Goal: Task Accomplishment & Management: Manage account settings

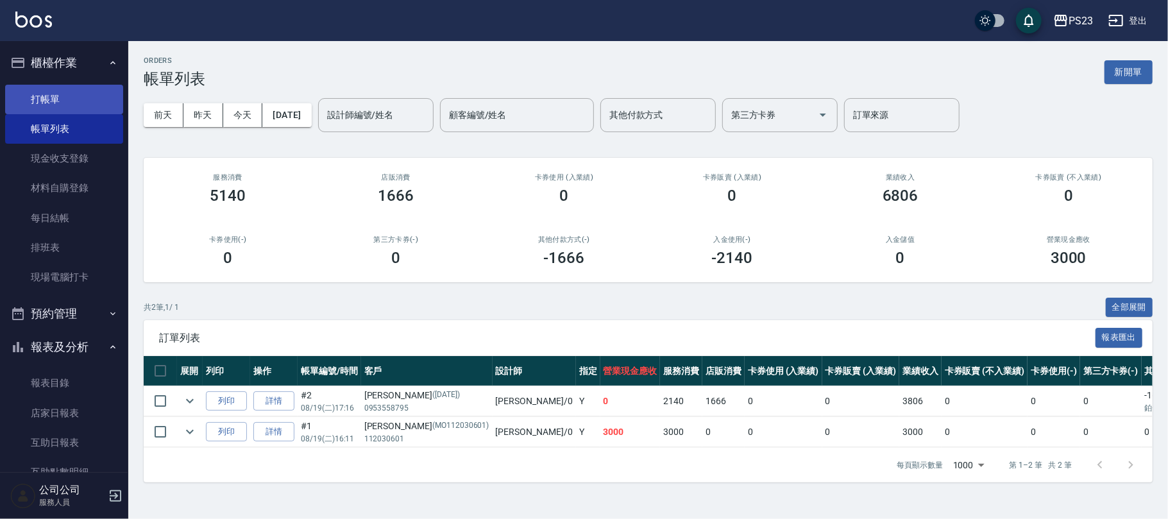
click at [75, 95] on link "打帳單" at bounding box center [64, 100] width 118 height 30
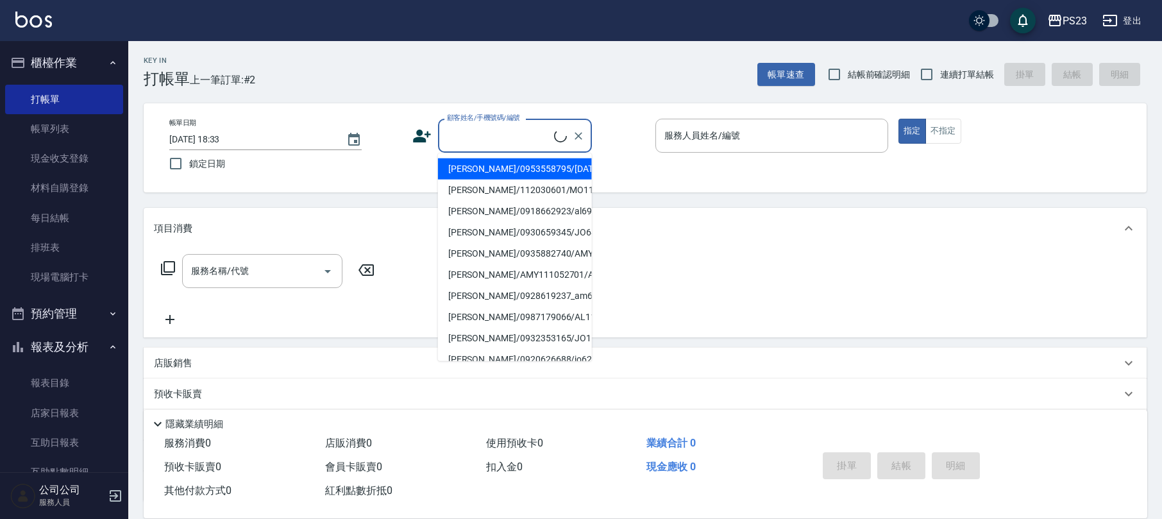
click at [535, 135] on input "顧客姓名/手機號碼/編號" at bounding box center [499, 135] width 110 height 22
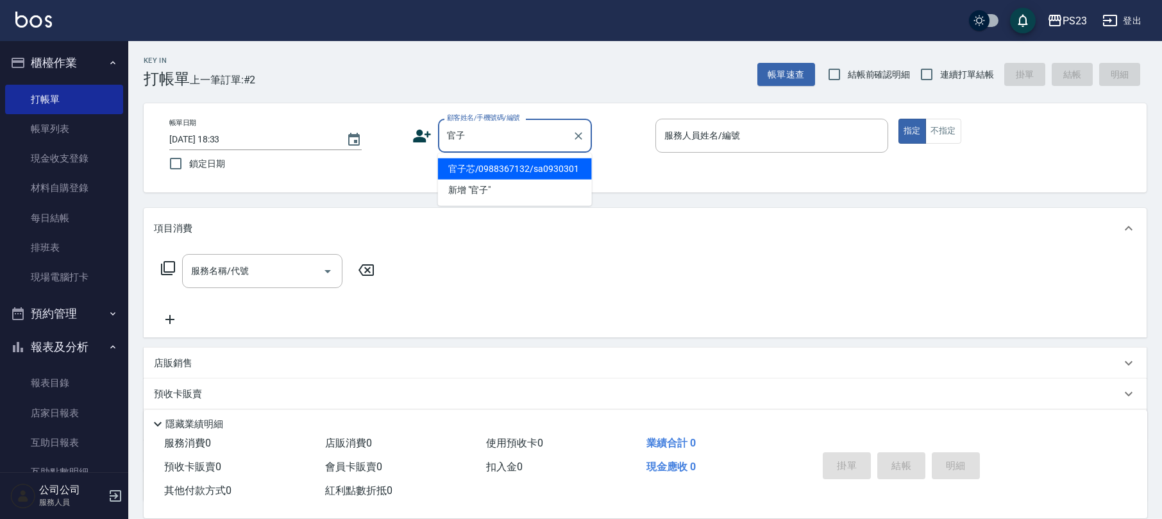
click at [522, 172] on li "官子芯/0988367132/sa0930301" at bounding box center [515, 168] width 154 height 21
type input "官子芯/0988367132/sa0930301"
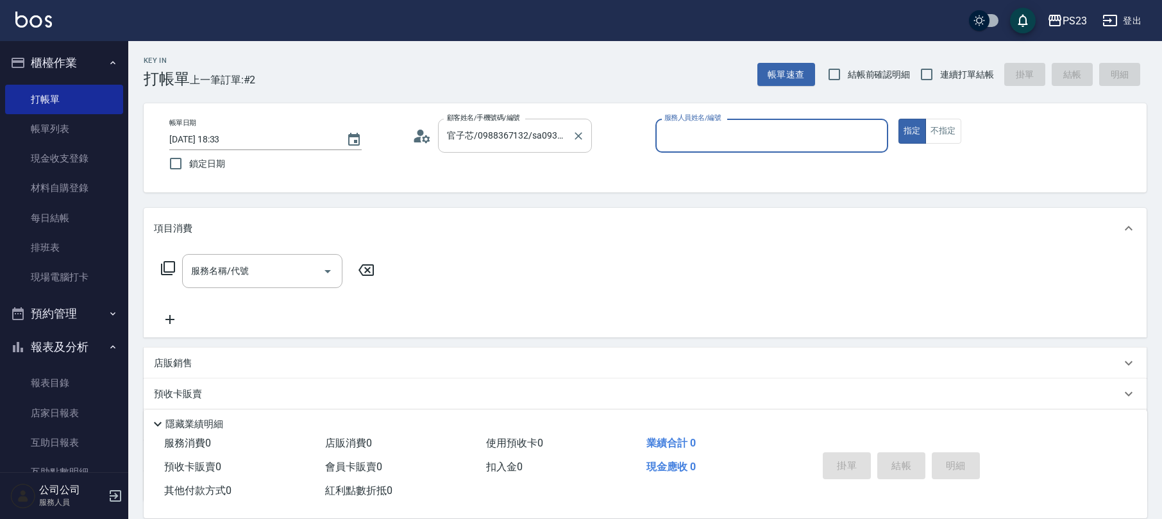
type input "SAMMI-1"
drag, startPoint x: 237, startPoint y: 273, endPoint x: 273, endPoint y: 262, distance: 38.2
click at [239, 275] on input "服務名稱/代號" at bounding box center [253, 271] width 130 height 22
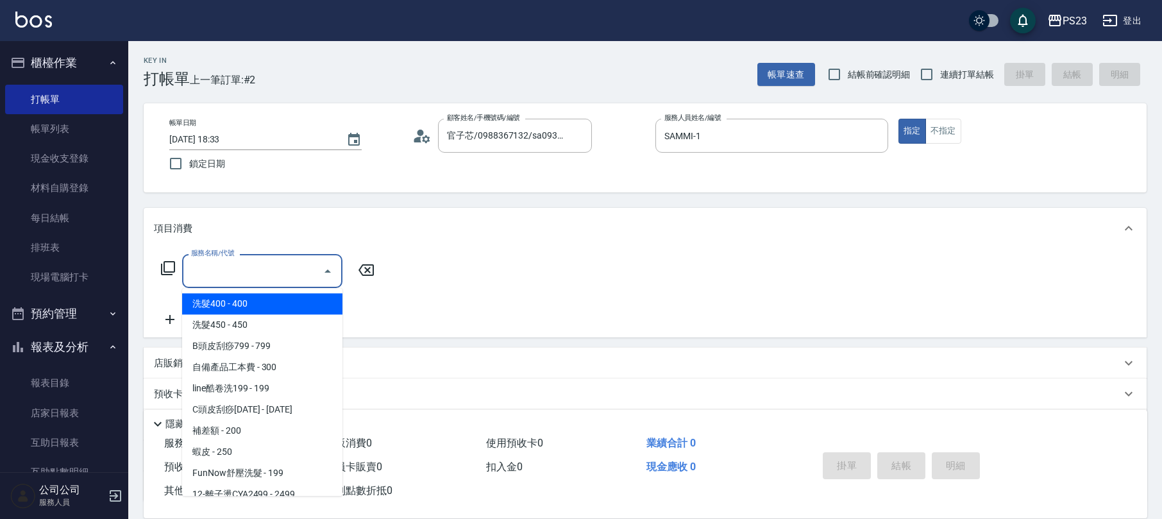
click at [953, 68] on span "連續打單結帳" at bounding box center [967, 74] width 54 height 13
click at [940, 68] on input "連續打單結帳" at bounding box center [927, 74] width 27 height 27
checkbox input "true"
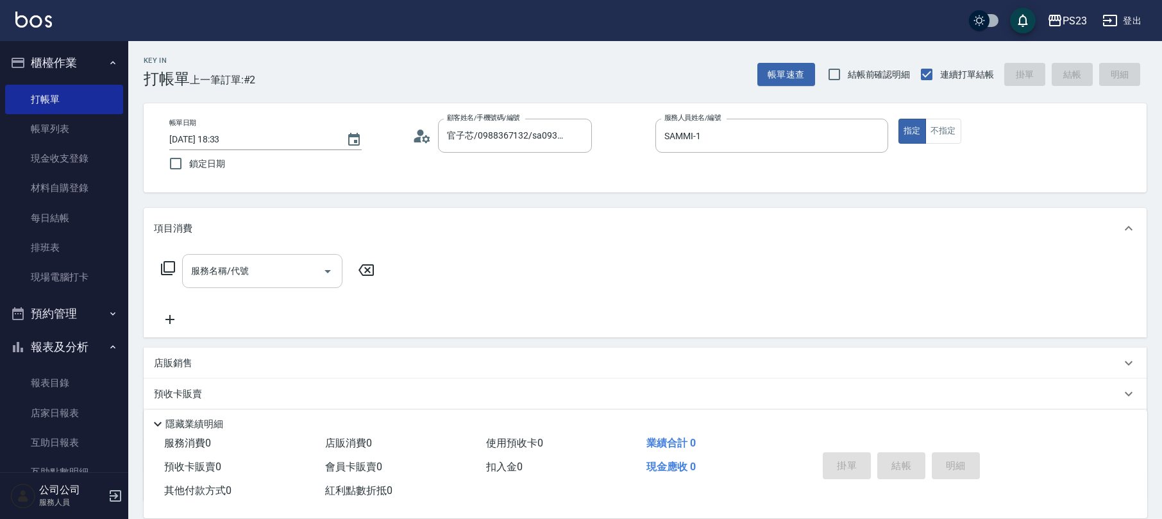
click at [294, 263] on input "服務名稱/代號" at bounding box center [253, 271] width 130 height 22
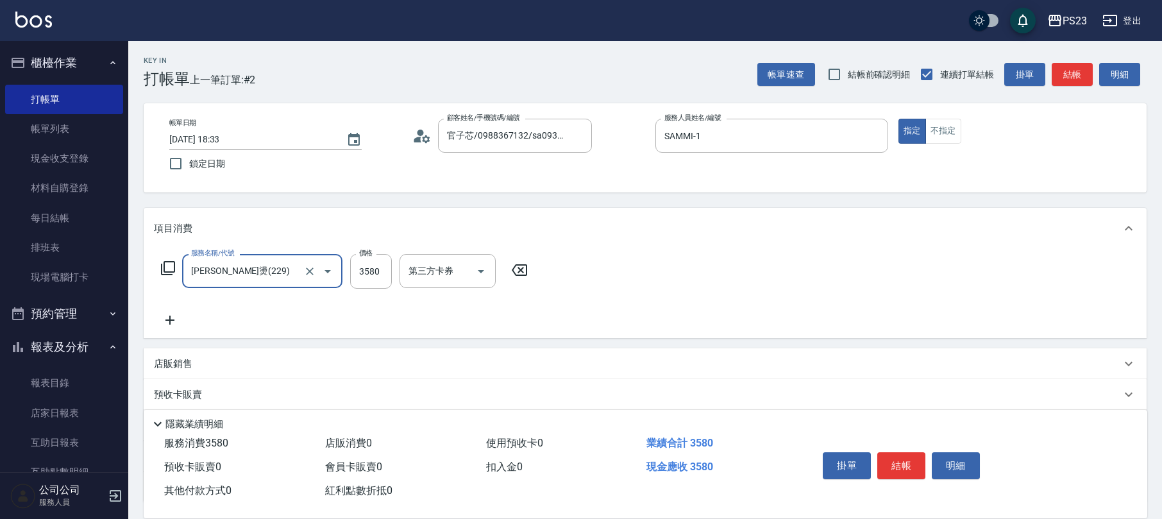
type input "[PERSON_NAME]燙(229)"
type input "3800"
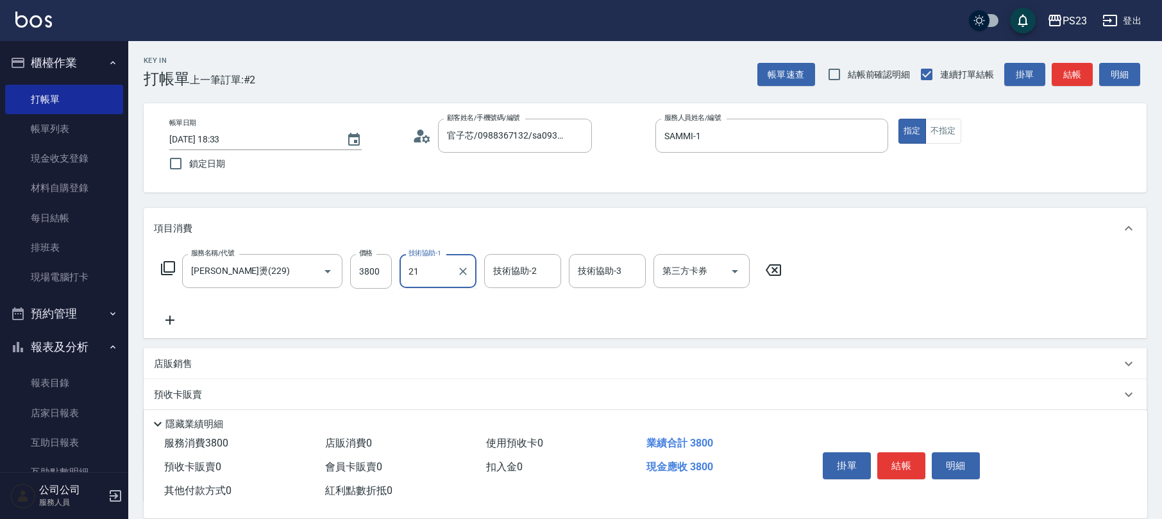
type input "Flora-21"
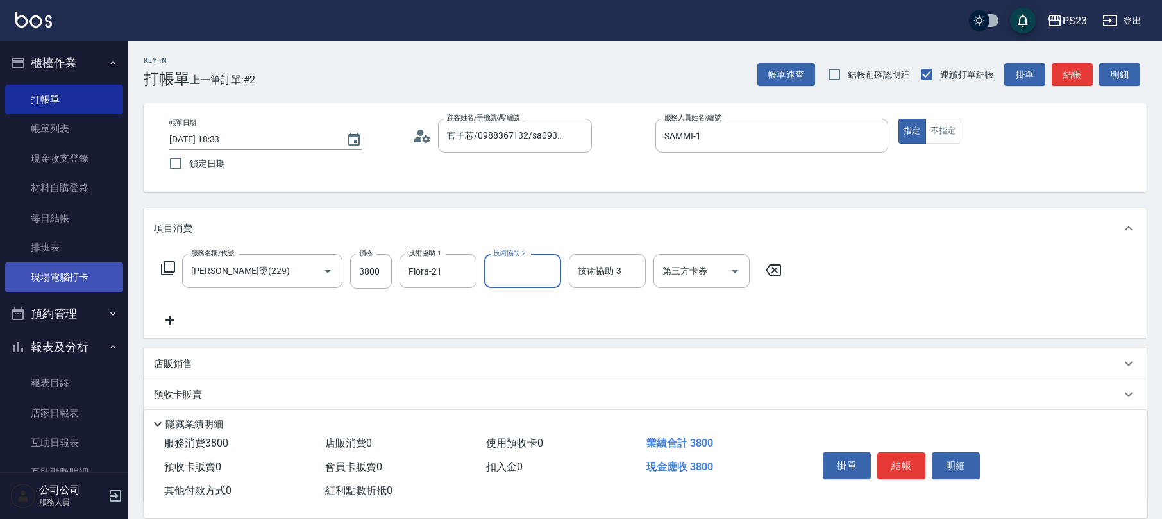
scroll to position [103, 0]
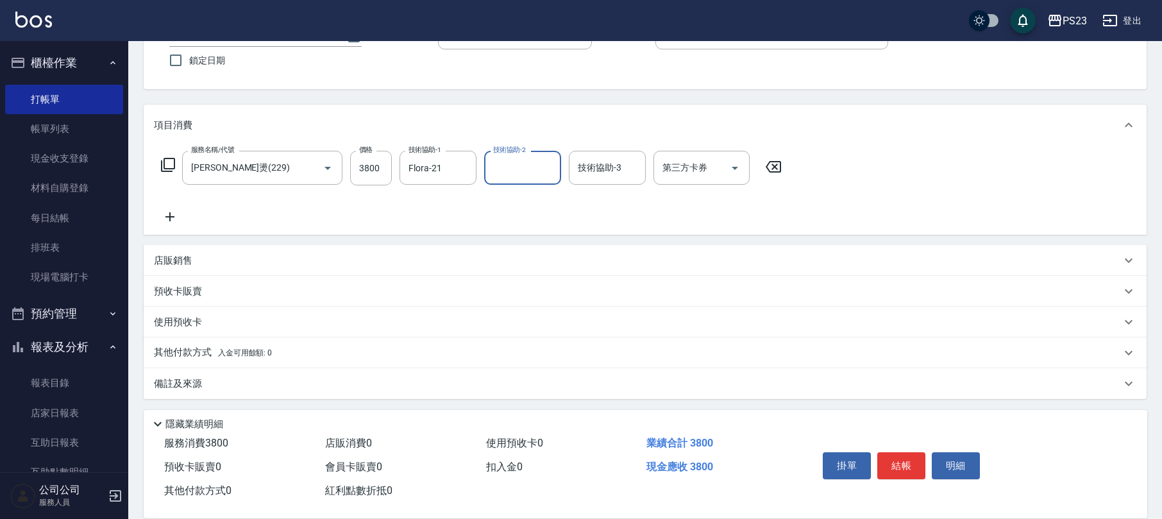
drag, startPoint x: 221, startPoint y: 385, endPoint x: 236, endPoint y: 385, distance: 15.4
click at [221, 384] on div "備註及來源" at bounding box center [637, 383] width 967 height 13
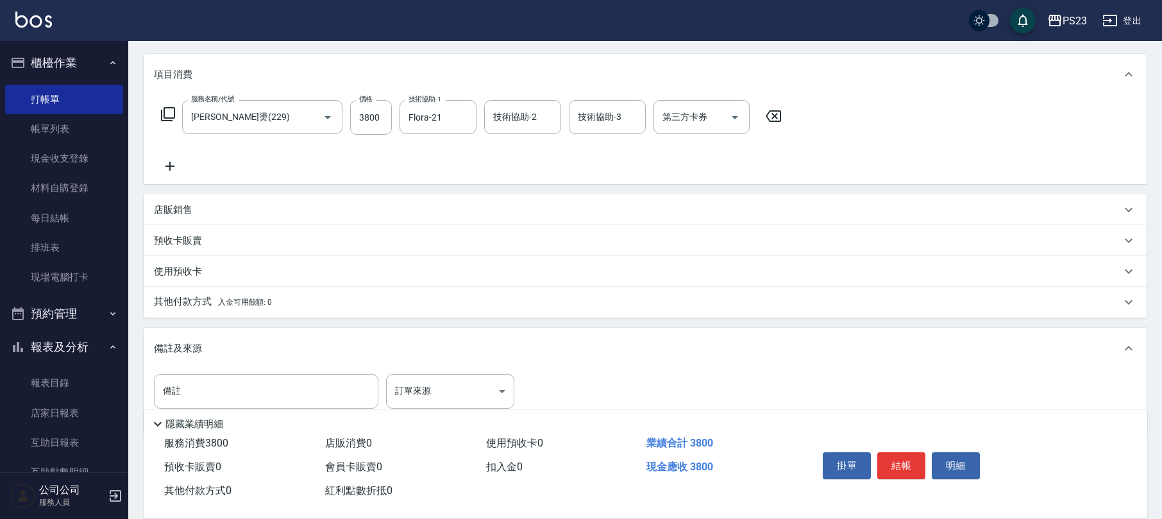
scroll to position [185, 0]
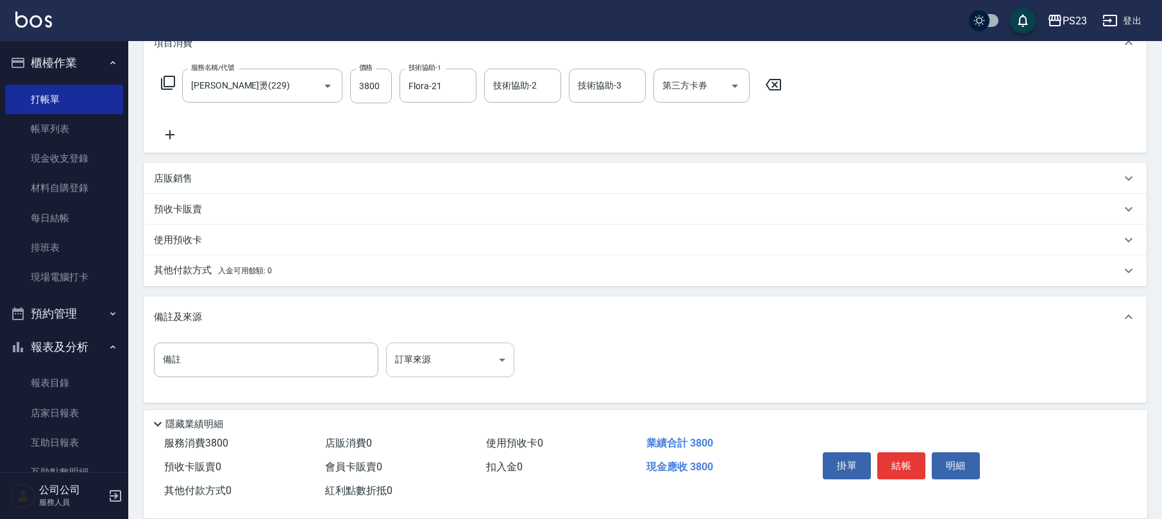
click at [444, 361] on body "PS23 登出 櫃檯作業 打帳單 帳單列表 現金收支登錄 材料自購登錄 每日結帳 排班表 現場電腦打卡 預約管理 預約管理 單日預約紀錄 單週預約紀錄 報表及…" at bounding box center [581, 169] width 1162 height 709
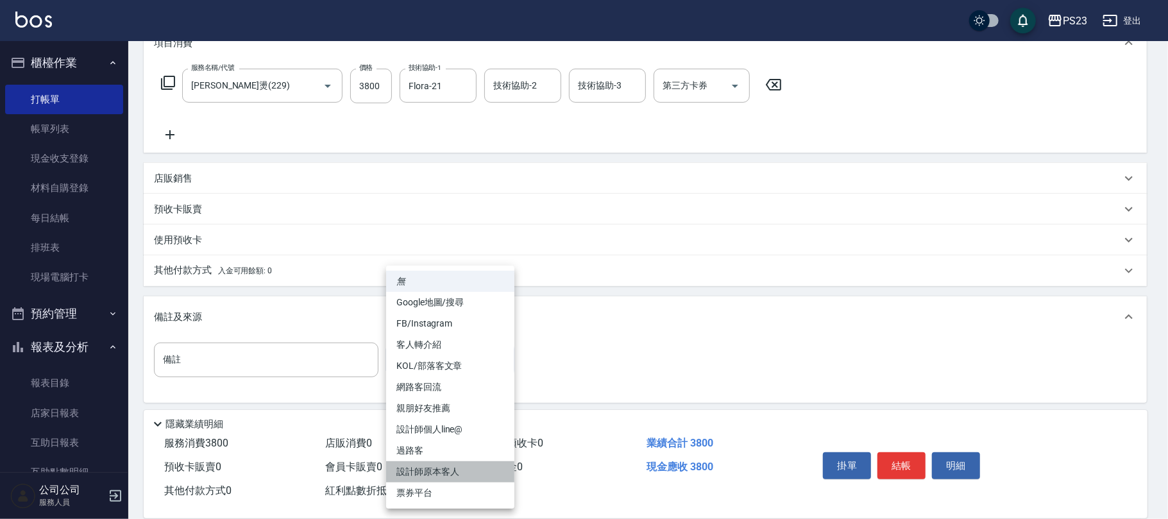
click at [442, 471] on li "設計師原本客人" at bounding box center [450, 471] width 128 height 21
type input "設計師原本客人"
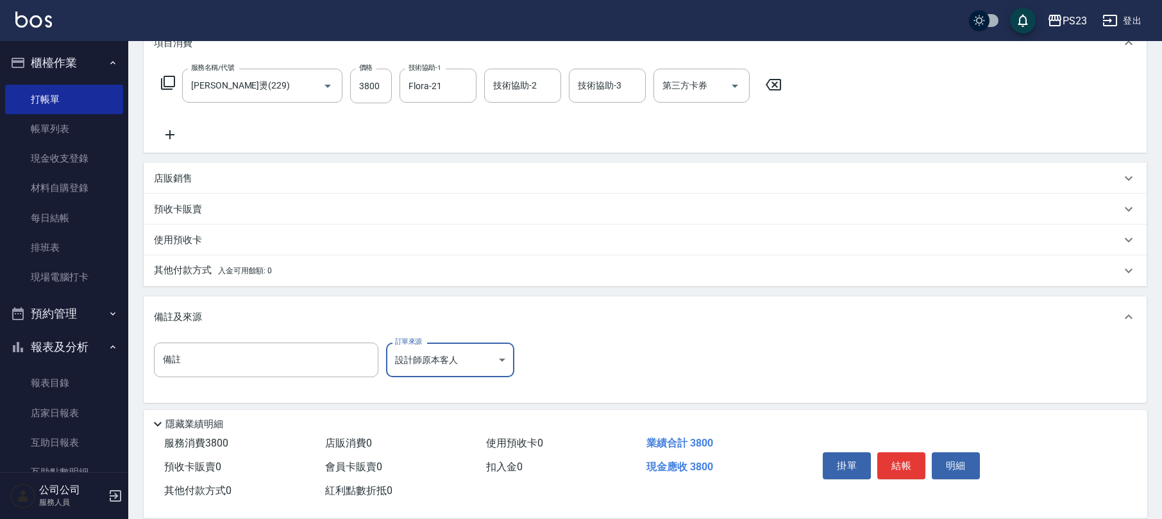
click at [185, 269] on p "其他付款方式 入金可用餘額: 0" at bounding box center [213, 271] width 118 height 14
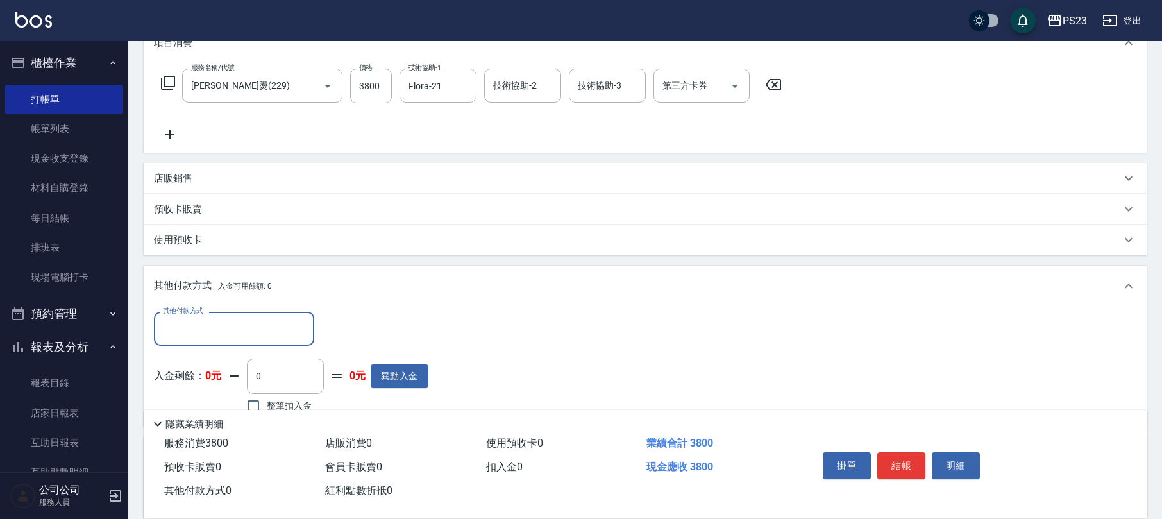
scroll to position [0, 0]
click at [207, 298] on div "其他付款方式 入金可用餘額: 0" at bounding box center [645, 286] width 1003 height 41
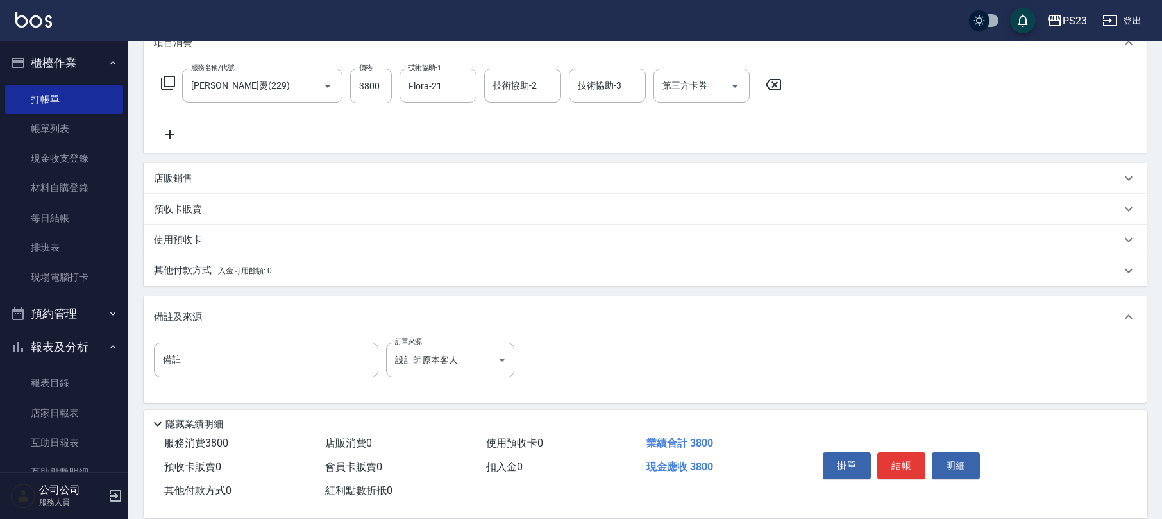
click at [216, 272] on p "其他付款方式 入金可用餘額: 0" at bounding box center [213, 271] width 118 height 14
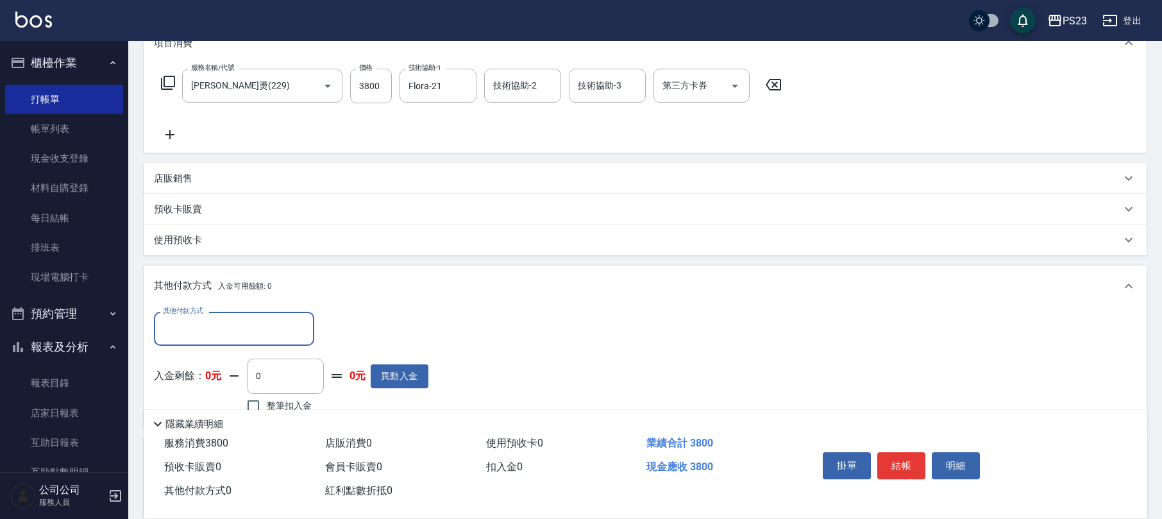
click at [216, 322] on input "其他付款方式" at bounding box center [234, 329] width 149 height 22
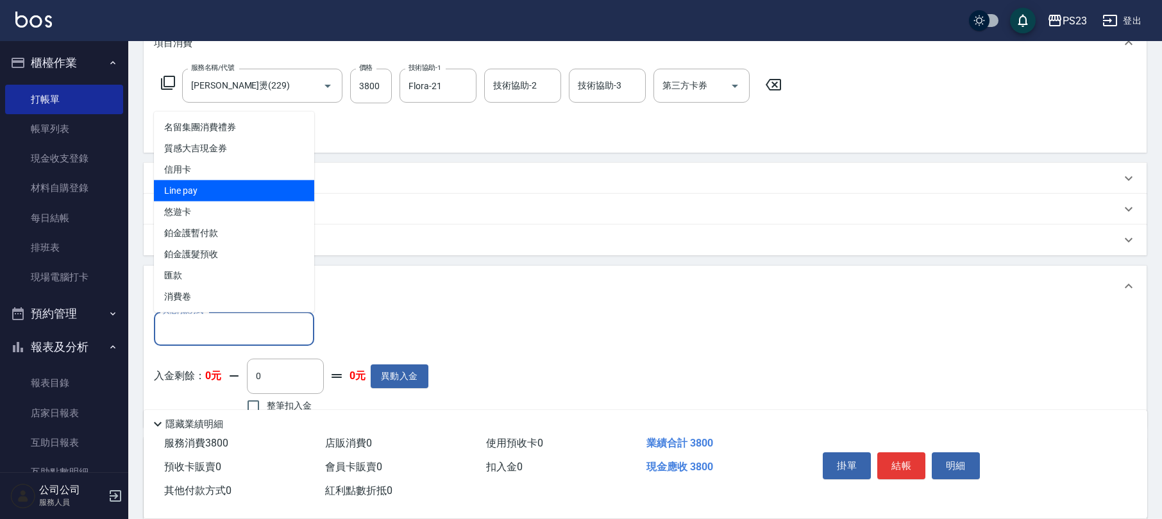
click at [219, 193] on span "Line pay" at bounding box center [234, 190] width 160 height 21
type input "Line pay"
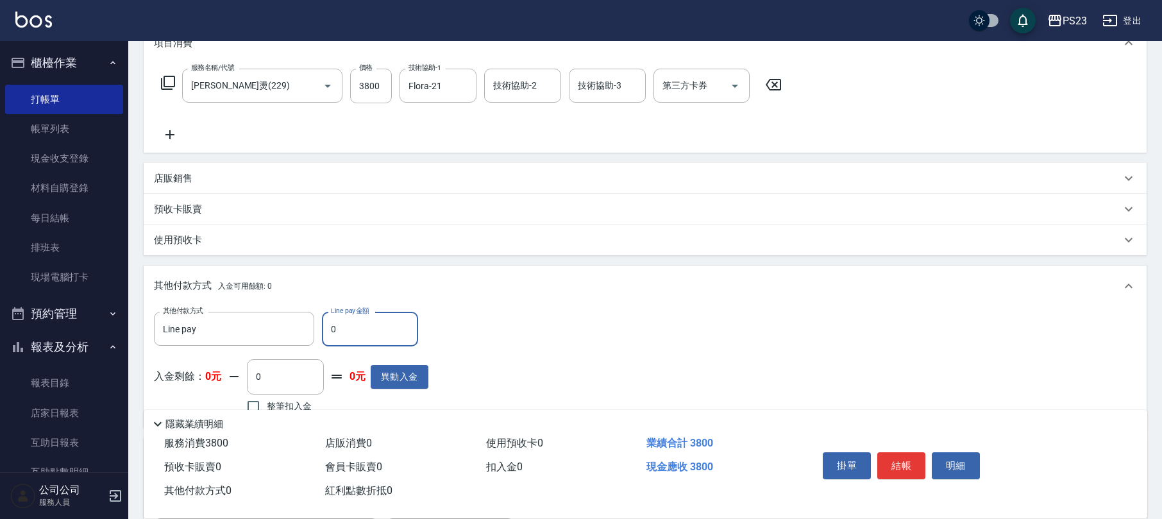
drag, startPoint x: 353, startPoint y: 335, endPoint x: 332, endPoint y: 335, distance: 20.5
click at [332, 335] on input "0" at bounding box center [370, 329] width 96 height 35
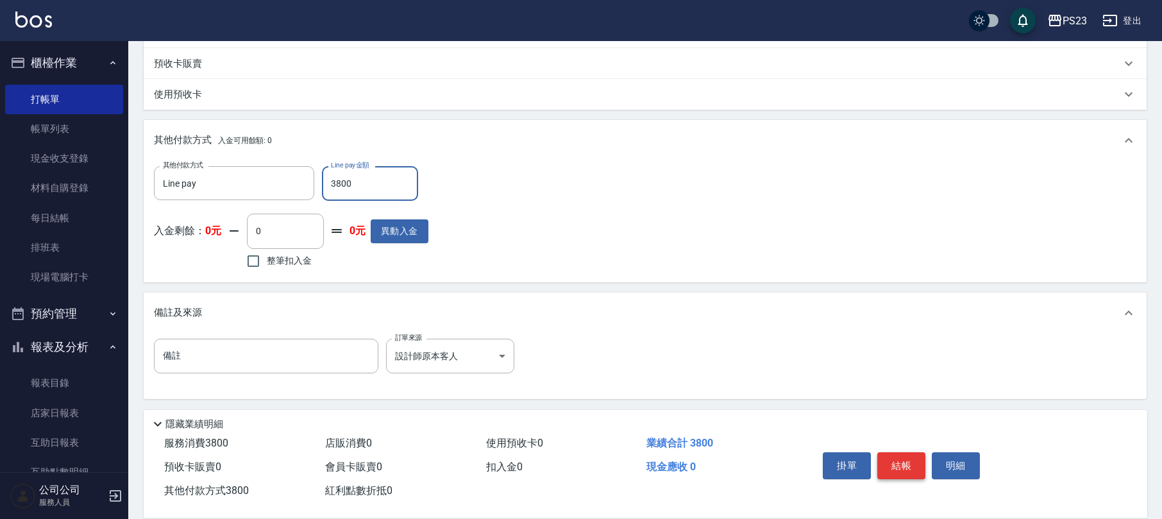
type input "3800"
click at [906, 464] on button "結帳" at bounding box center [902, 465] width 48 height 27
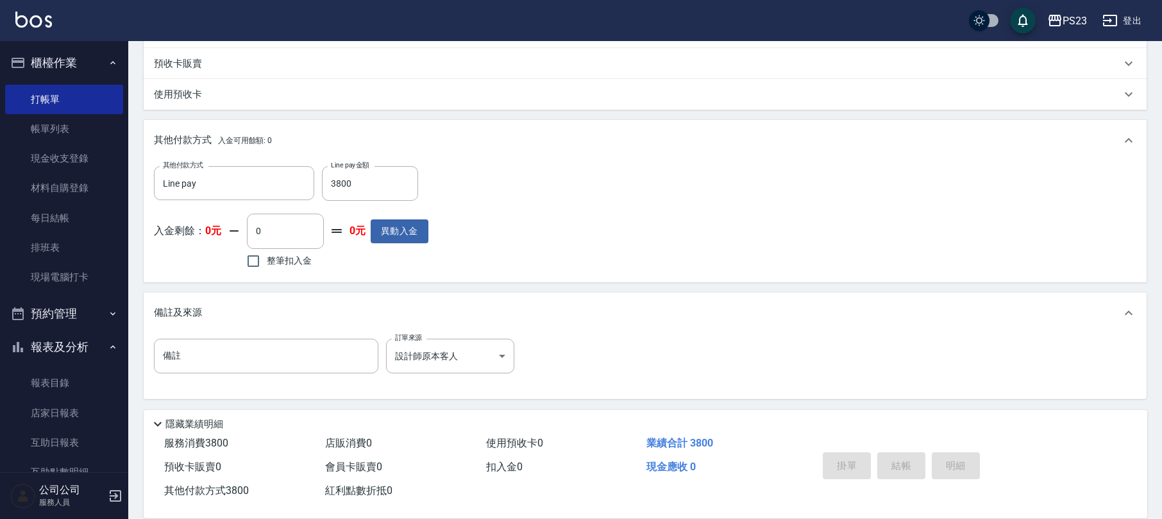
type input "[DATE] 18:34"
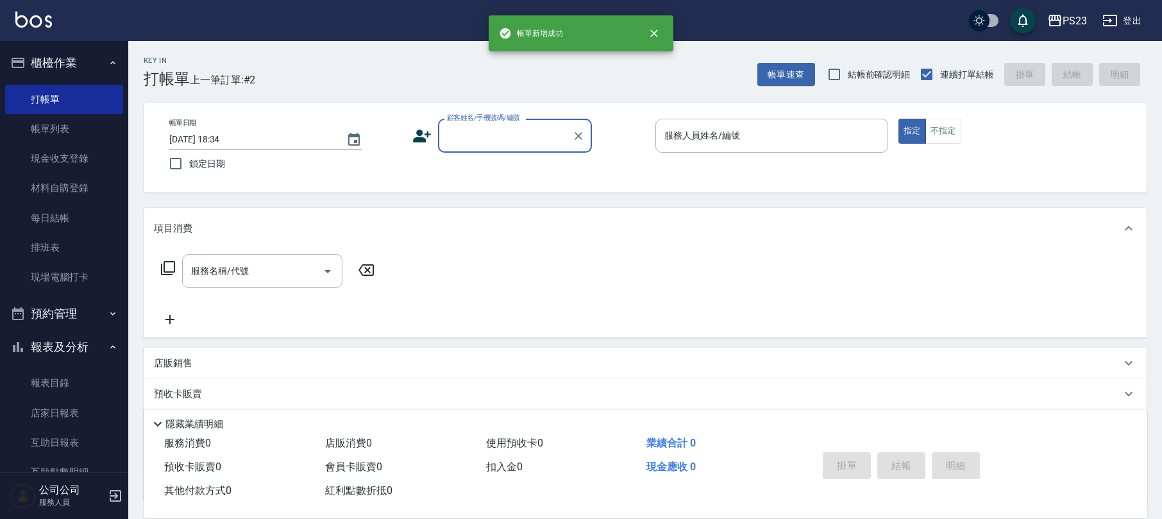
scroll to position [0, 0]
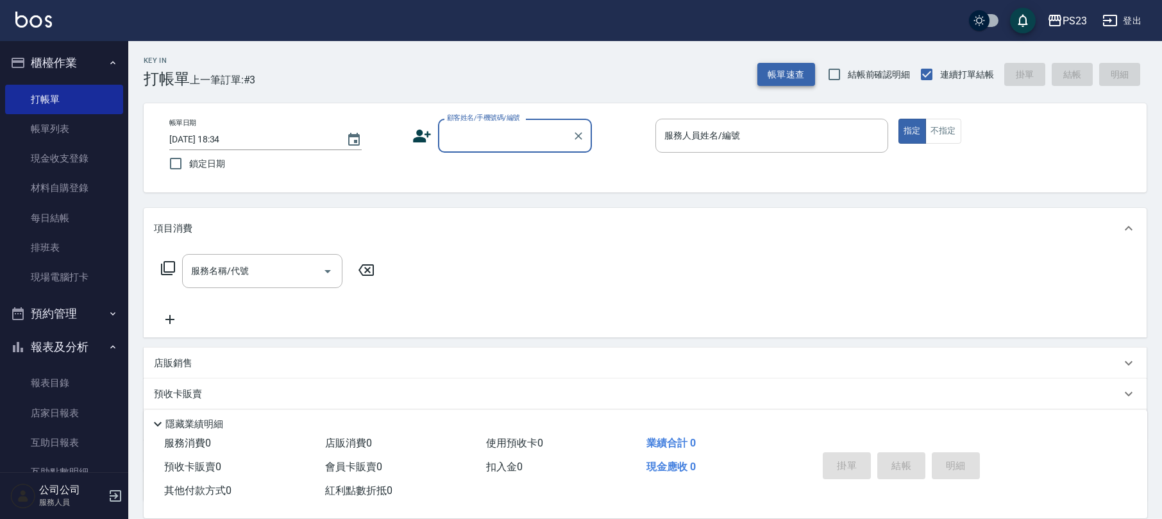
click at [781, 68] on button "帳單速查" at bounding box center [787, 75] width 58 height 24
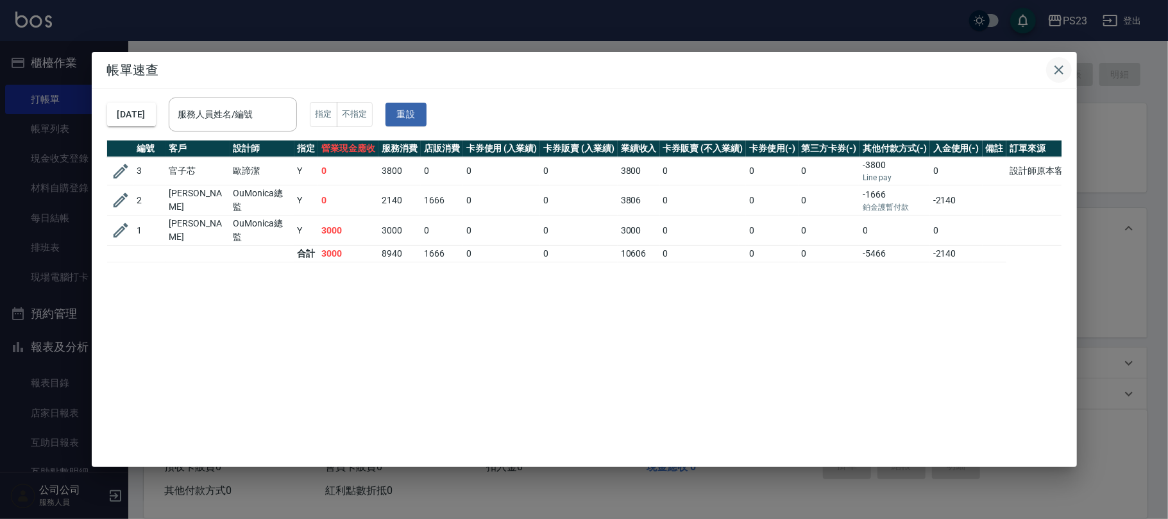
click at [1047, 64] on button "button" at bounding box center [1059, 70] width 26 height 26
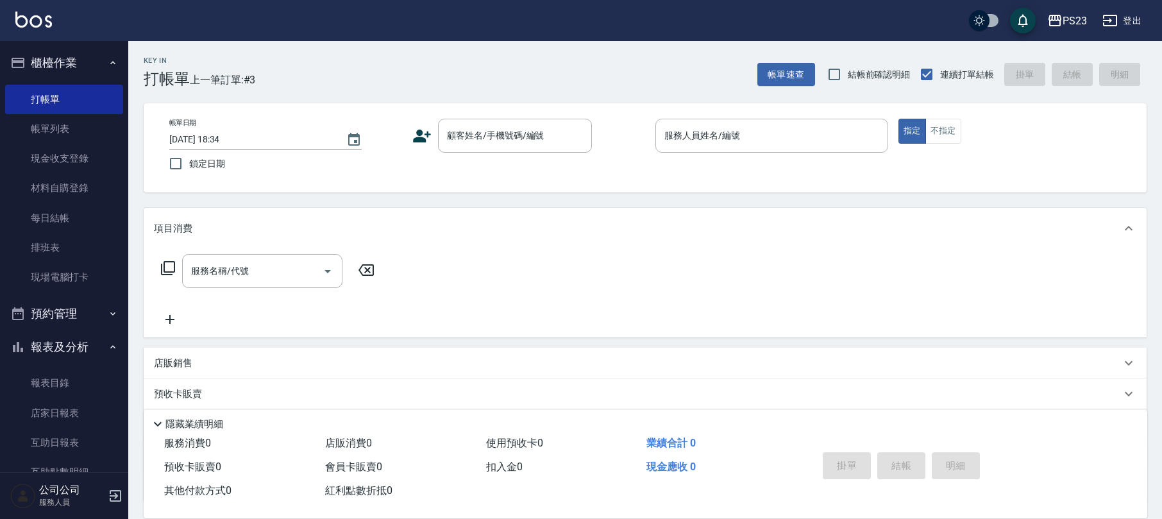
click at [62, 124] on link "帳單列表" at bounding box center [64, 129] width 118 height 30
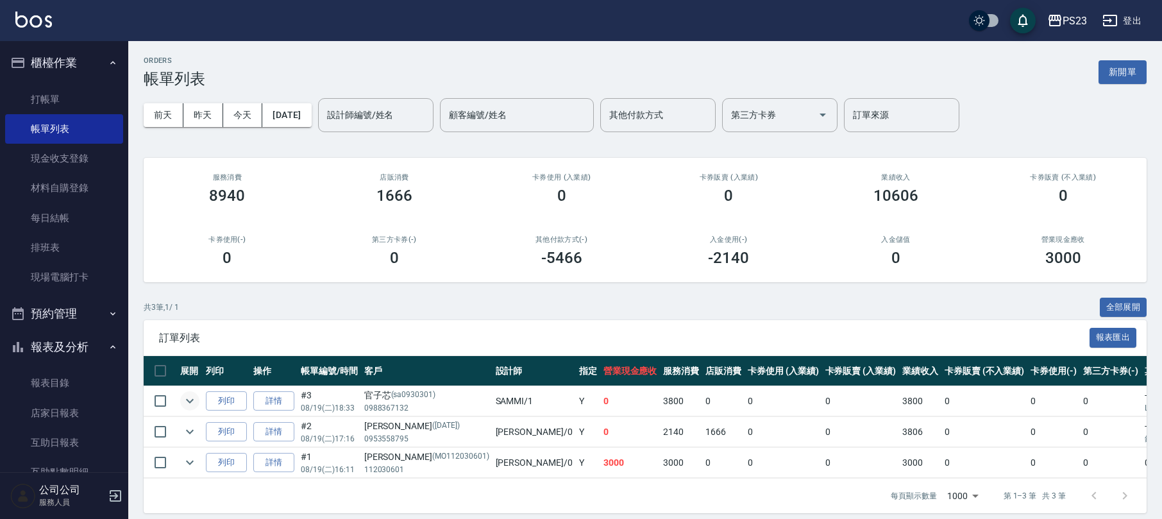
click at [192, 396] on icon "expand row" at bounding box center [189, 400] width 15 height 15
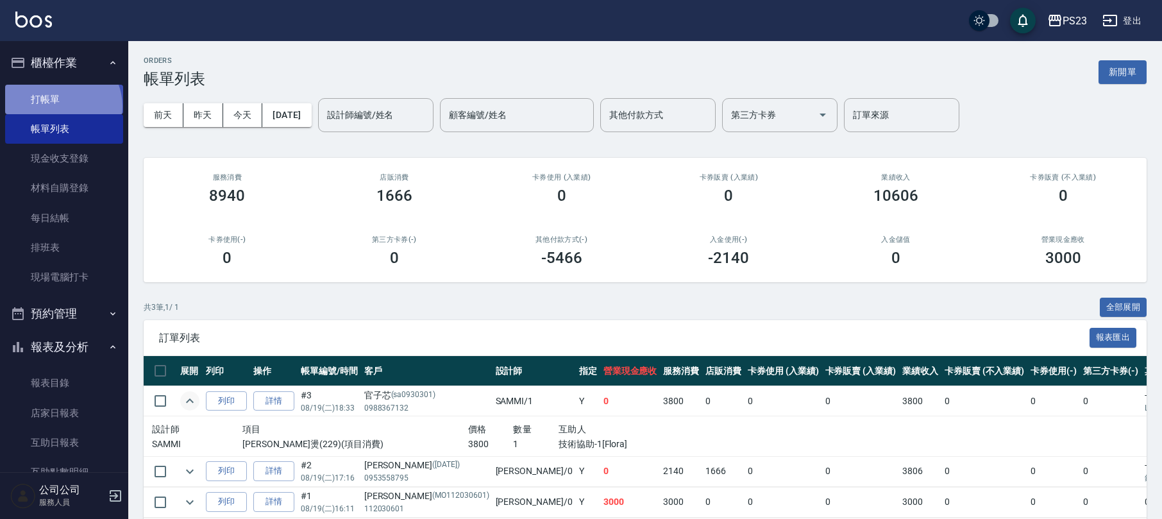
click at [60, 106] on link "打帳單" at bounding box center [64, 100] width 118 height 30
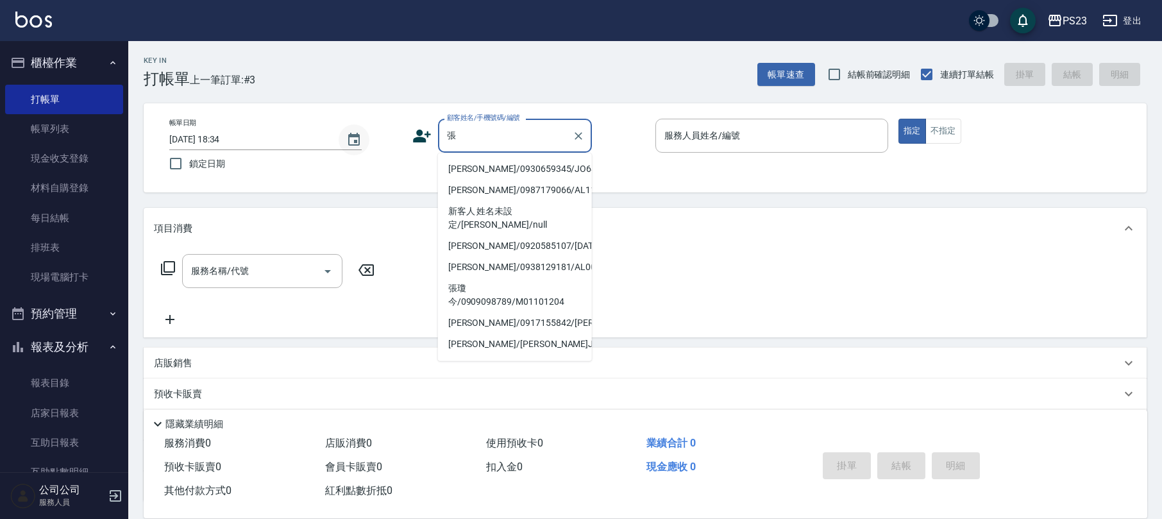
drag, startPoint x: 499, startPoint y: 140, endPoint x: 368, endPoint y: 133, distance: 131.7
click at [343, 133] on div "帳單日期 [DATE] 18:34 鎖定日期 顧客姓名/手機號碼/編號 張 顧客姓名/手機號碼/編號 服務人員姓名/編號 服務人員姓名/編號 指定 不指定" at bounding box center [645, 148] width 973 height 58
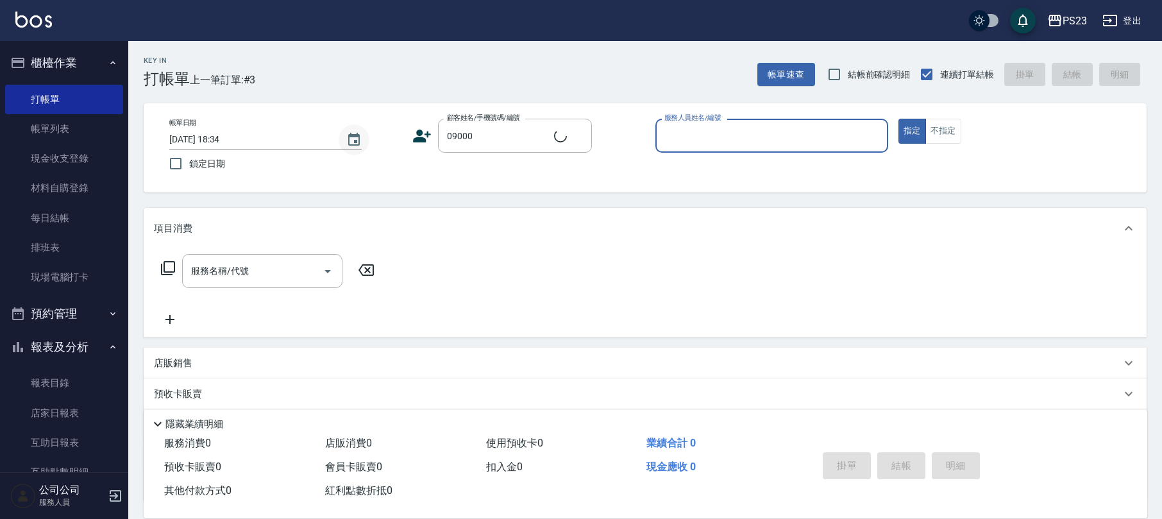
type input "新客人 姓名未設定/09000/"
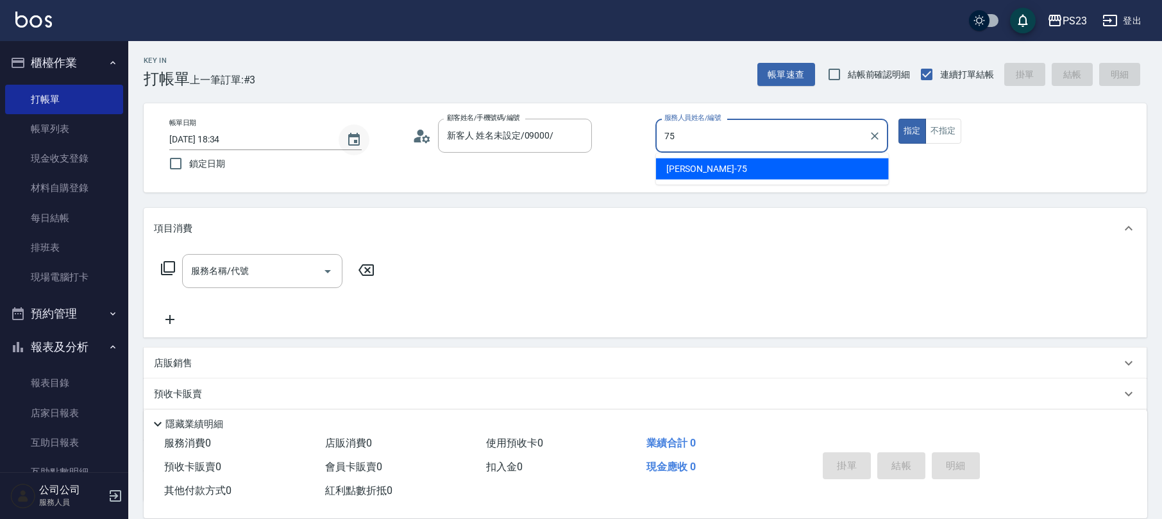
type input "Donna-75"
type button "true"
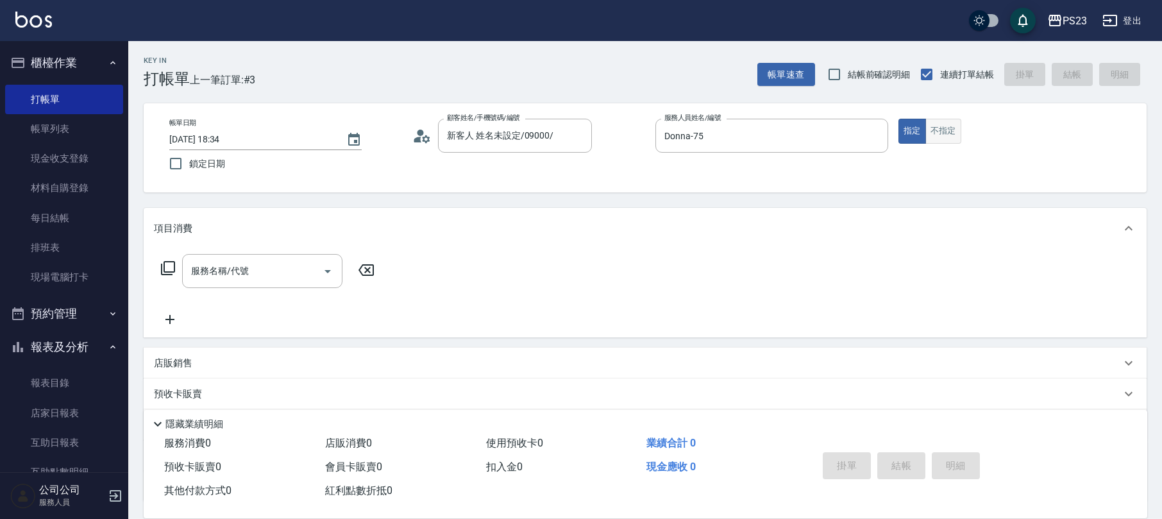
click at [947, 130] on button "不指定" at bounding box center [944, 131] width 36 height 25
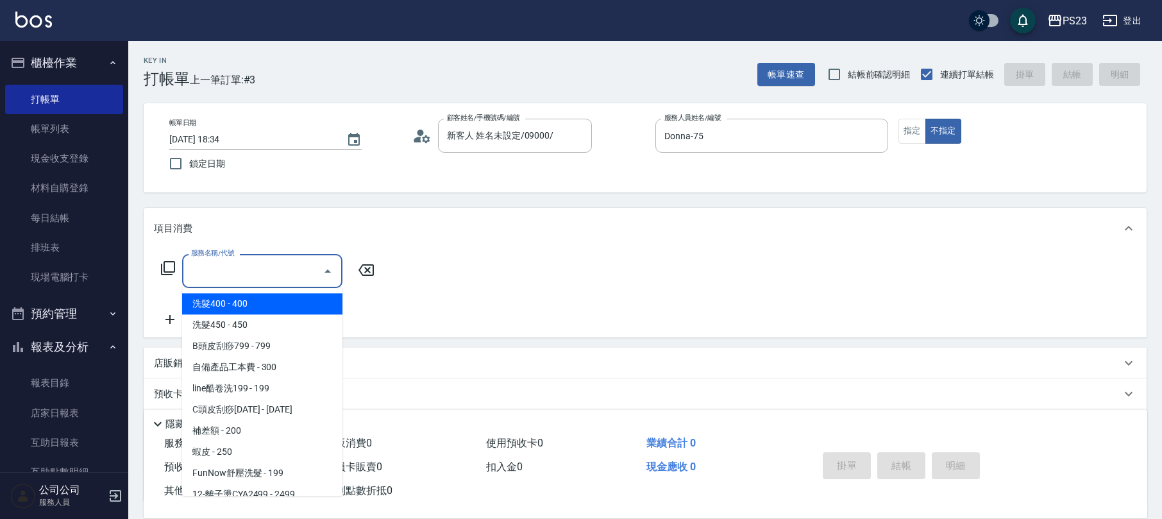
click at [277, 280] on input "服務名稱/代號" at bounding box center [253, 271] width 130 height 22
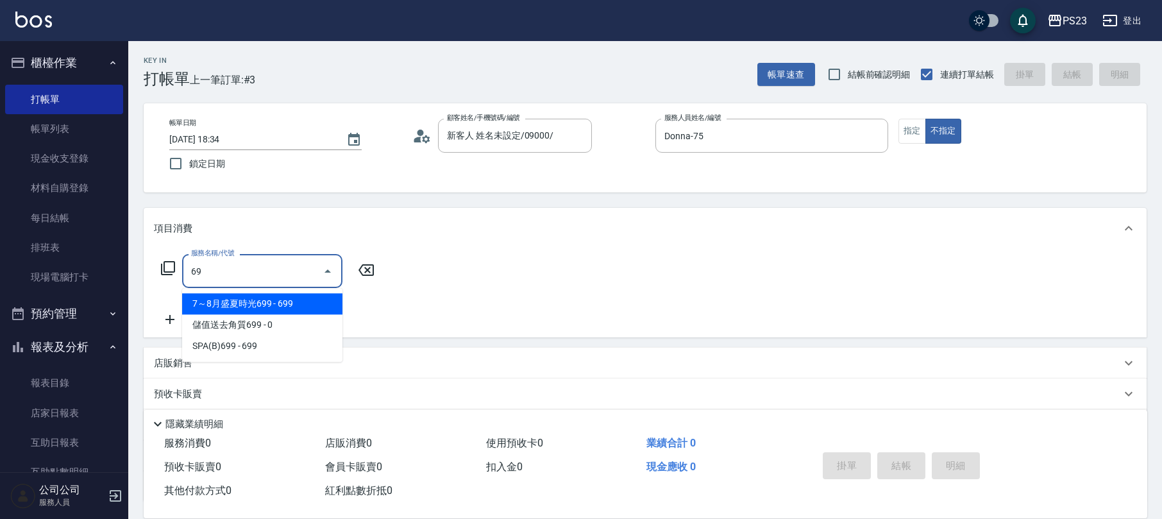
type input "6"
type input "不指定洗+剪髮599(301)"
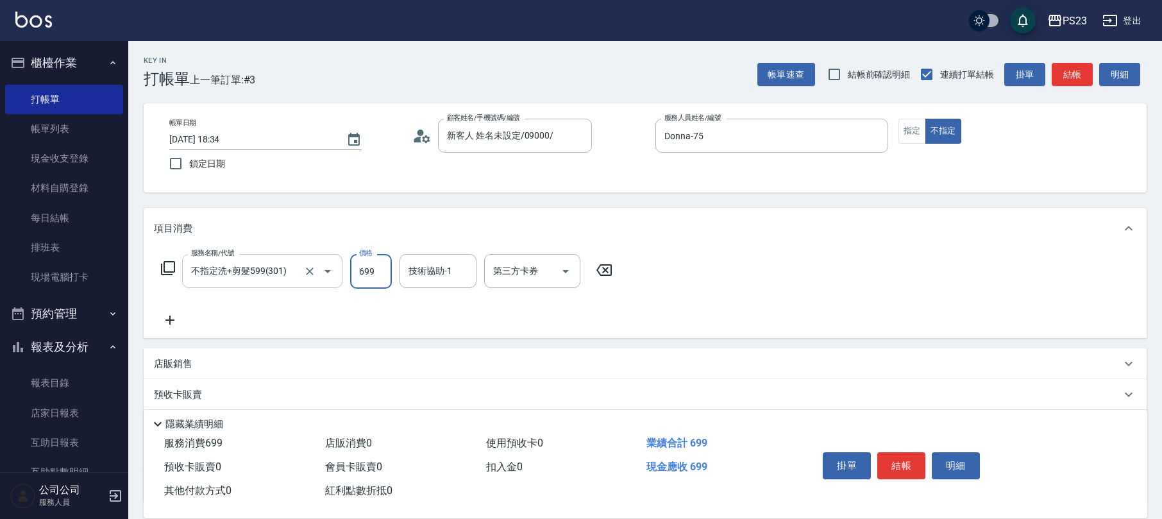
type input "699"
type input "Donna-75"
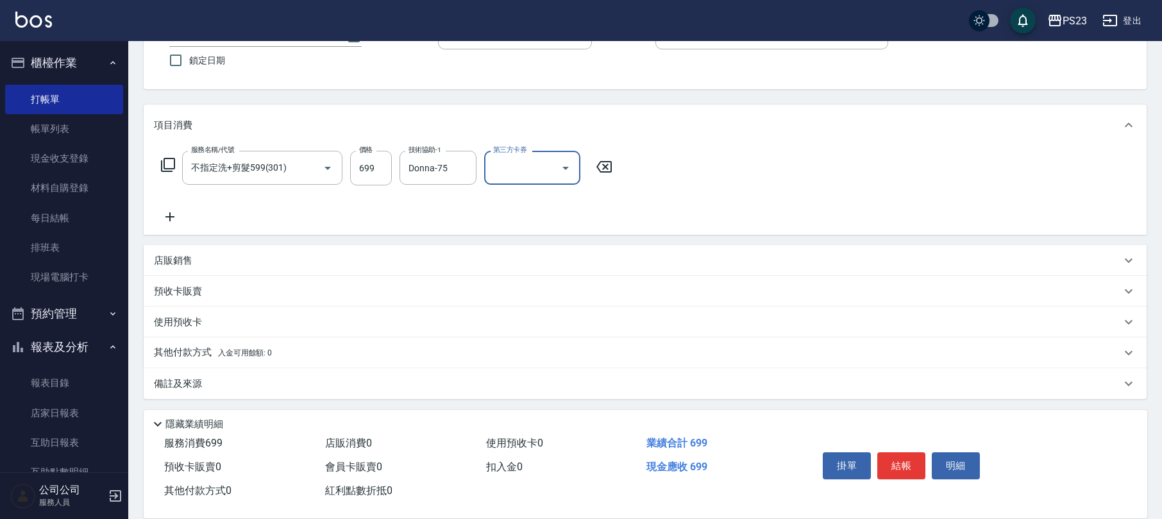
click at [183, 383] on p "備註及來源" at bounding box center [178, 383] width 48 height 13
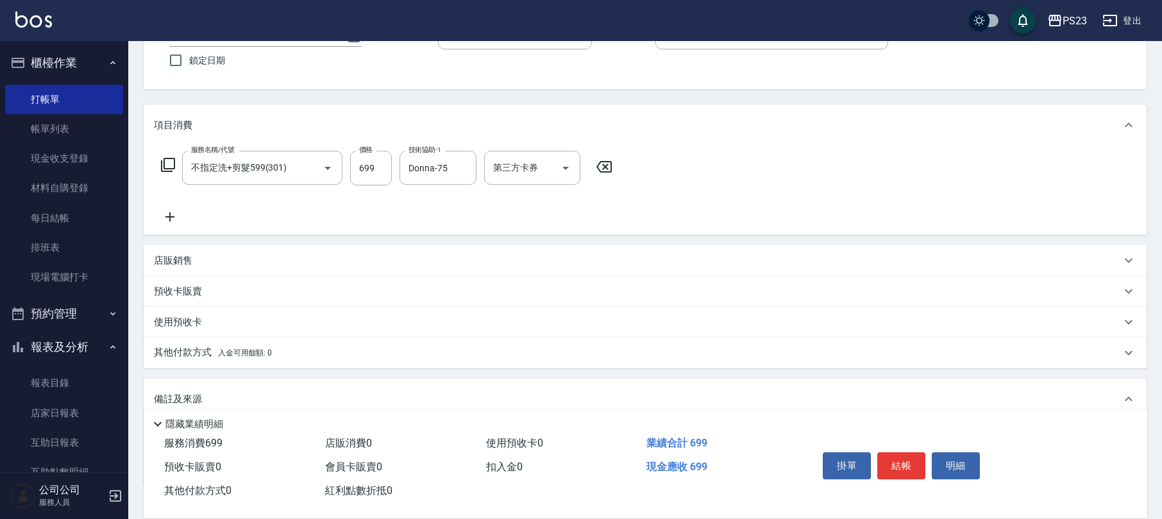
scroll to position [187, 0]
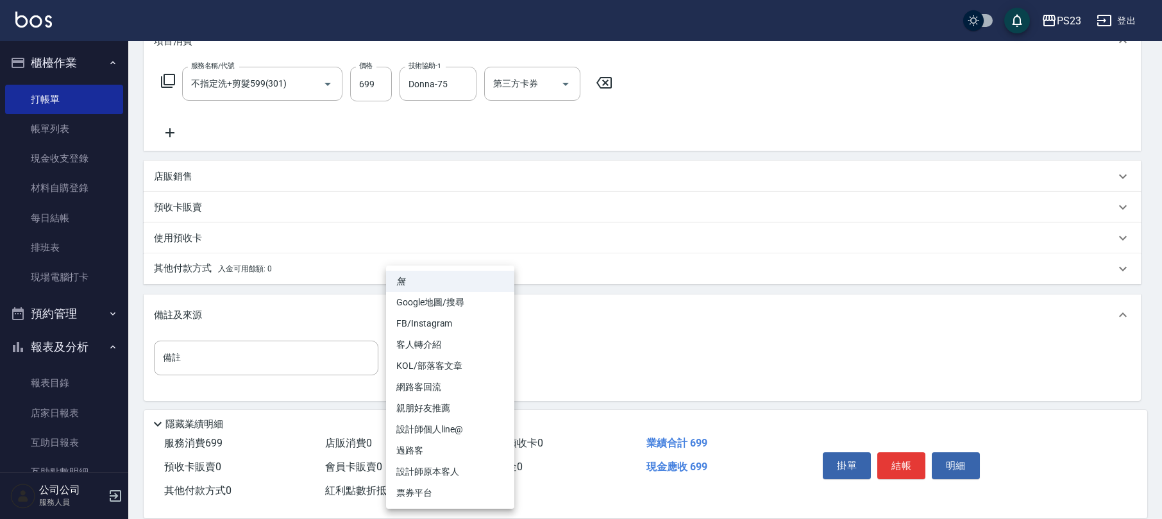
click at [418, 357] on body "PS23 登出 櫃檯作業 打帳單 帳單列表 現金收支登錄 材料自購登錄 每日結帳 排班表 現場電腦打卡 預約管理 預約管理 單日預約紀錄 單週預約紀錄 報表及…" at bounding box center [581, 167] width 1162 height 709
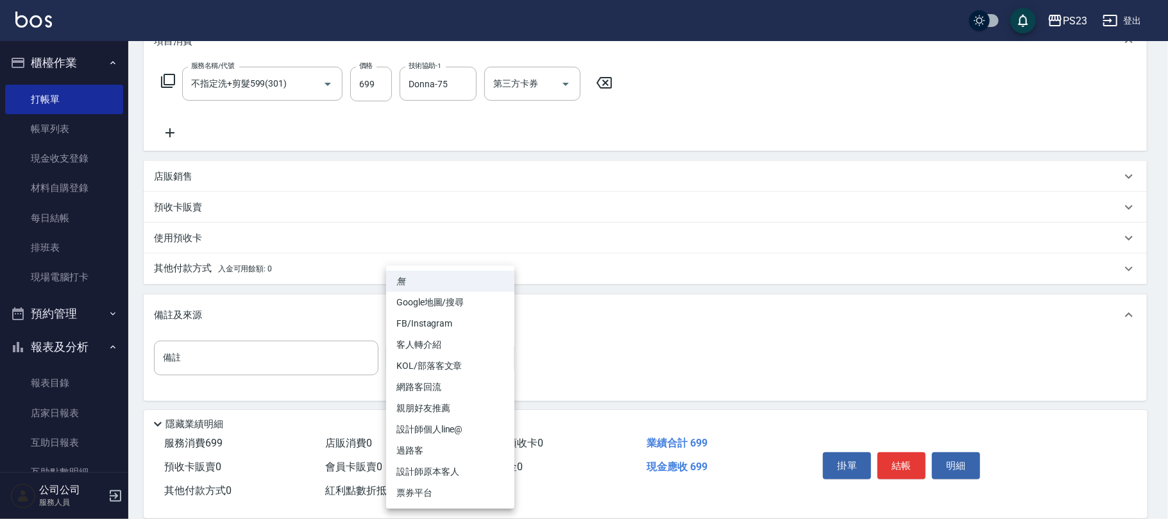
click at [417, 449] on li "過路客" at bounding box center [450, 450] width 128 height 21
type input "過路客"
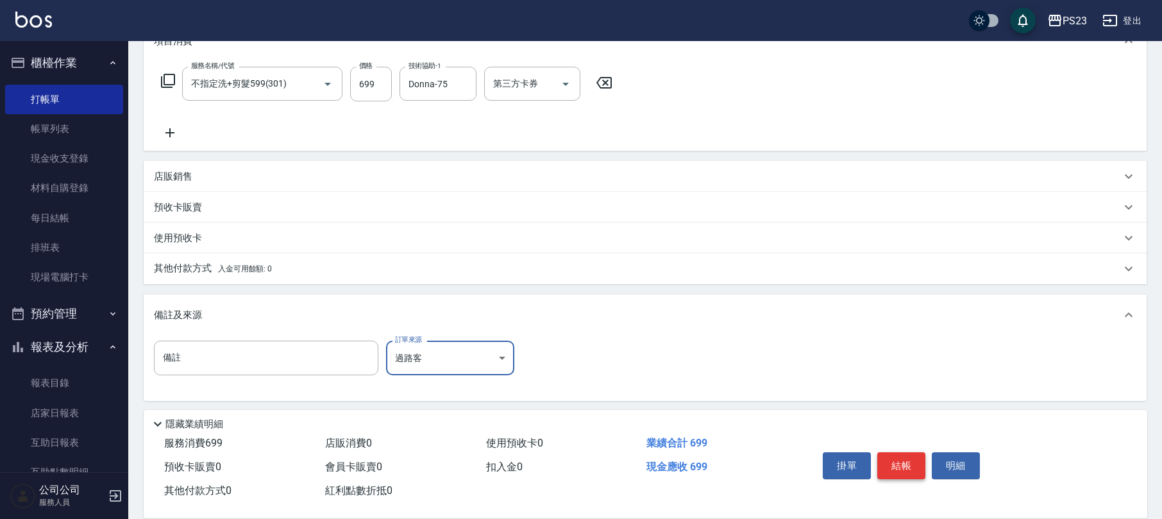
click at [901, 463] on button "結帳" at bounding box center [902, 465] width 48 height 27
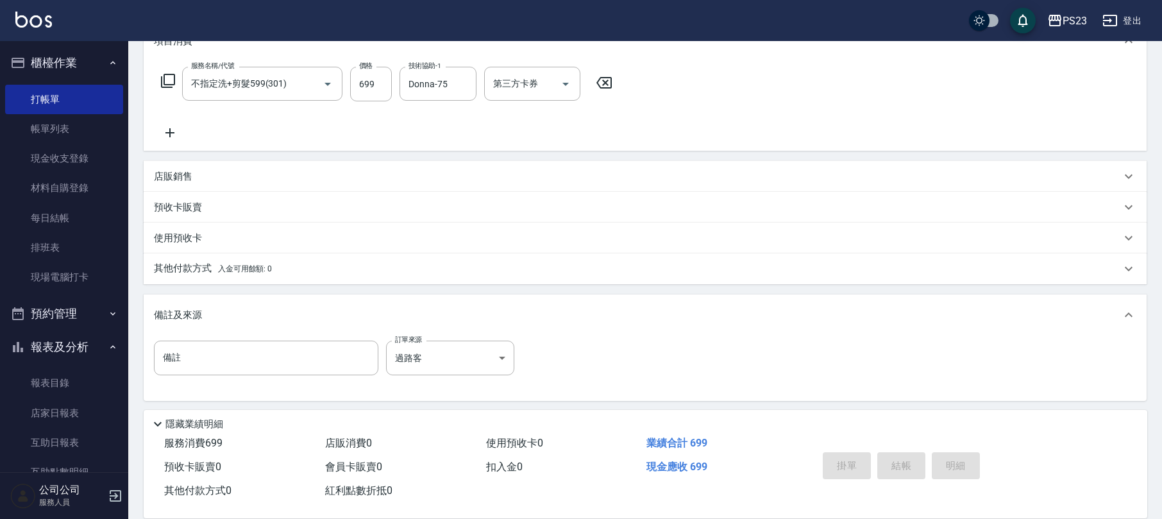
type input "[DATE] 18:35"
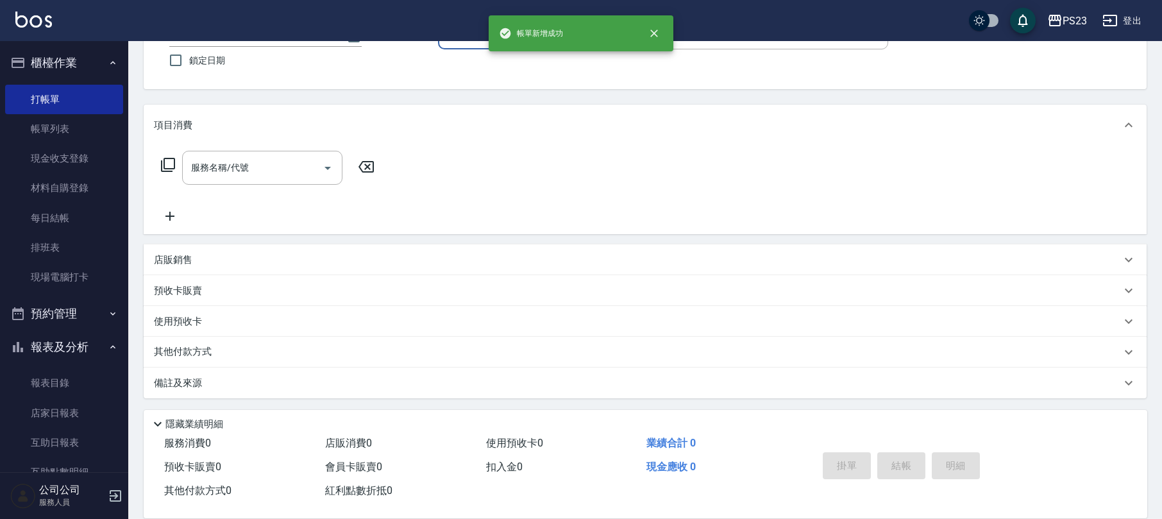
scroll to position [0, 0]
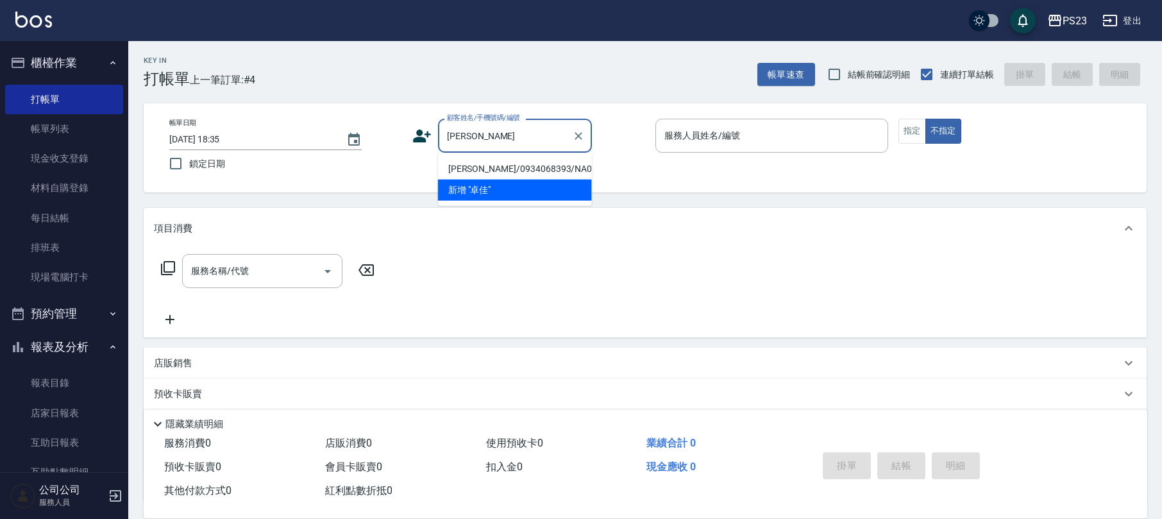
click at [547, 171] on li "[PERSON_NAME]/0934068393/NA010101" at bounding box center [515, 168] width 154 height 21
type input "[PERSON_NAME]/0934068393/NA010101"
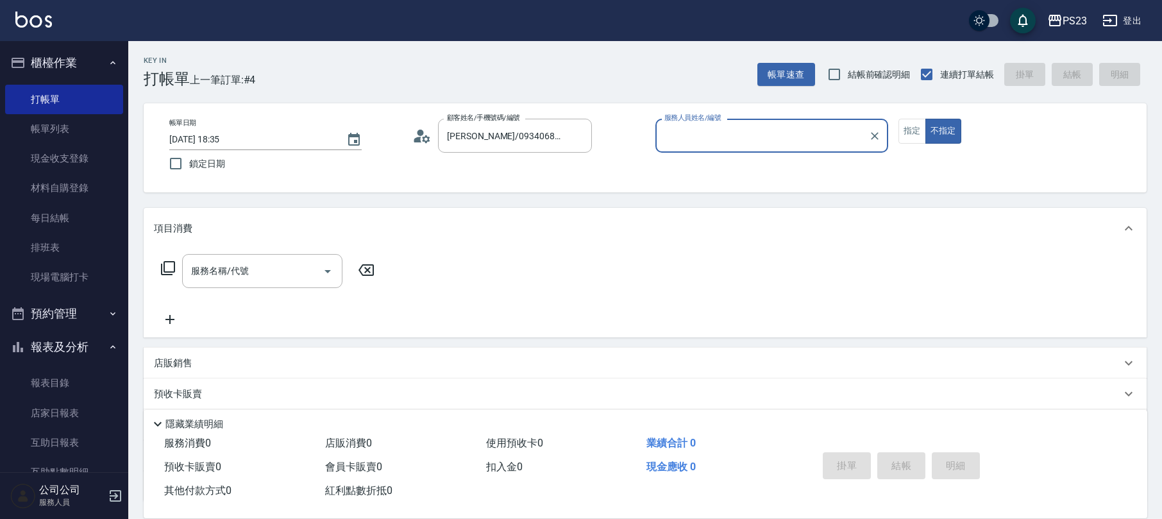
type input "Nanako-59"
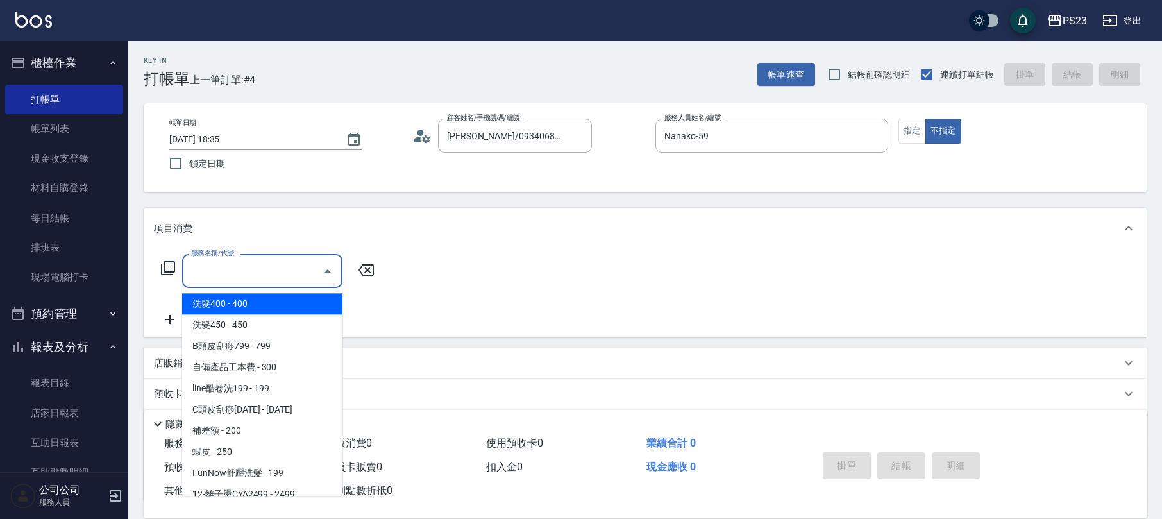
click at [278, 281] on input "服務名稱/代號" at bounding box center [253, 271] width 130 height 22
click at [901, 124] on button "指定" at bounding box center [913, 131] width 28 height 25
click at [221, 278] on input "服務名稱/代號" at bounding box center [253, 271] width 130 height 22
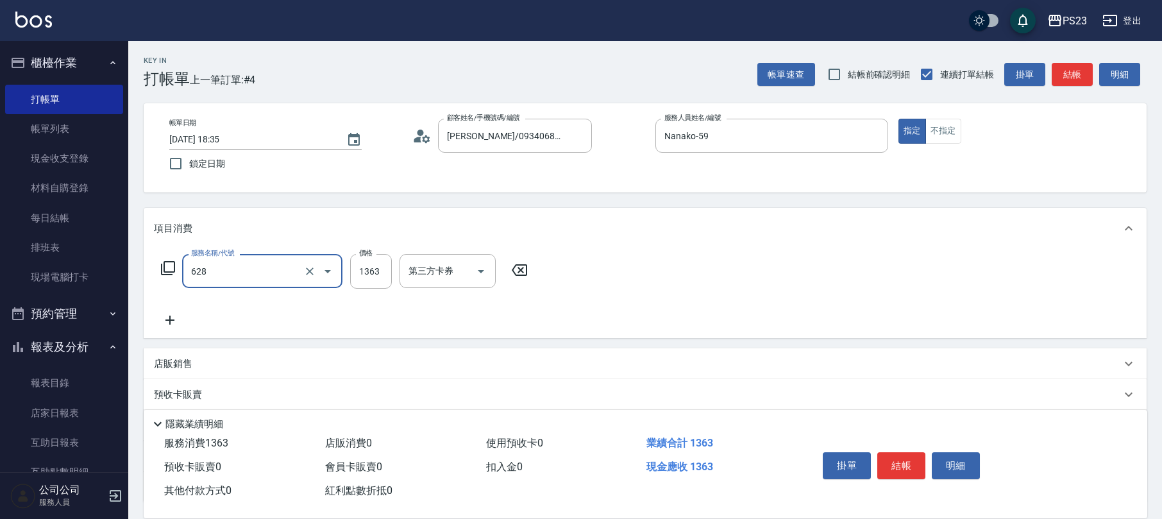
type input "中草藥2000(628)"
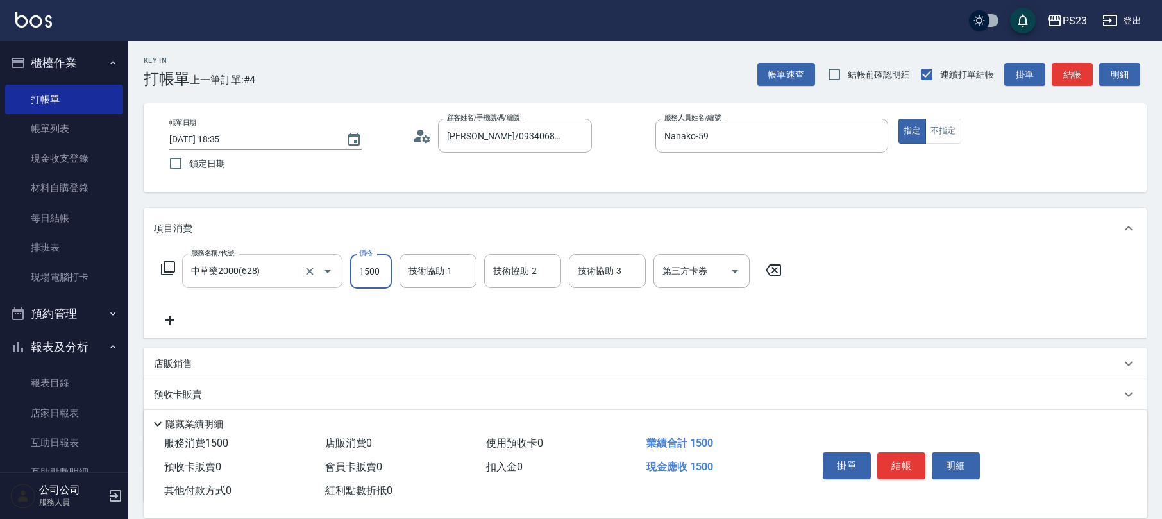
type input "1500"
type input "Nanako-59"
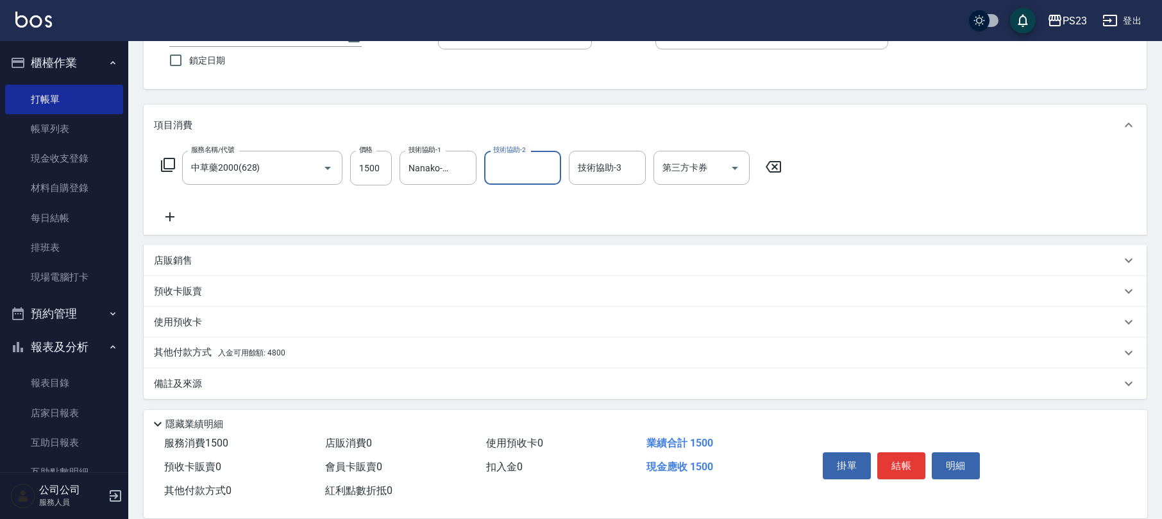
drag, startPoint x: 255, startPoint y: 396, endPoint x: 268, endPoint y: 393, distance: 13.2
click at [255, 398] on div "備註及來源" at bounding box center [645, 383] width 1003 height 31
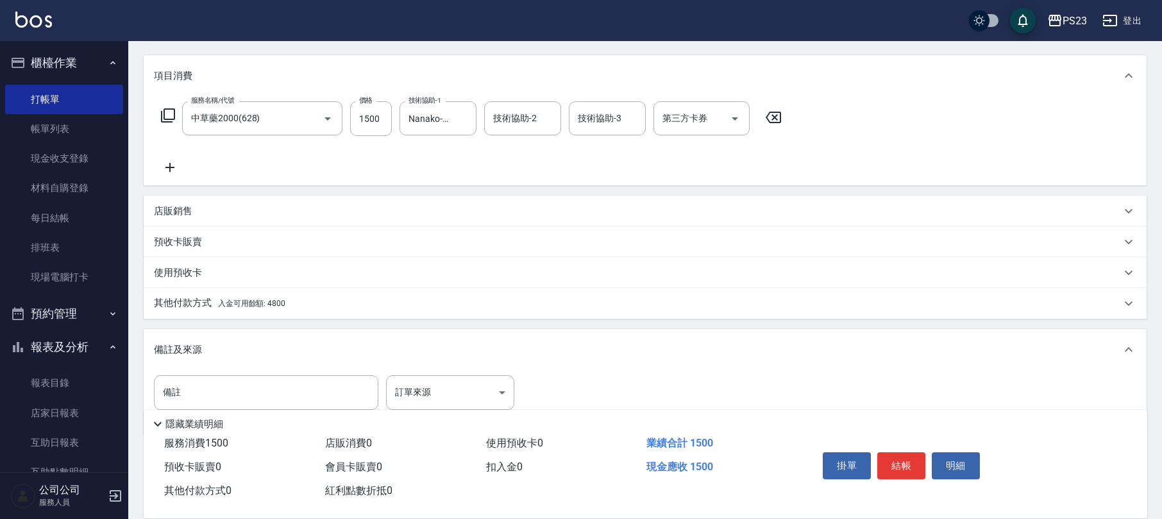
scroll to position [183, 0]
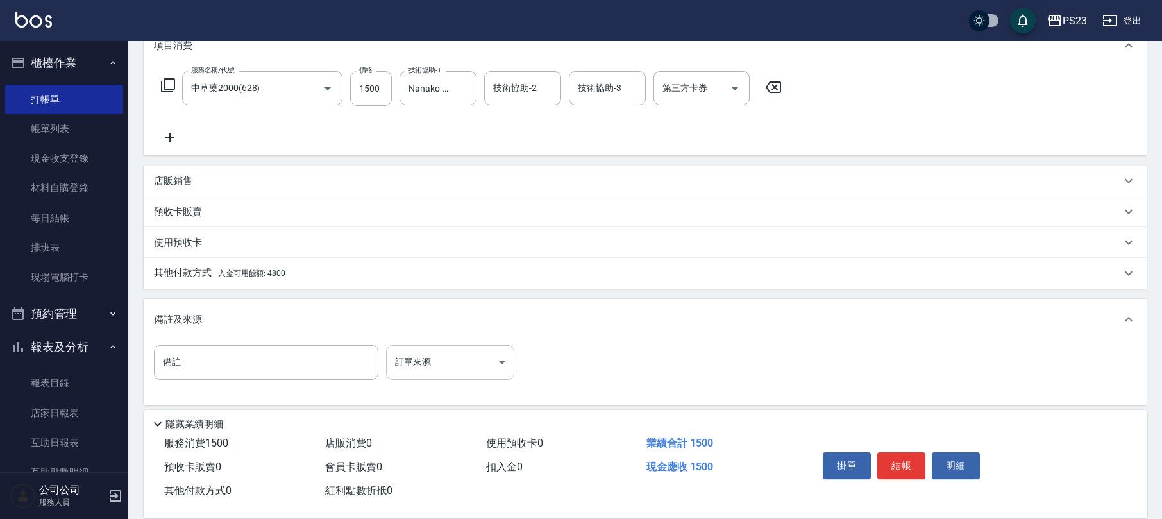
click at [479, 366] on body "PS23 登出 櫃檯作業 打帳單 帳單列表 現金收支登錄 材料自購登錄 每日結帳 排班表 現場電腦打卡 預約管理 預約管理 單日預約紀錄 單週預約紀錄 報表及…" at bounding box center [581, 171] width 1162 height 709
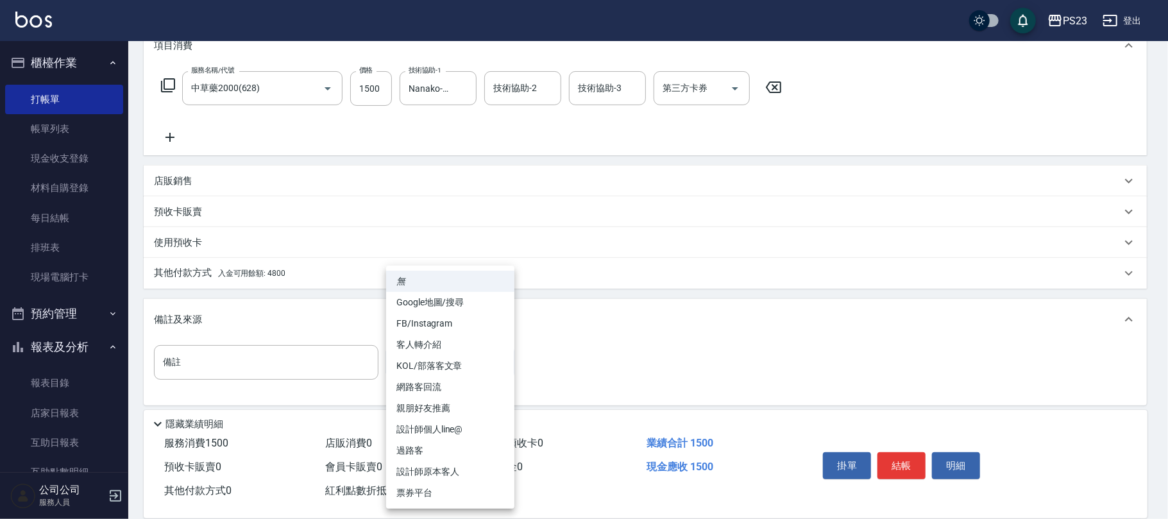
click at [431, 470] on li "設計師原本客人" at bounding box center [450, 471] width 128 height 21
type input "設計師原本客人"
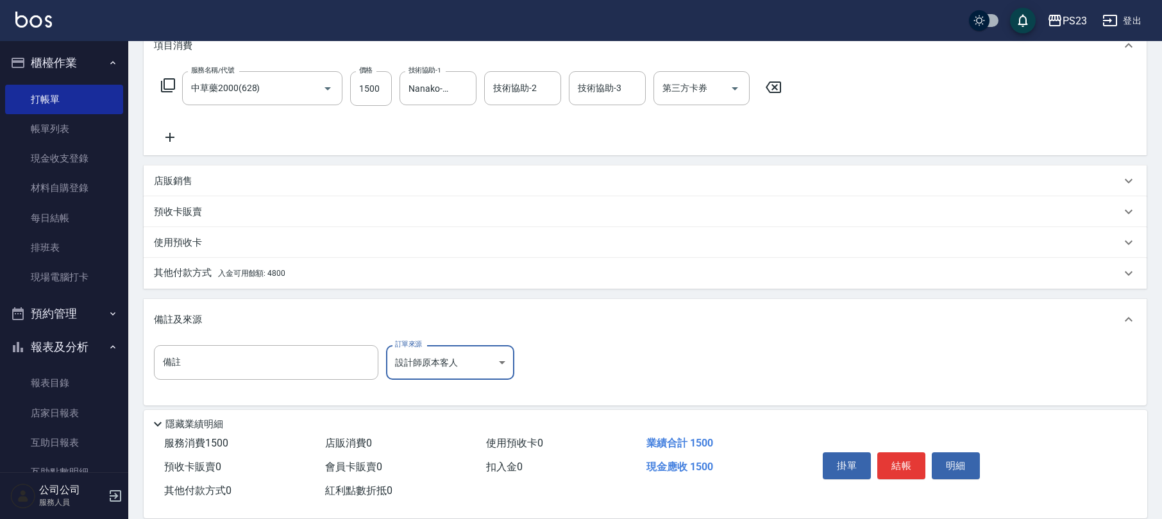
drag, startPoint x: 258, startPoint y: 269, endPoint x: 264, endPoint y: 271, distance: 6.5
click at [259, 269] on span "入金可用餘額: 4800" at bounding box center [251, 273] width 67 height 9
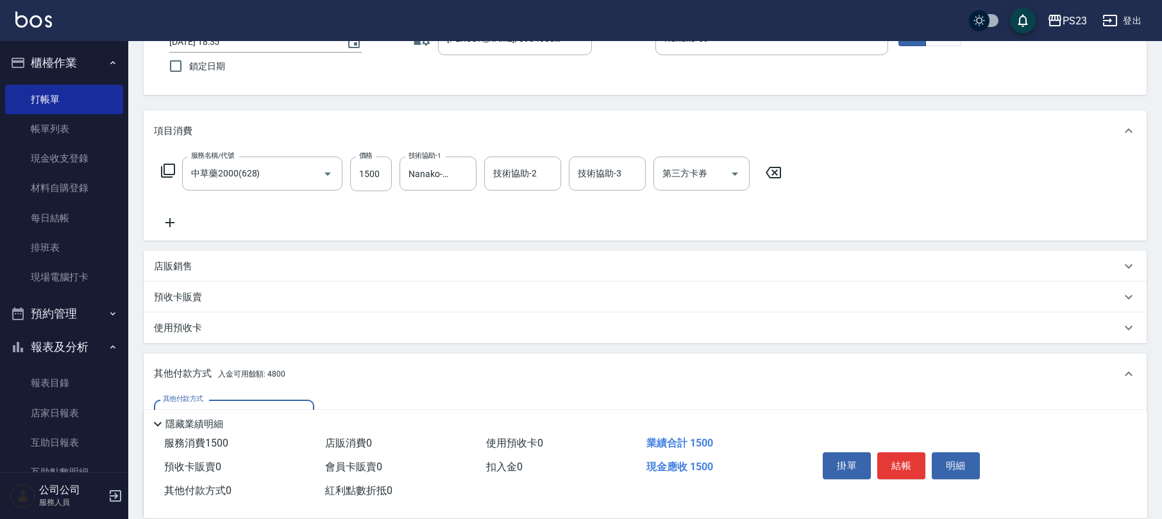
scroll to position [330, 0]
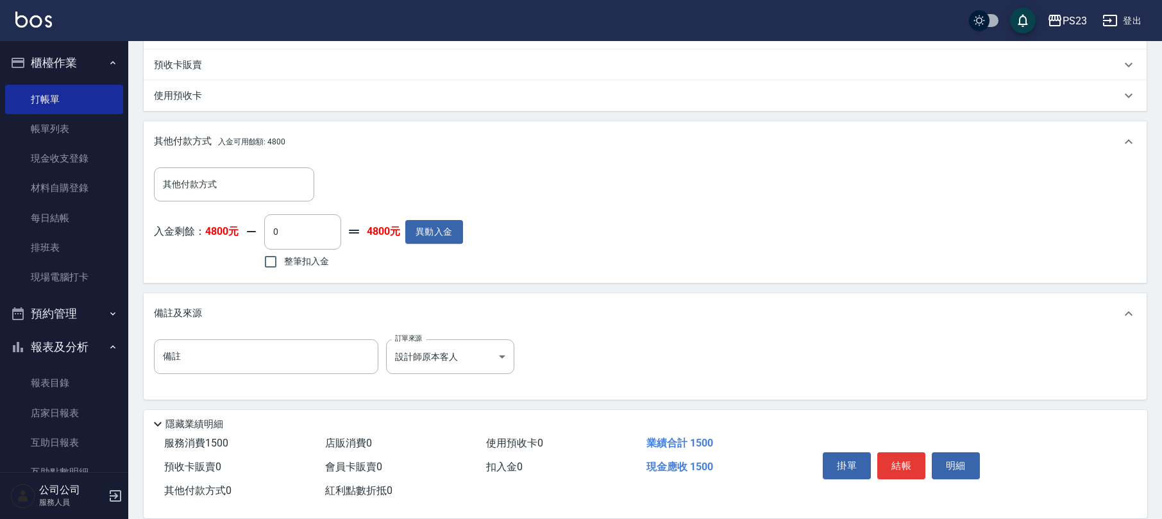
click at [307, 260] on span "整筆扣入金" at bounding box center [306, 261] width 45 height 13
click at [284, 260] on input "整筆扣入金" at bounding box center [270, 261] width 27 height 27
checkbox input "true"
type input "1500"
click at [896, 463] on button "結帳" at bounding box center [902, 465] width 48 height 27
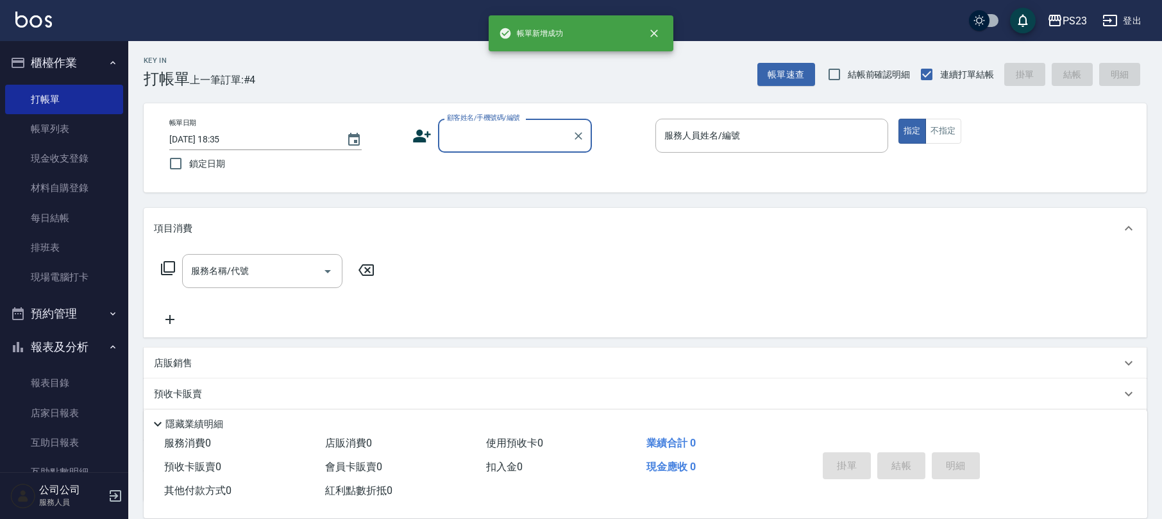
scroll to position [0, 0]
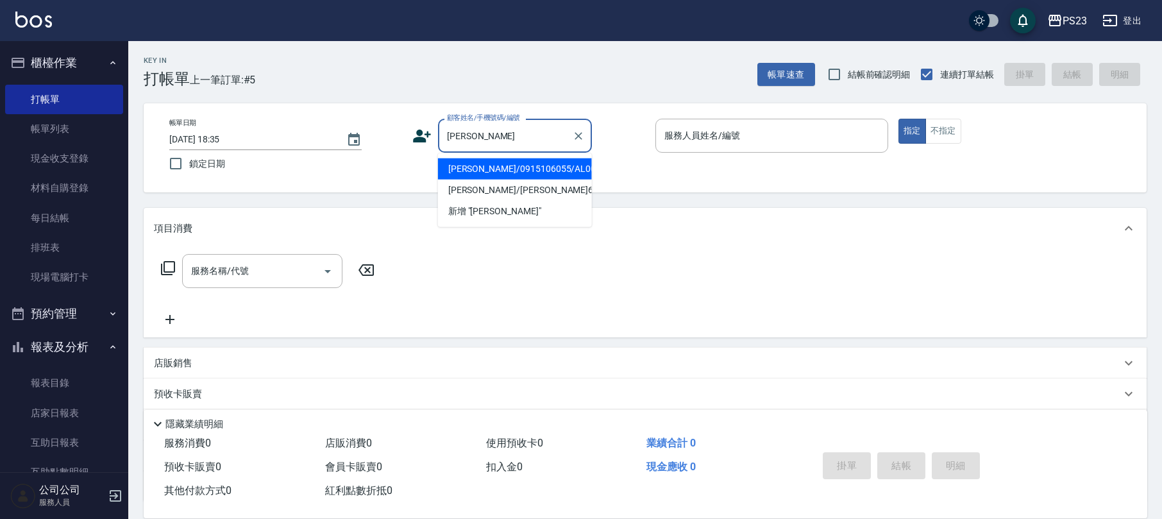
click at [482, 165] on li "[PERSON_NAME]/0915106055/AL001018" at bounding box center [515, 168] width 154 height 21
type input "[PERSON_NAME]/0915106055/AL001018"
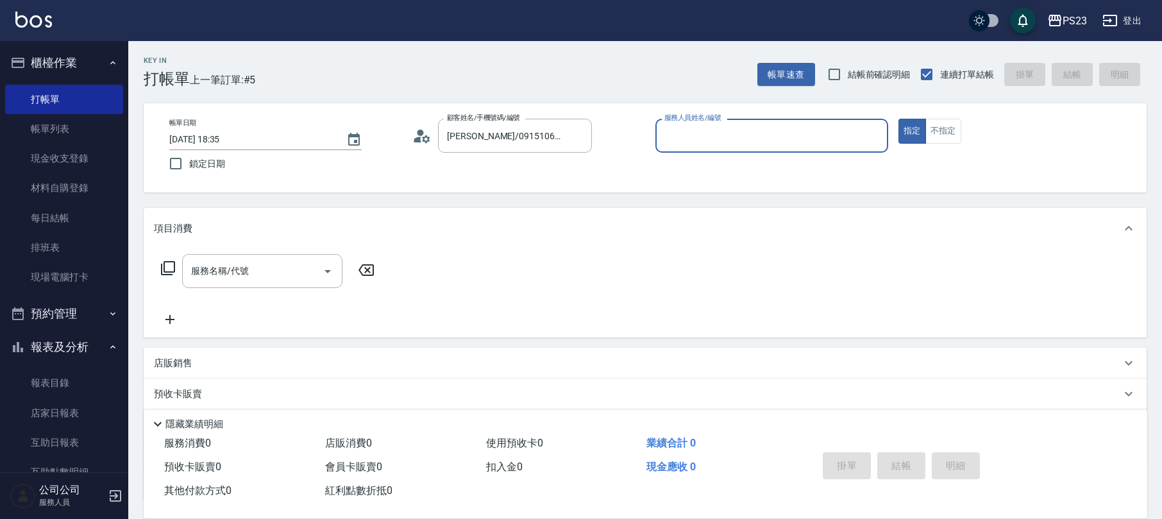
type input "ALin-8"
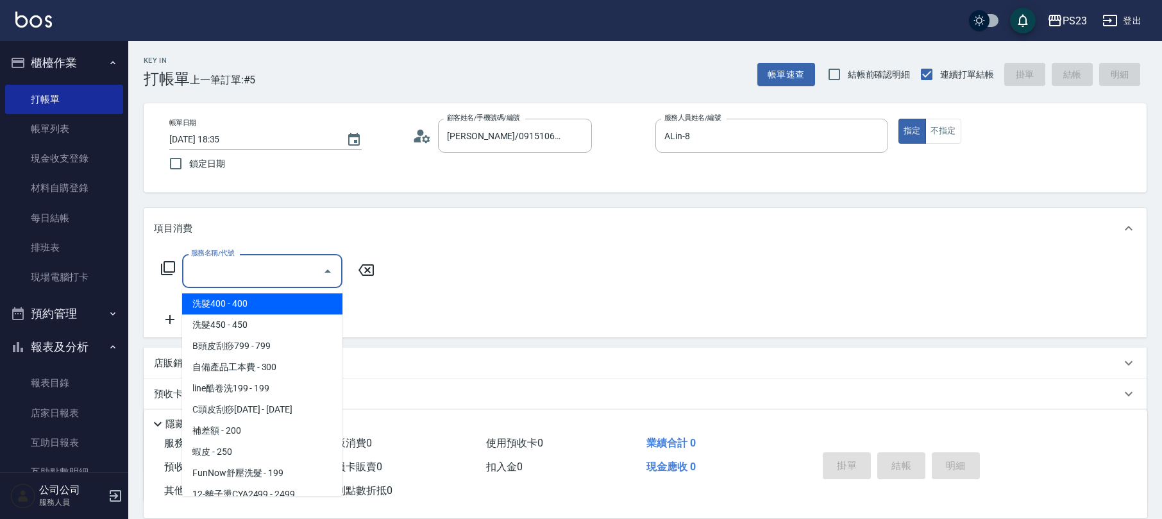
click at [278, 275] on input "服務名稱/代號" at bounding box center [253, 271] width 130 height 22
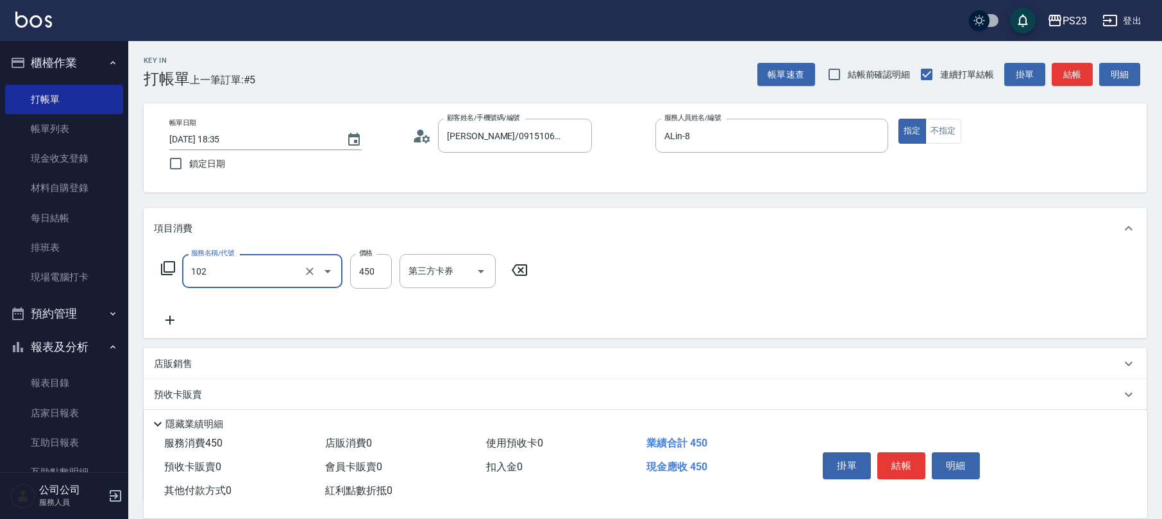
type input "洗髮450(102)"
type input "500"
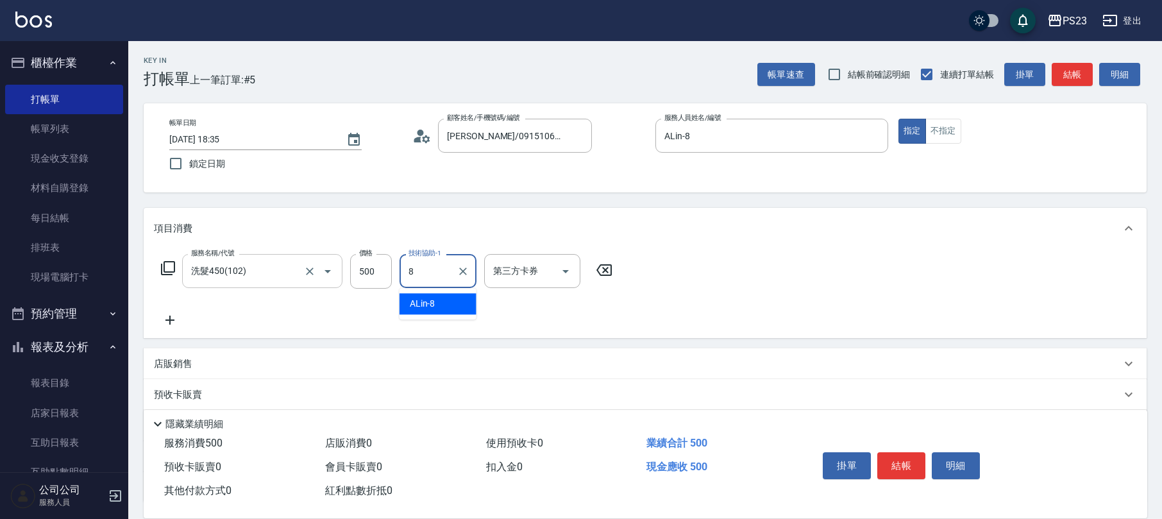
type input "ALin-8"
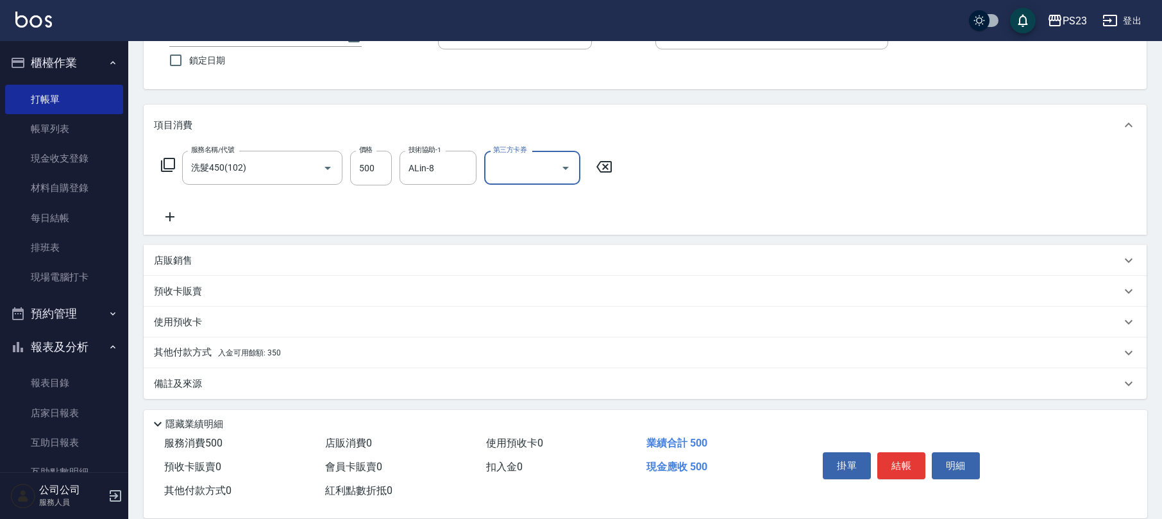
click at [168, 380] on p "備註及來源" at bounding box center [178, 383] width 48 height 13
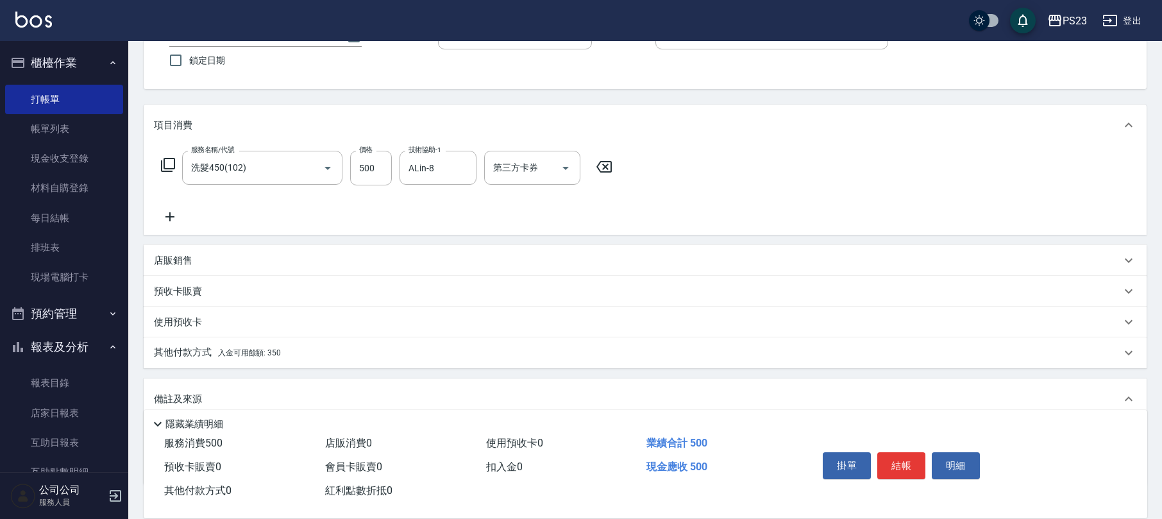
scroll to position [189, 0]
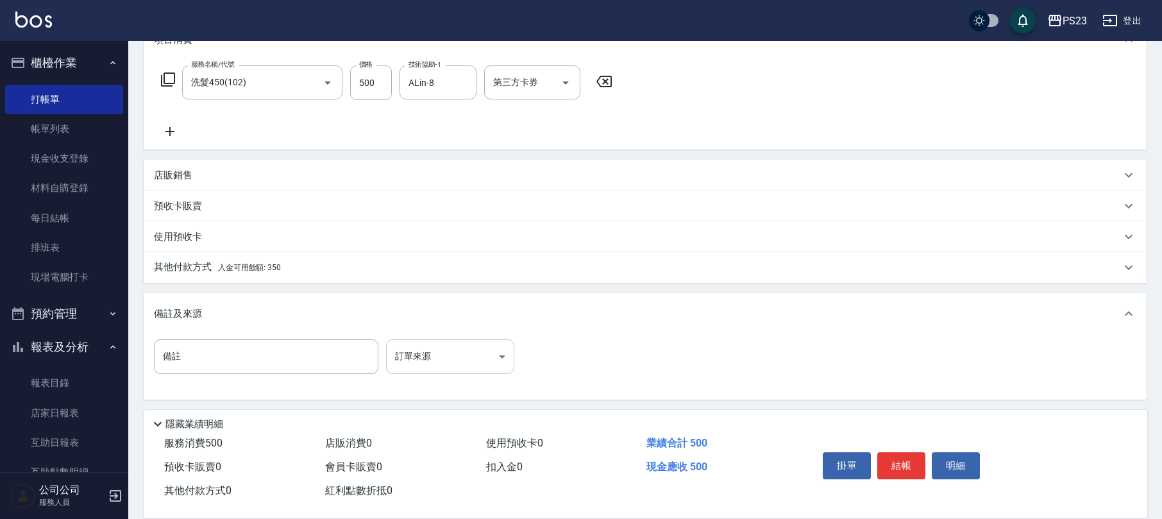
click at [442, 353] on body "PS23 登出 櫃檯作業 打帳單 帳單列表 現金收支登錄 材料自購登錄 每日結帳 排班表 現場電腦打卡 預約管理 預約管理 單日預約紀錄 單週預約紀錄 報表及…" at bounding box center [581, 165] width 1162 height 709
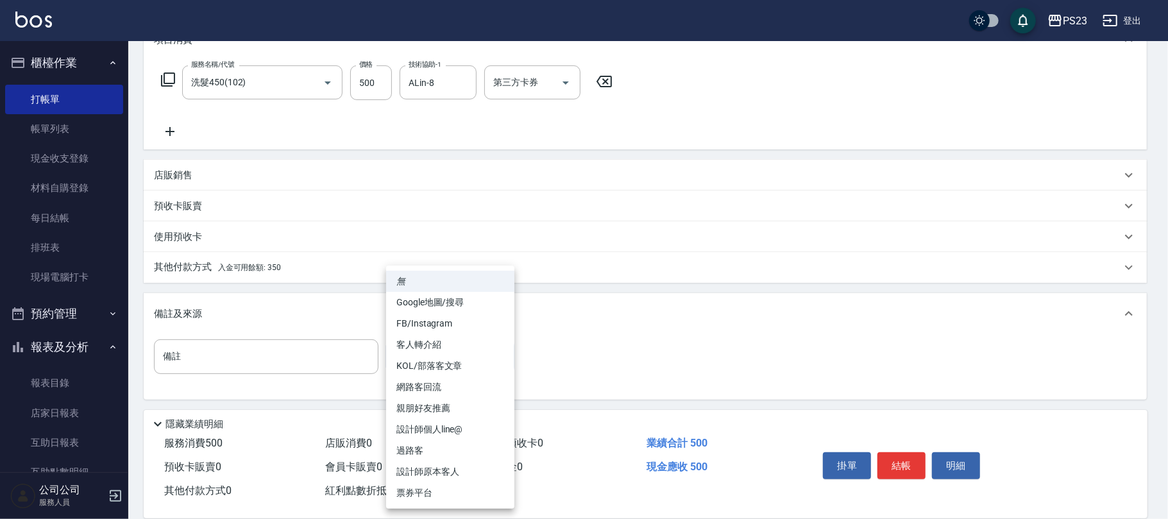
click at [445, 470] on li "設計師原本客人" at bounding box center [450, 471] width 128 height 21
type input "設計師原本客人"
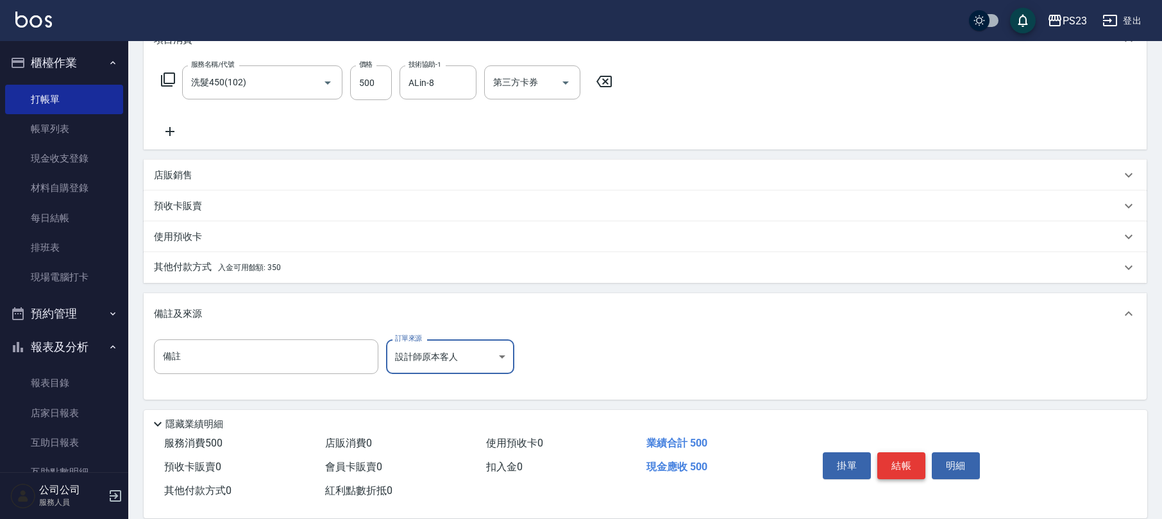
click at [907, 459] on button "結帳" at bounding box center [902, 465] width 48 height 27
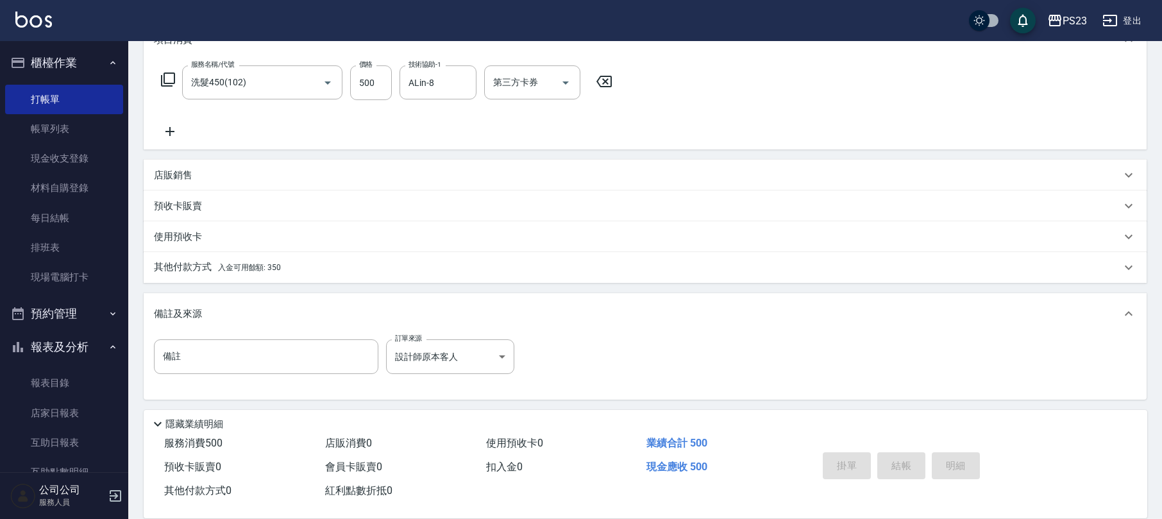
type input "[DATE] 18:36"
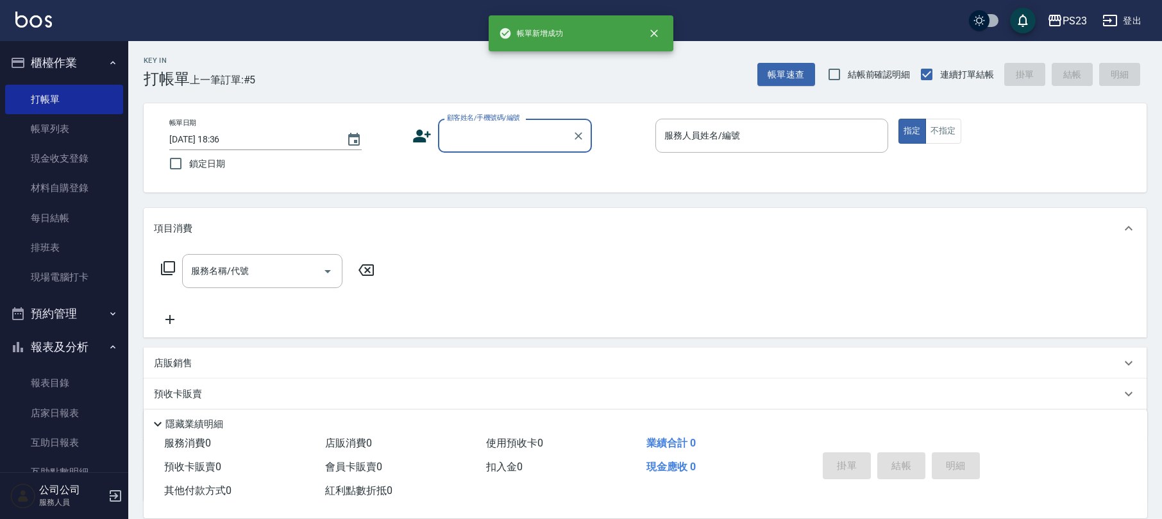
scroll to position [0, 0]
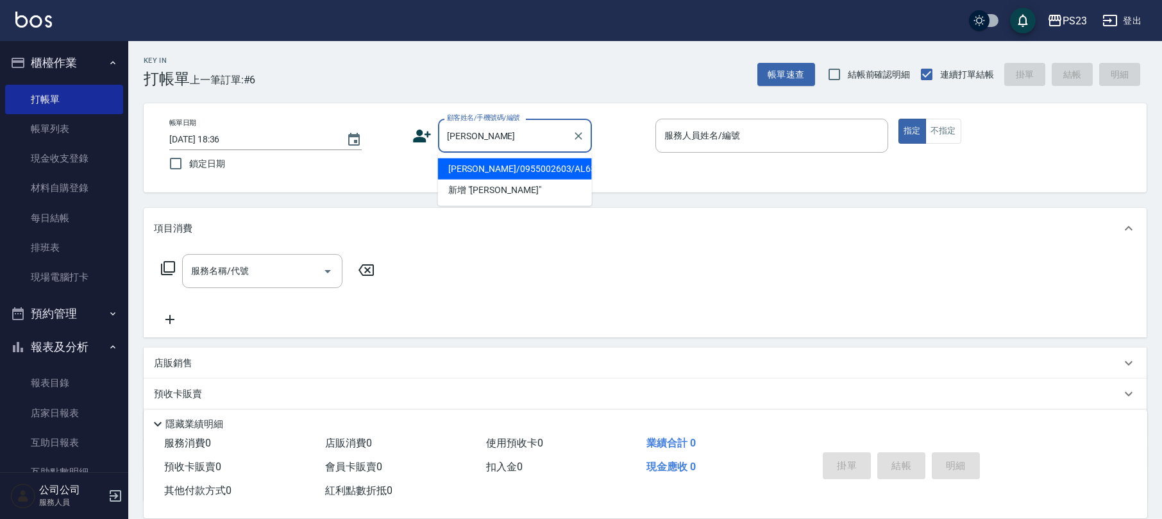
click at [553, 167] on li "[PERSON_NAME]/0955002603/AL630413" at bounding box center [515, 168] width 154 height 21
type input "[PERSON_NAME]/0955002603/AL630413"
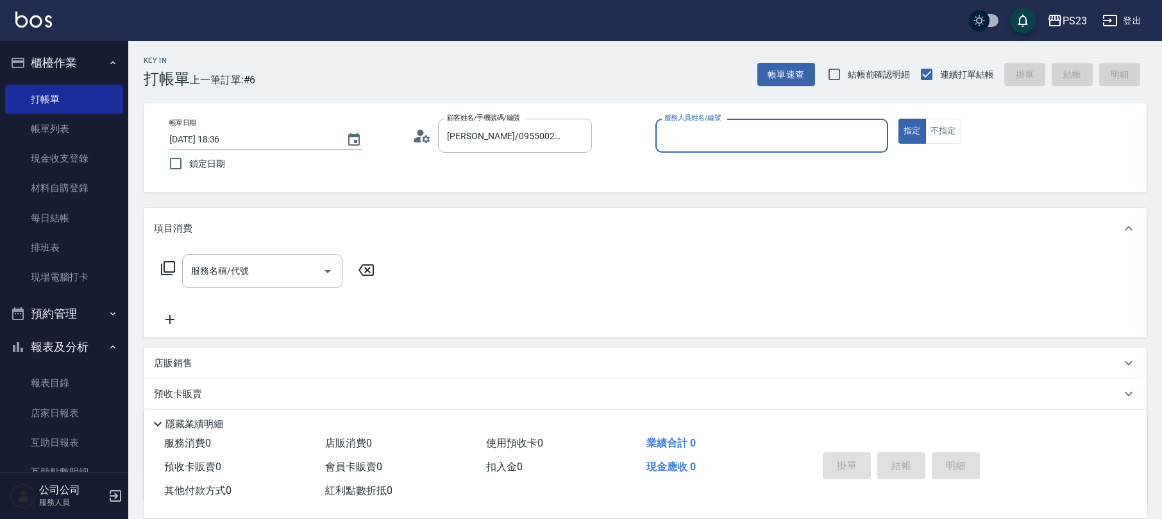
type input "ALin-8"
click at [250, 262] on input "服務名稱/代號" at bounding box center [253, 271] width 130 height 22
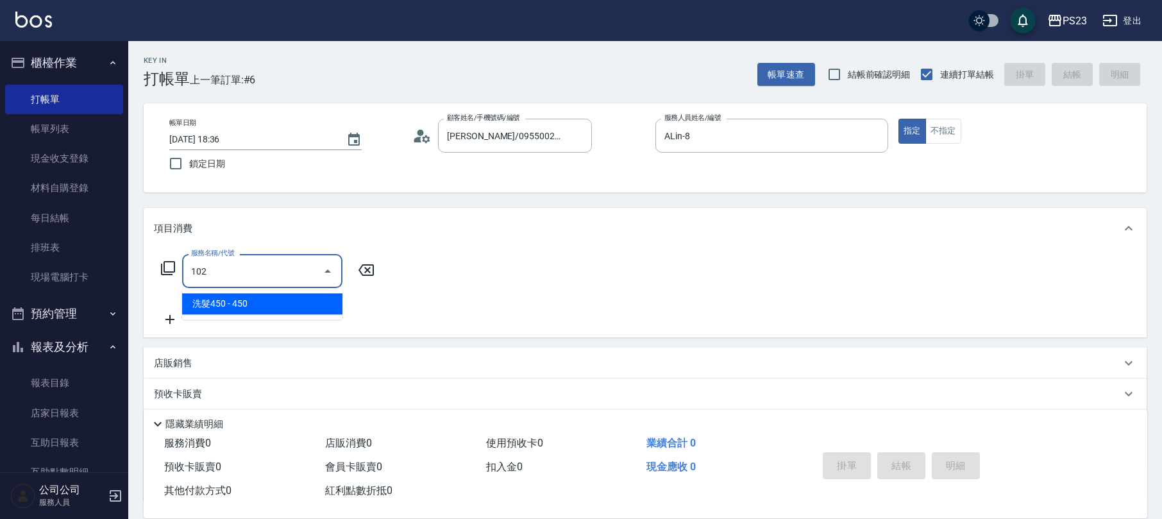
type input "洗髮450(102)"
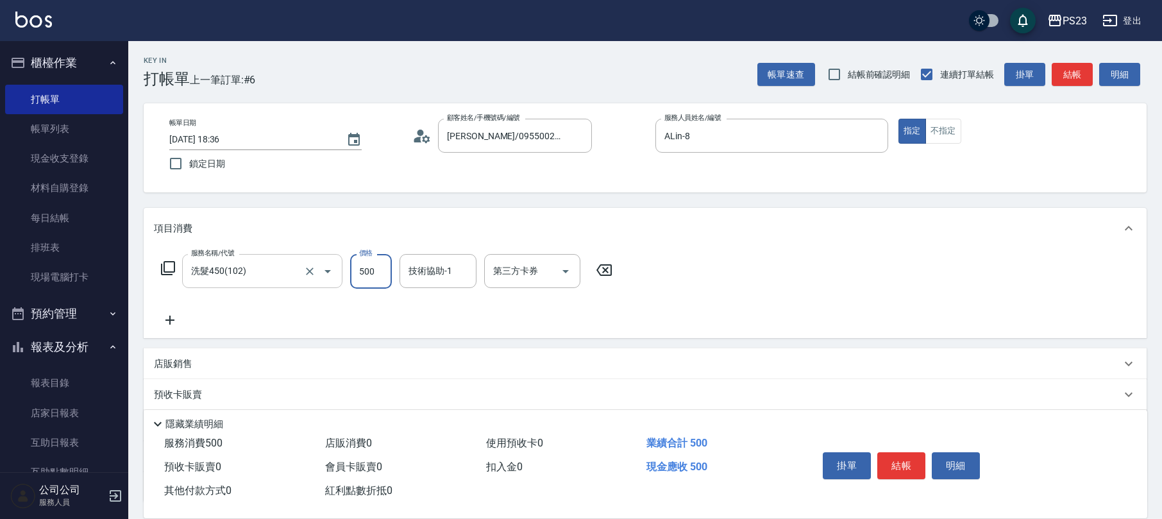
type input "500"
type input "ALin-8"
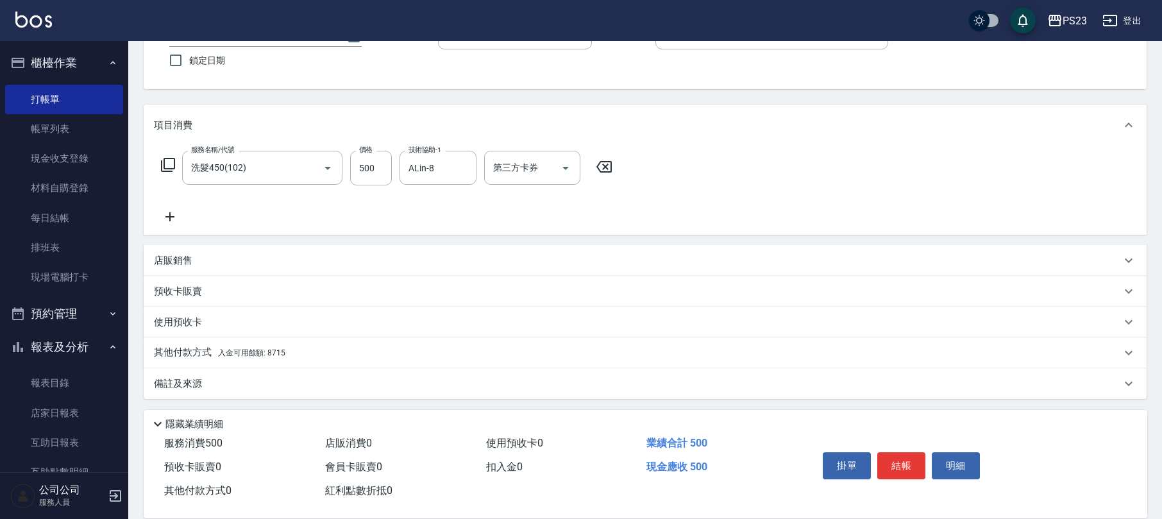
click at [216, 381] on div "備註及來源" at bounding box center [637, 383] width 967 height 13
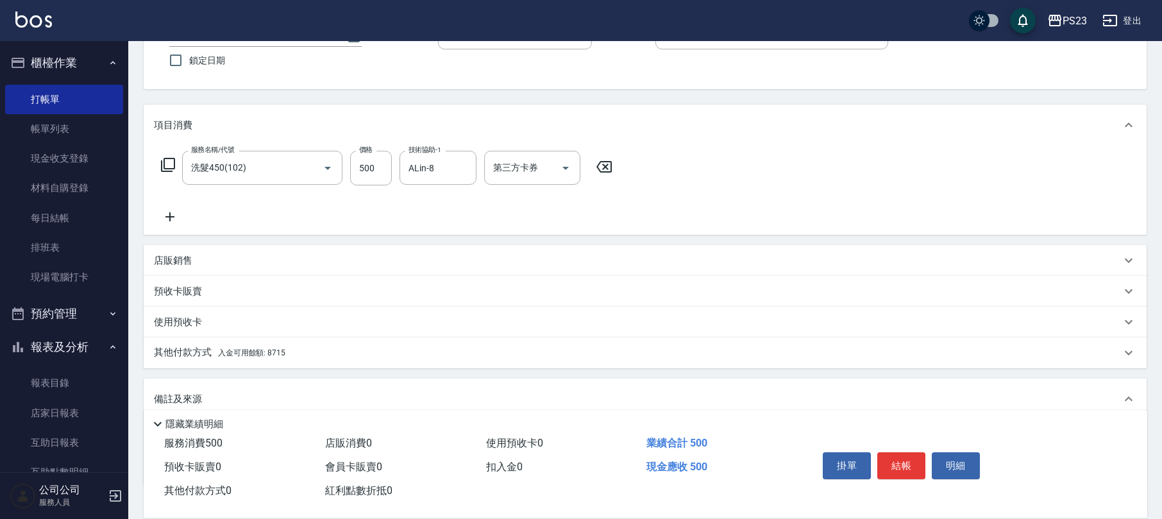
scroll to position [189, 0]
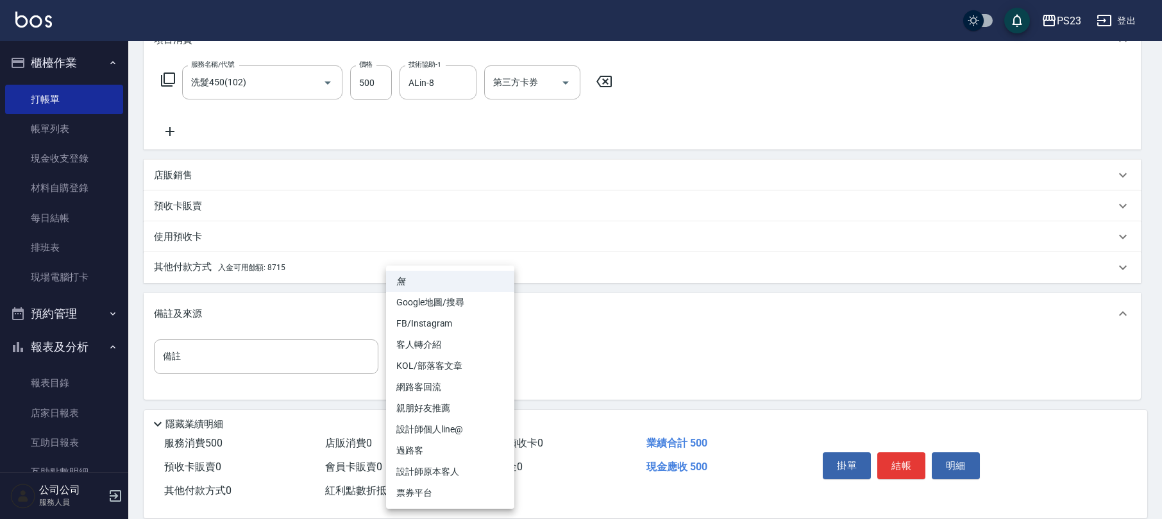
click at [450, 362] on body "PS23 登出 櫃檯作業 打帳單 帳單列表 現金收支登錄 材料自購登錄 每日結帳 排班表 現場電腦打卡 預約管理 預約管理 單日預約紀錄 單週預約紀錄 報表及…" at bounding box center [581, 165] width 1162 height 709
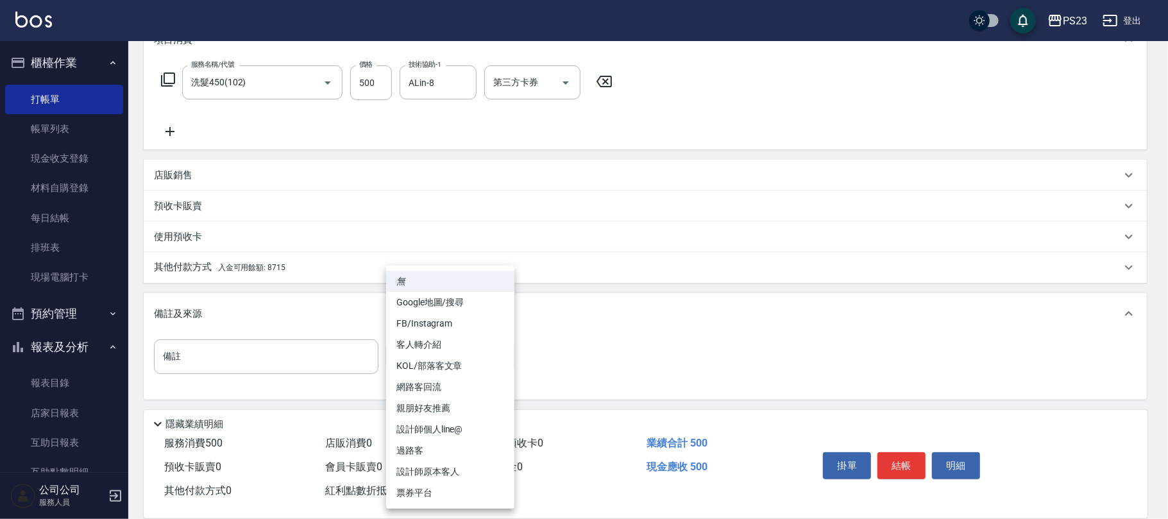
click at [436, 467] on li "設計師原本客人" at bounding box center [450, 471] width 128 height 21
type input "設計師原本客人"
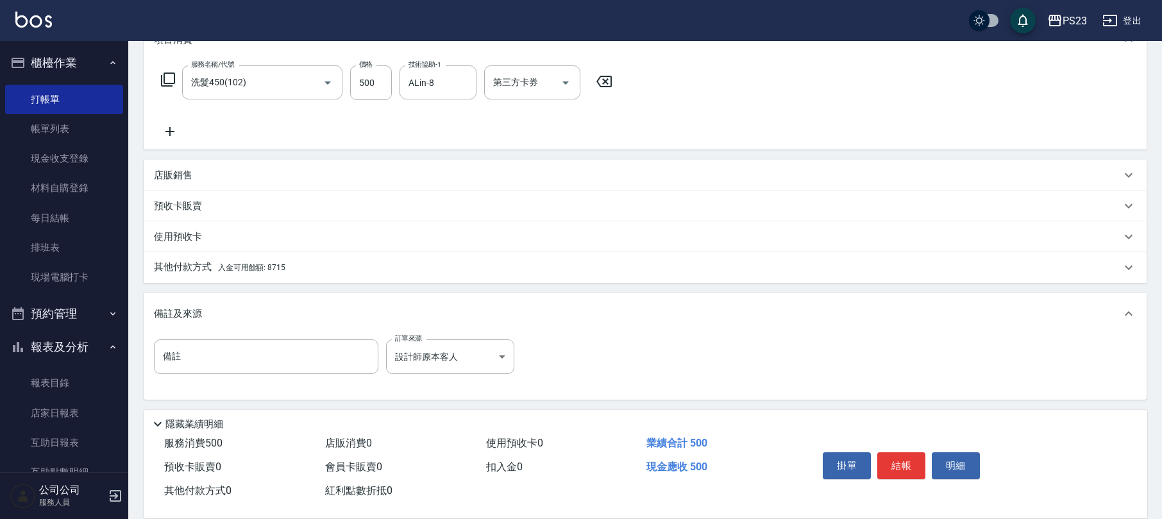
click at [225, 266] on span "入金可用餘額: 8715" at bounding box center [251, 267] width 67 height 9
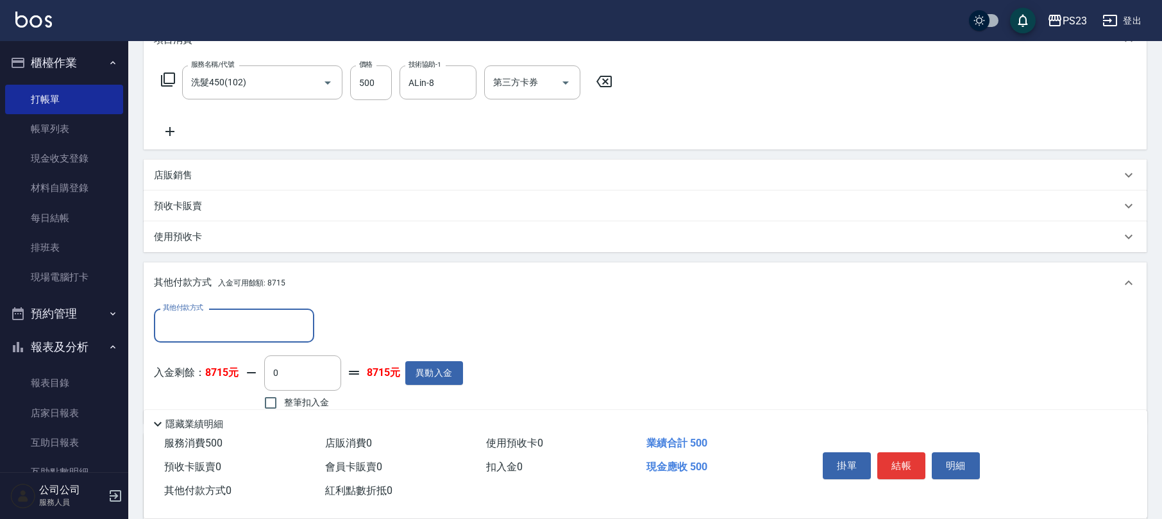
scroll to position [0, 0]
drag, startPoint x: 290, startPoint y: 398, endPoint x: 352, endPoint y: 398, distance: 62.2
click at [293, 398] on span "整筆扣入金" at bounding box center [306, 402] width 45 height 13
click at [284, 398] on input "整筆扣入金" at bounding box center [270, 402] width 27 height 27
checkbox input "true"
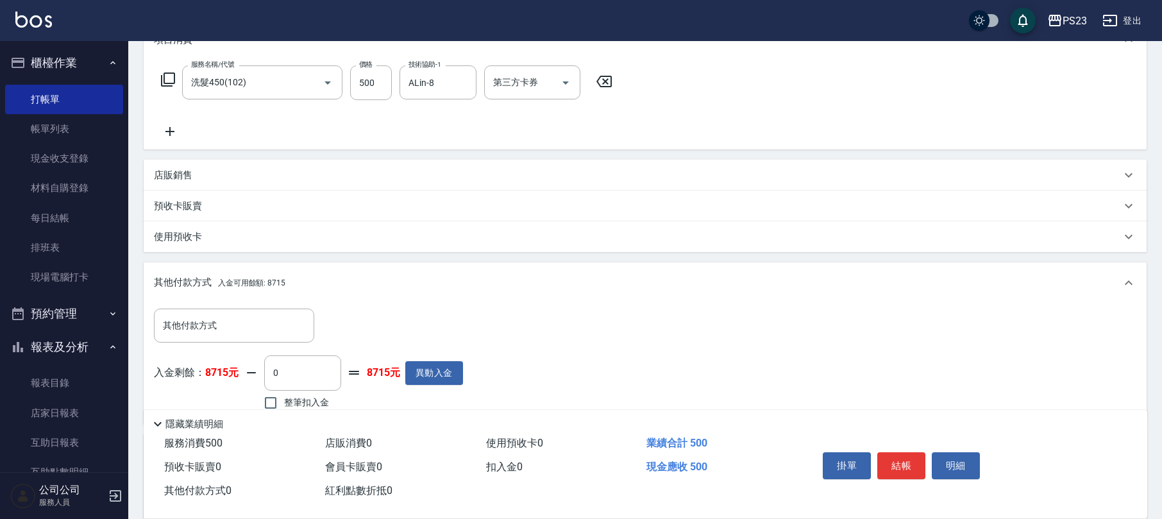
type input "500"
click at [914, 466] on button "結帳" at bounding box center [902, 465] width 48 height 27
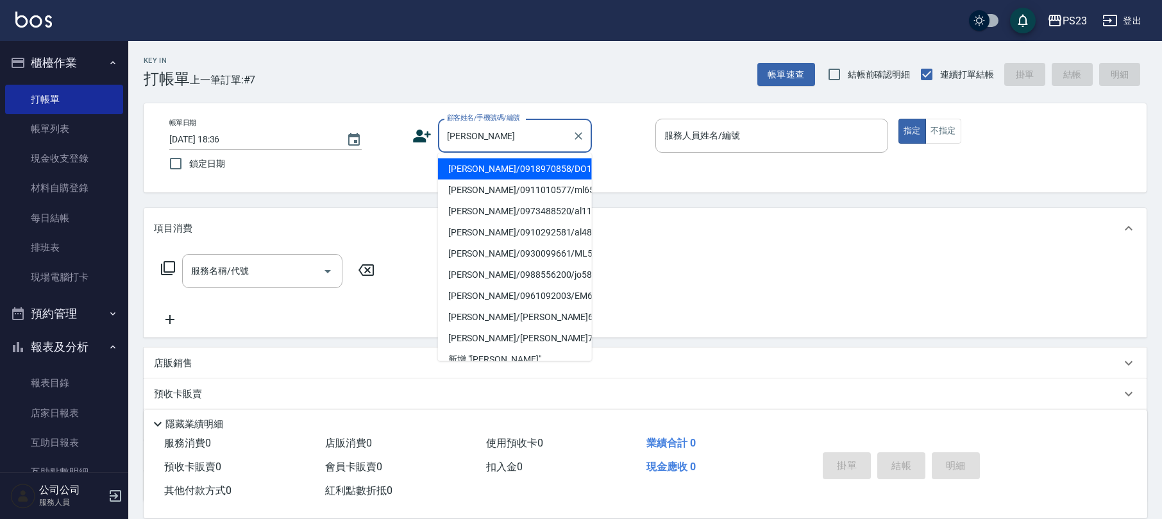
click at [509, 174] on li "[PERSON_NAME]/0918970858/DO1102" at bounding box center [515, 168] width 154 height 21
type input "[PERSON_NAME]/0918970858/DO1102"
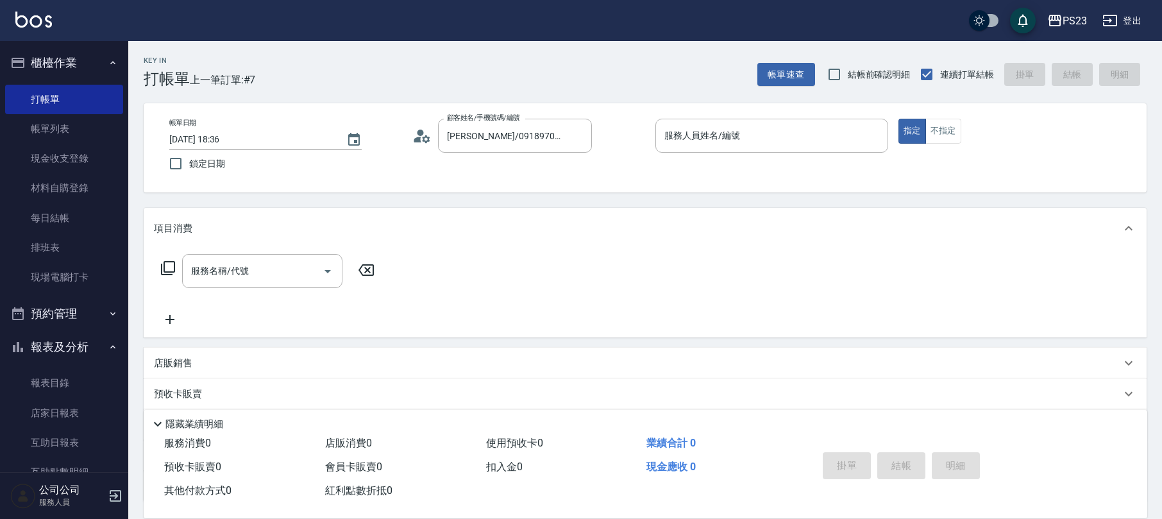
click at [423, 135] on icon at bounding box center [421, 135] width 19 height 19
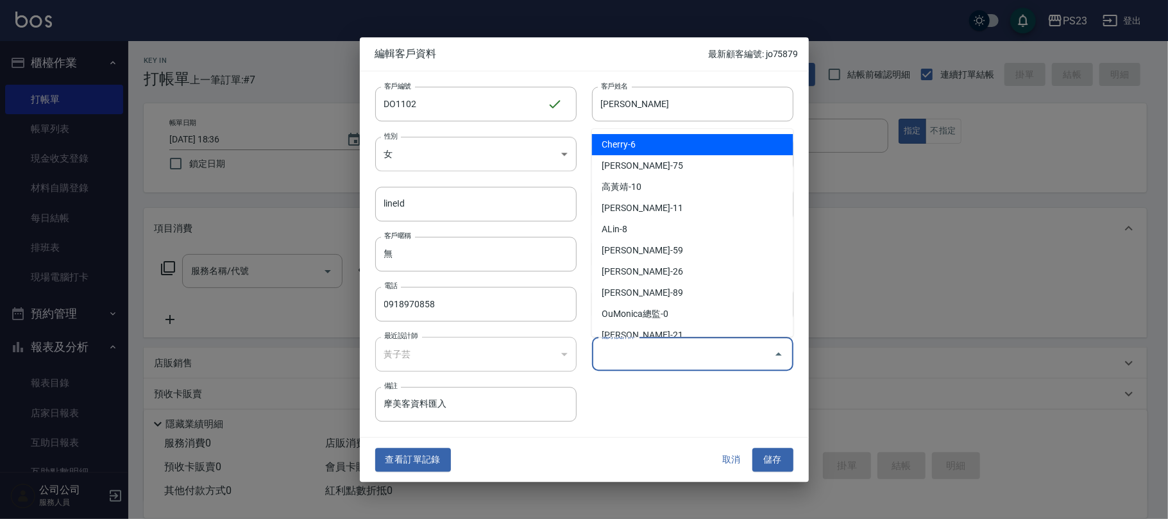
drag, startPoint x: 689, startPoint y: 361, endPoint x: 678, endPoint y: 355, distance: 12.1
click at [689, 360] on input "偏好設計師" at bounding box center [683, 354] width 171 height 22
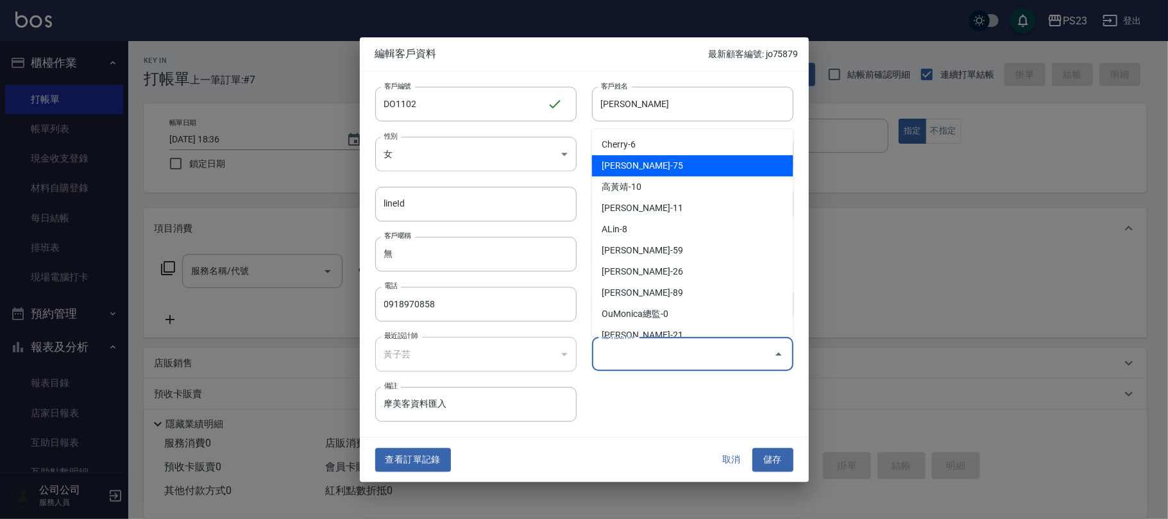
click at [652, 160] on li "[PERSON_NAME]-75" at bounding box center [692, 165] width 201 height 21
type input "黃子芸"
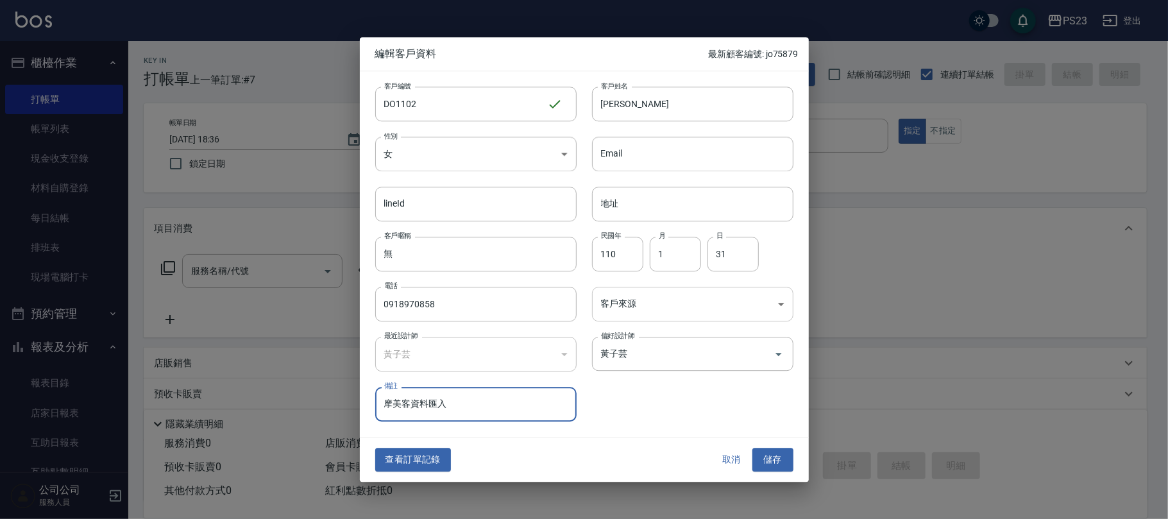
click at [642, 299] on body "PS23 登出 櫃檯作業 打帳單 帳單列表 現金收支登錄 材料自購登錄 每日結帳 排班表 現場電腦打卡 預約管理 預約管理 單日預約紀錄 單週預約紀錄 報表及…" at bounding box center [584, 311] width 1168 height 622
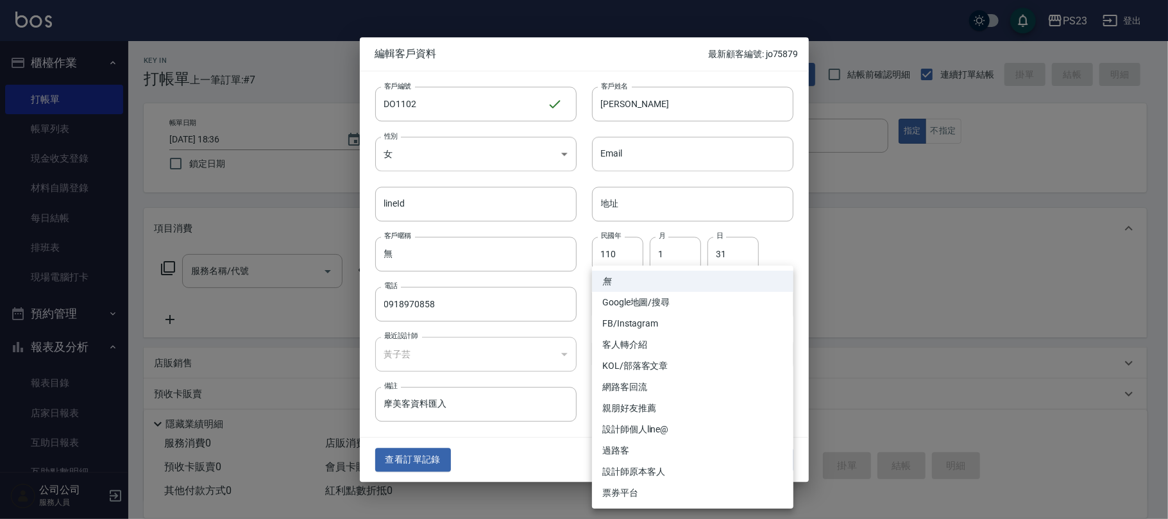
click at [642, 470] on li "設計師原本客人" at bounding box center [692, 471] width 201 height 21
type input "設計師原本客人"
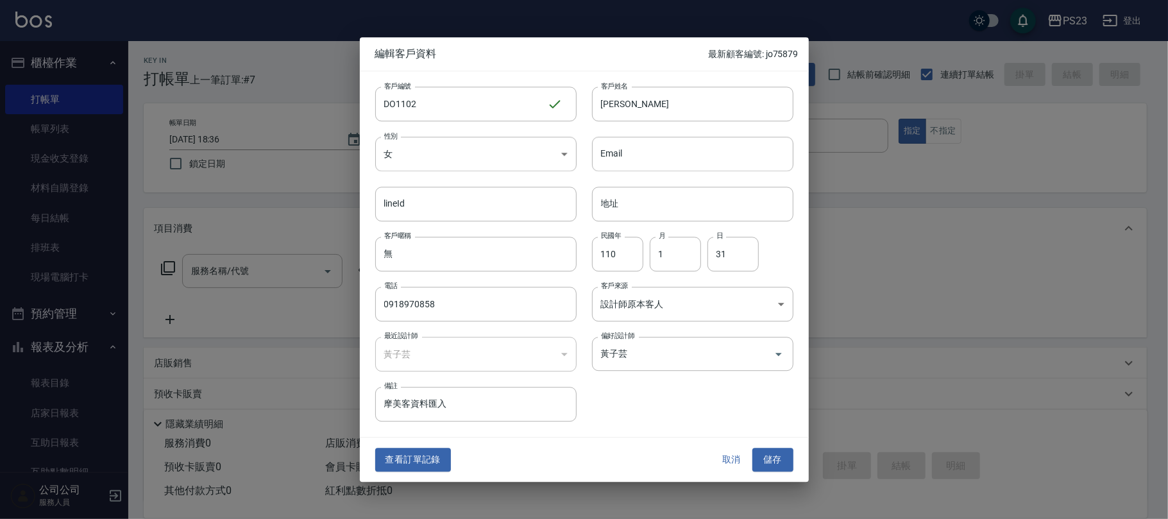
click at [776, 447] on div "查看訂單記錄 取消 儲存" at bounding box center [584, 460] width 449 height 44
click at [771, 459] on button "儲存" at bounding box center [772, 460] width 41 height 24
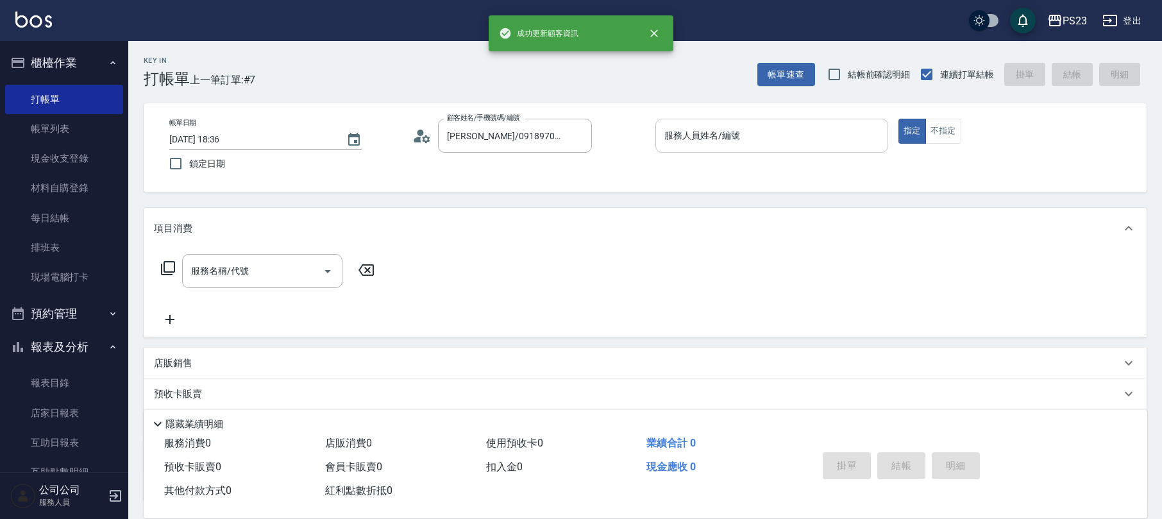
click at [801, 137] on input "服務人員姓名/編號" at bounding box center [771, 135] width 221 height 22
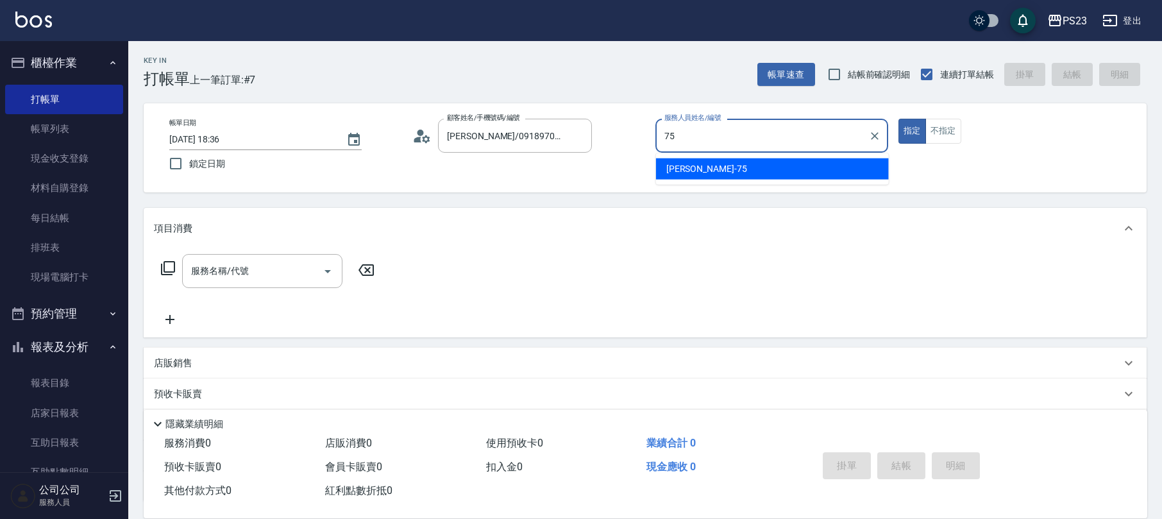
type input "Donna-75"
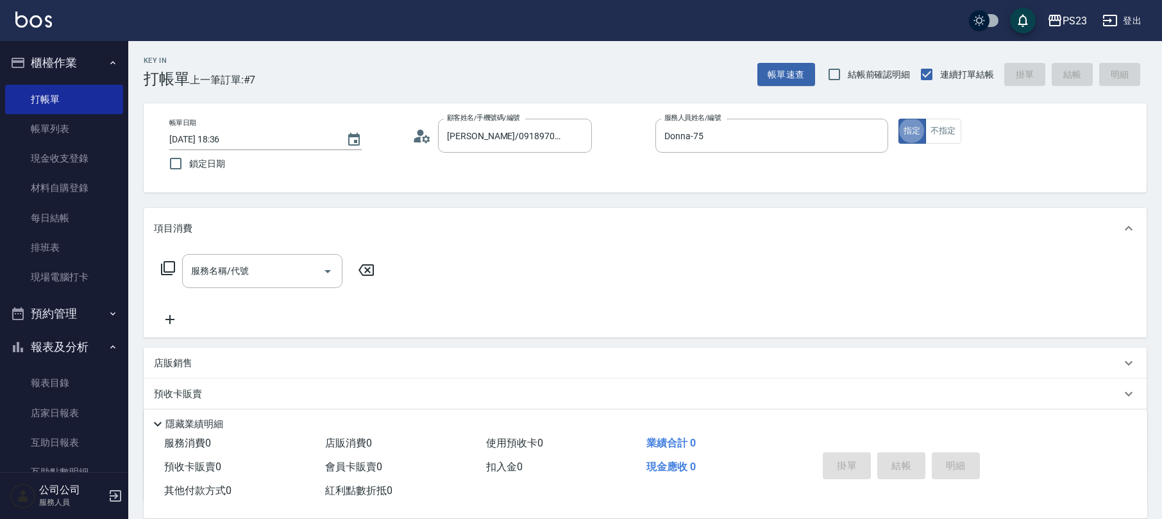
click at [246, 265] on div "服務名稱/代號 服務名稱/代號" at bounding box center [262, 271] width 160 height 34
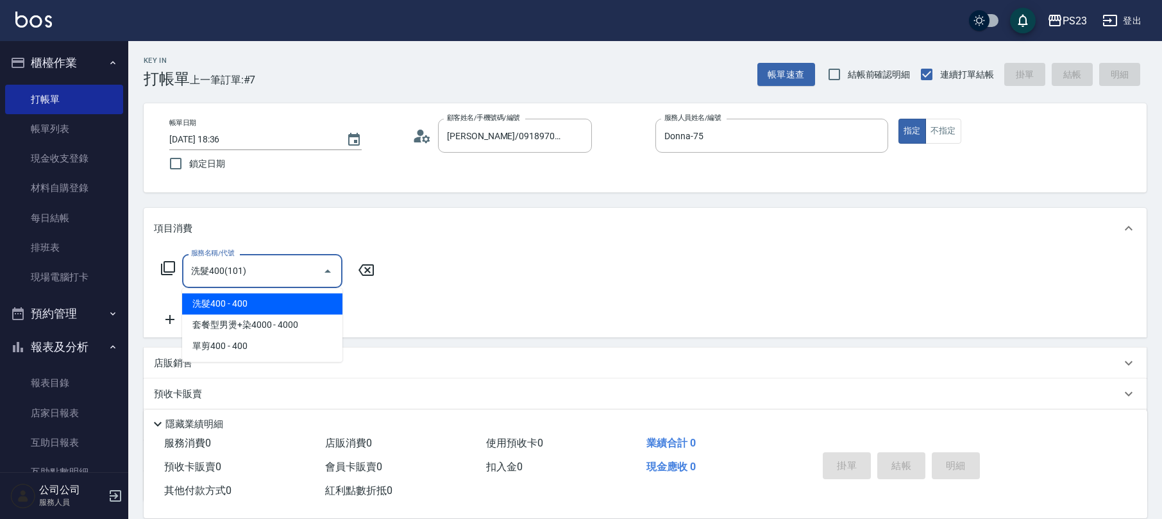
type input "洗髮400(101)"
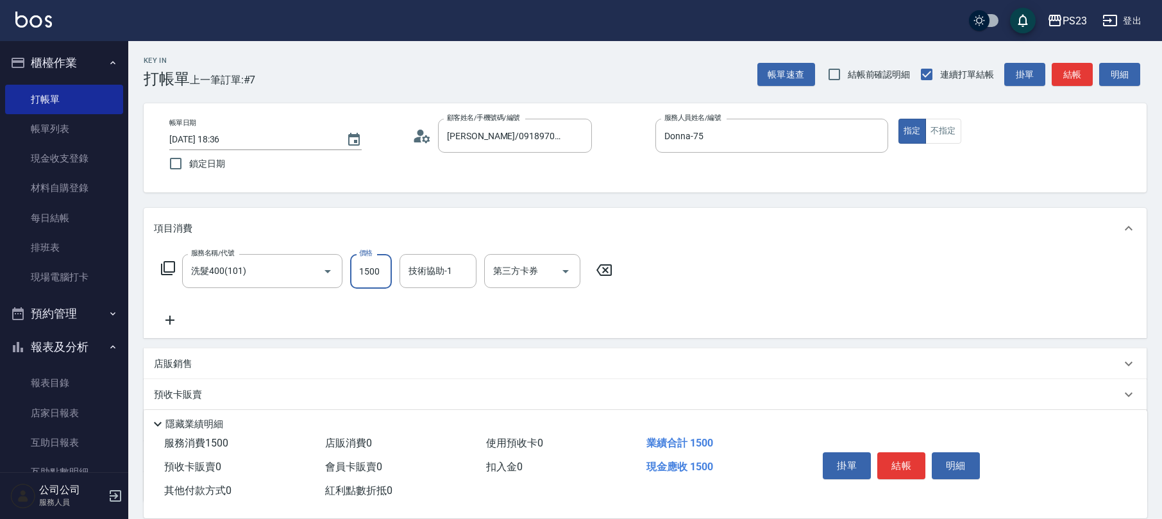
type input "1500"
type input "5"
type input "Donna-75"
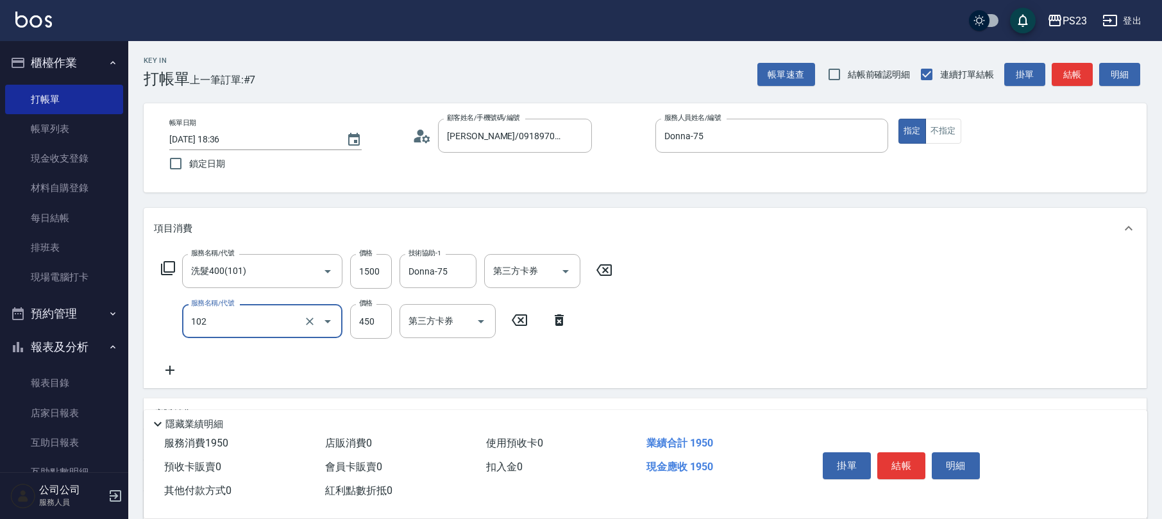
type input "洗髮450(102)"
type input "500"
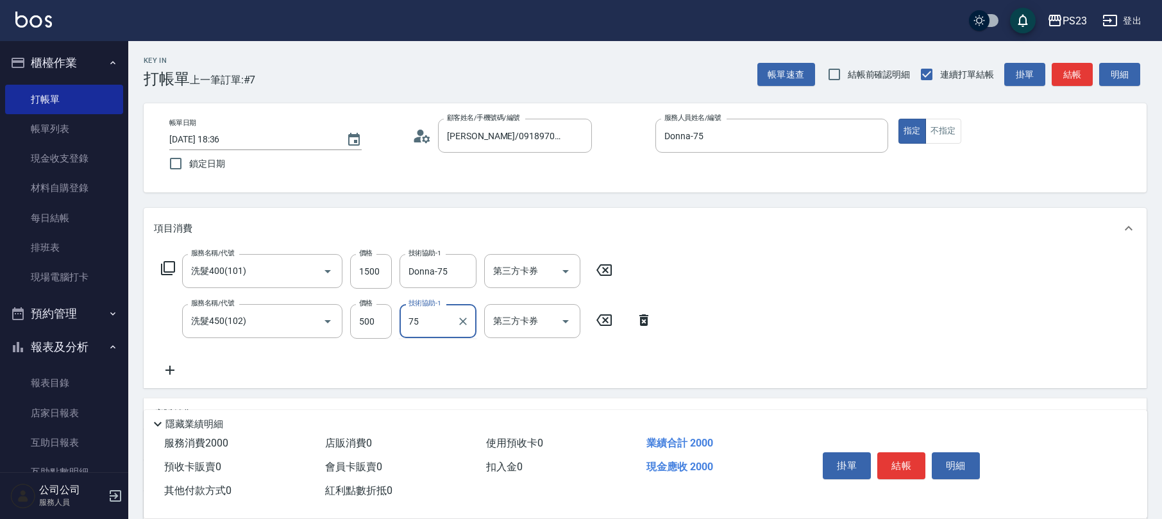
type input "Donna-75"
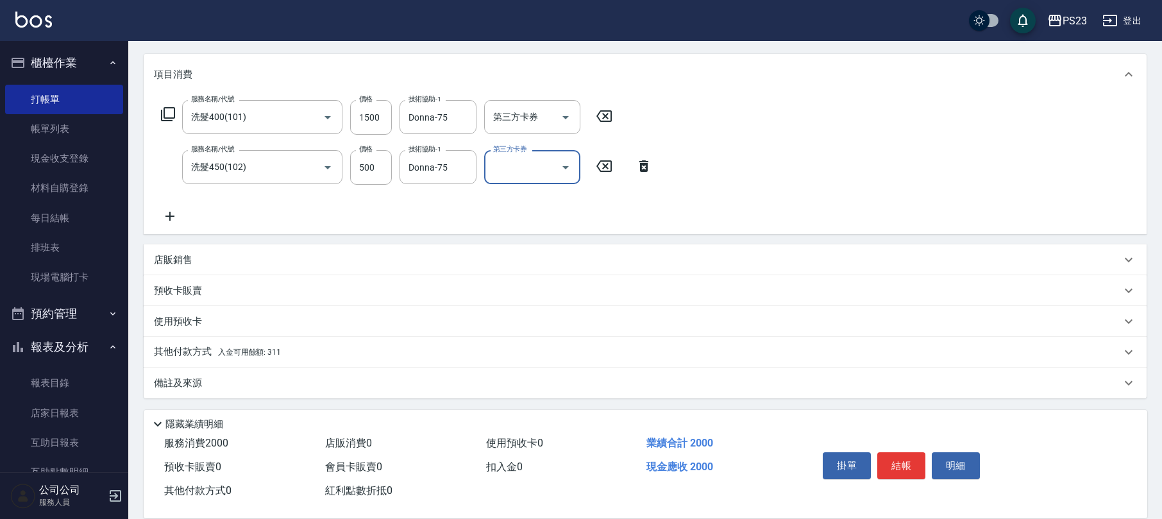
click at [208, 388] on div "備註及來源" at bounding box center [637, 383] width 967 height 13
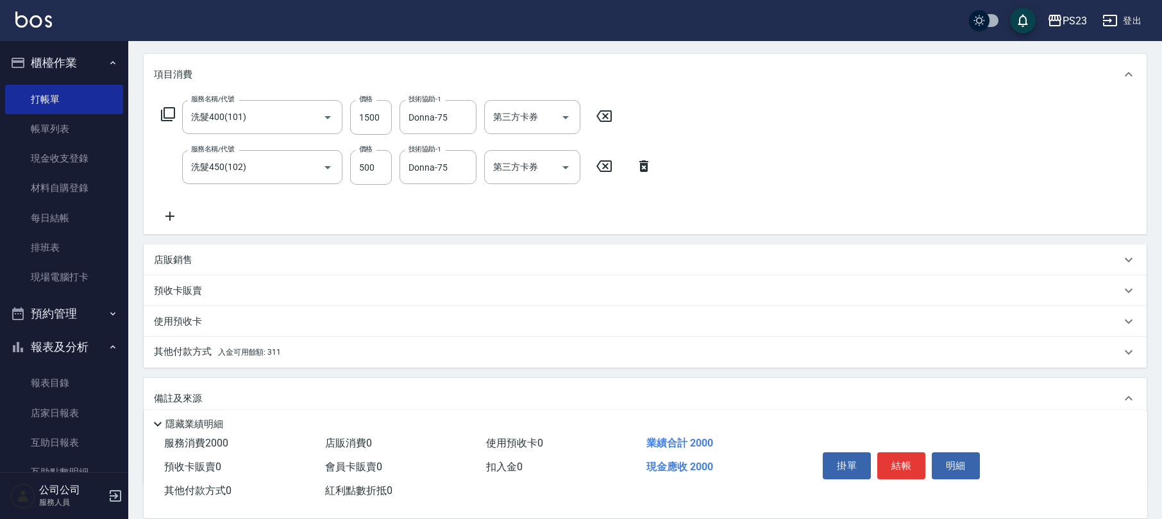
scroll to position [239, 0]
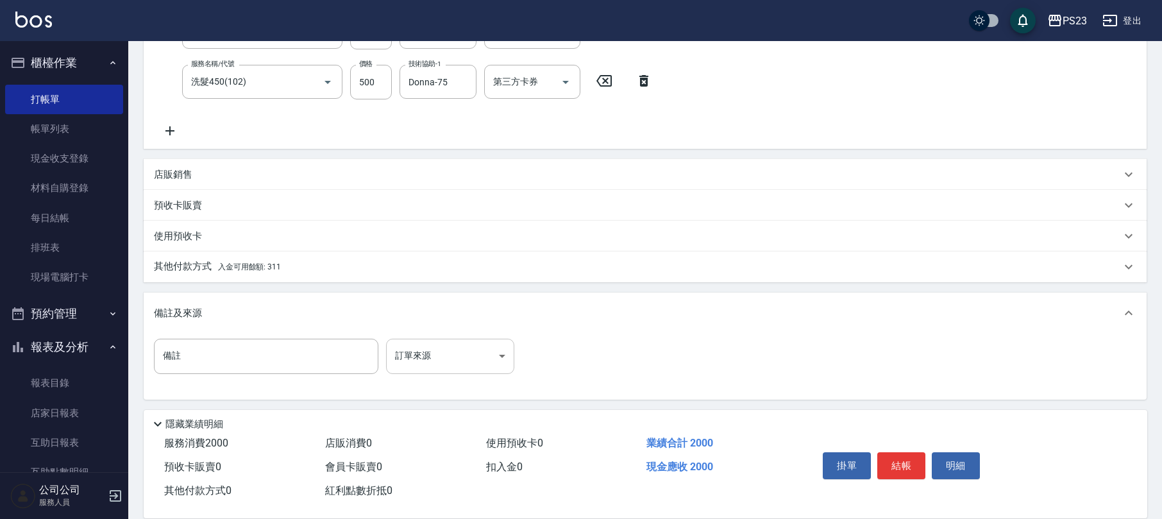
click at [467, 365] on body "PS23 登出 櫃檯作業 打帳單 帳單列表 現金收支登錄 材料自購登錄 每日結帳 排班表 現場電腦打卡 預約管理 預約管理 單日預約紀錄 單週預約紀錄 報表及…" at bounding box center [581, 141] width 1162 height 760
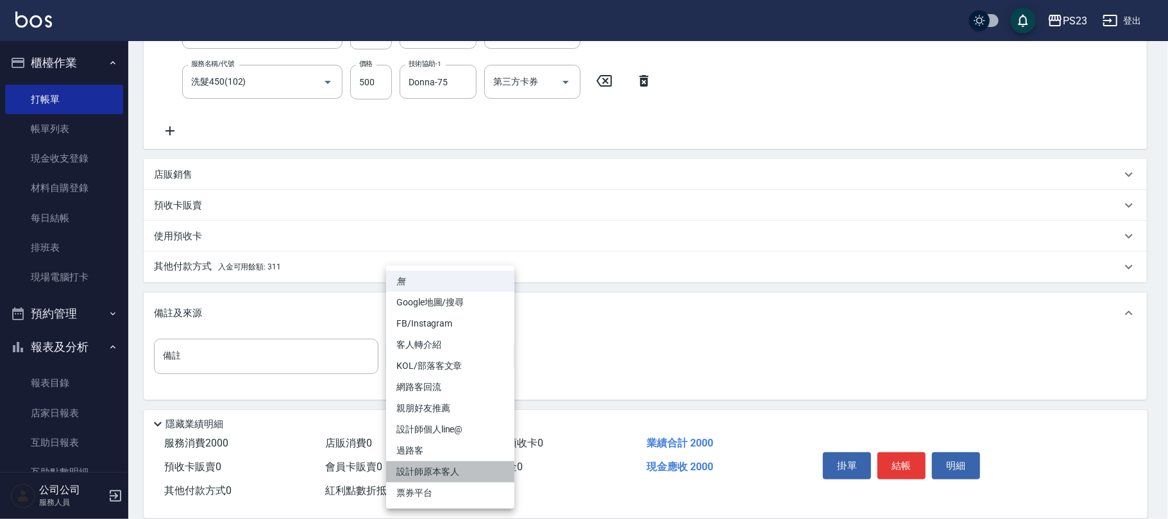
click at [429, 472] on li "設計師原本客人" at bounding box center [450, 471] width 128 height 21
type input "設計師原本客人"
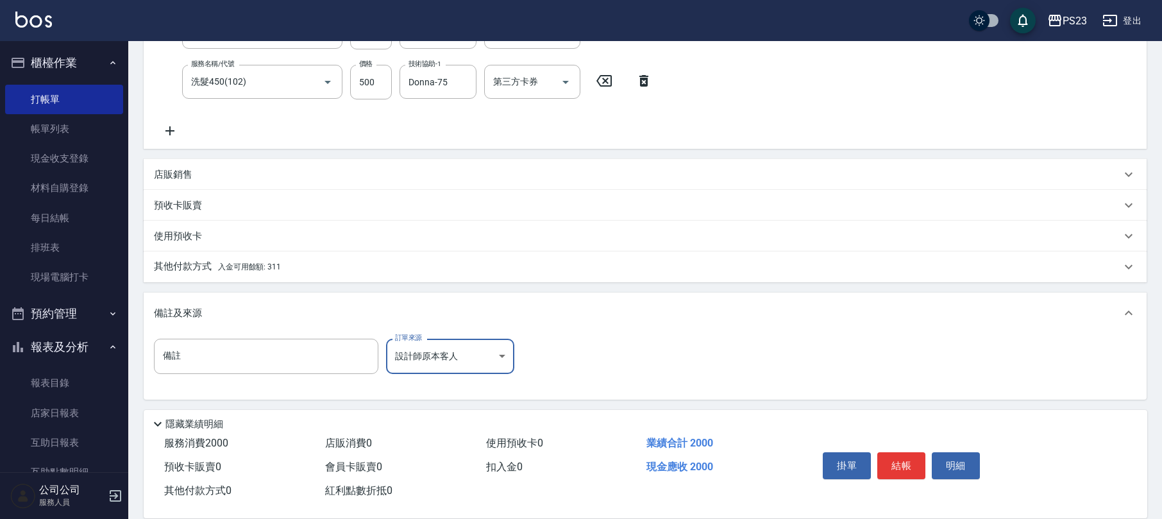
drag, startPoint x: 173, startPoint y: 263, endPoint x: 193, endPoint y: 262, distance: 20.6
click at [178, 263] on p "其他付款方式 入金可用餘額: 311" at bounding box center [217, 267] width 127 height 14
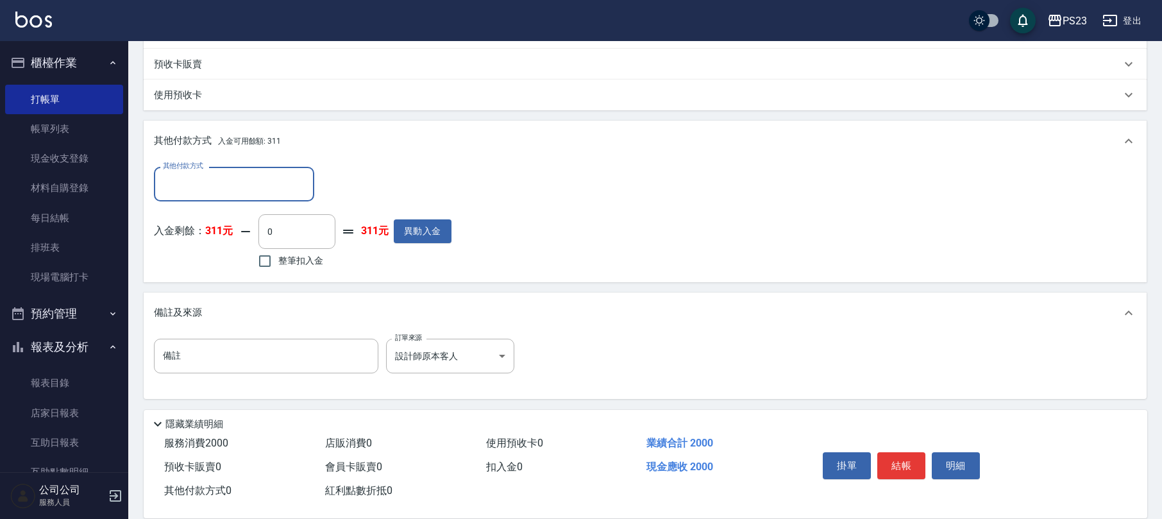
scroll to position [0, 0]
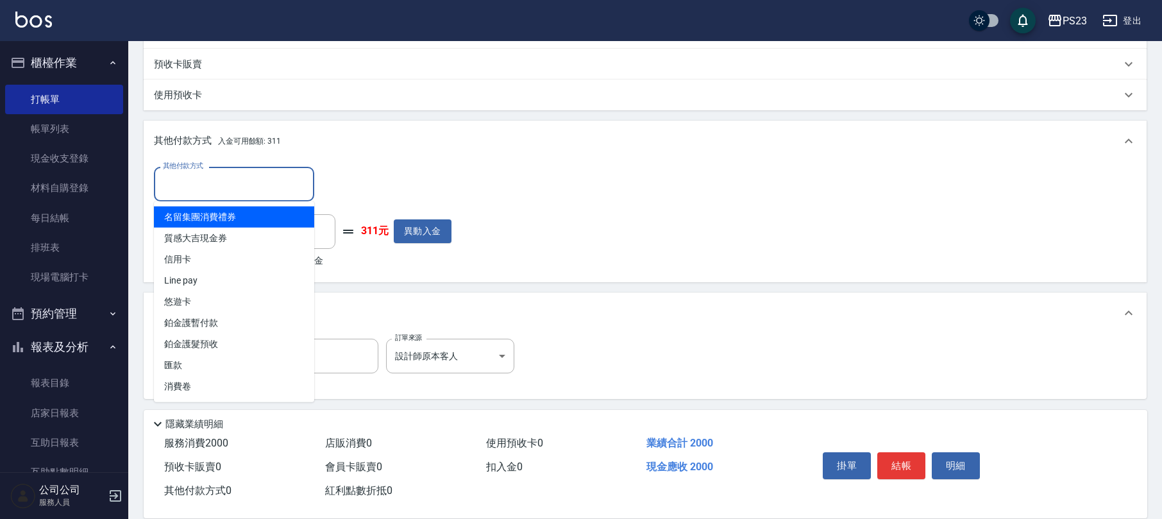
click at [258, 191] on input "其他付款方式" at bounding box center [234, 184] width 149 height 22
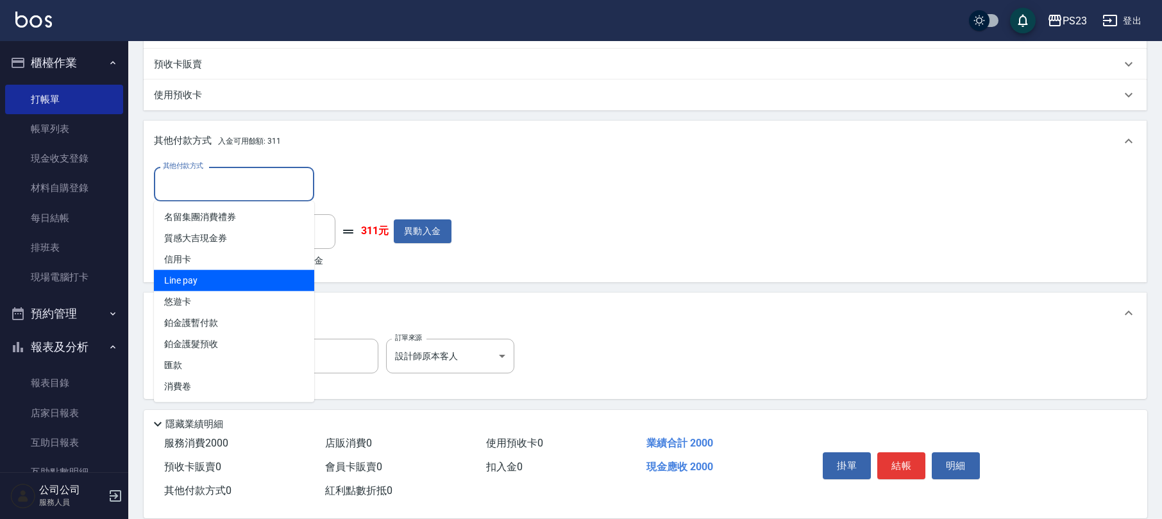
drag, startPoint x: 191, startPoint y: 277, endPoint x: 208, endPoint y: 266, distance: 20.8
click at [195, 277] on span "Line pay" at bounding box center [234, 280] width 160 height 21
type input "Line pay"
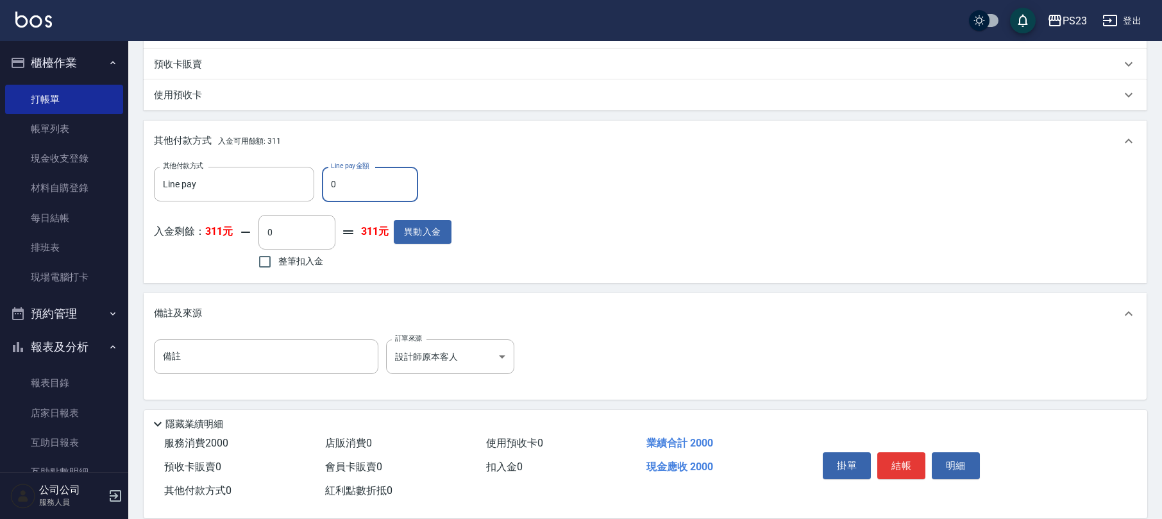
drag, startPoint x: 389, startPoint y: 180, endPoint x: 323, endPoint y: 183, distance: 65.5
click at [322, 198] on input "0" at bounding box center [370, 184] width 96 height 35
type input "2000"
drag, startPoint x: 898, startPoint y: 464, endPoint x: 908, endPoint y: 461, distance: 11.0
click at [899, 464] on button "結帳" at bounding box center [902, 465] width 48 height 27
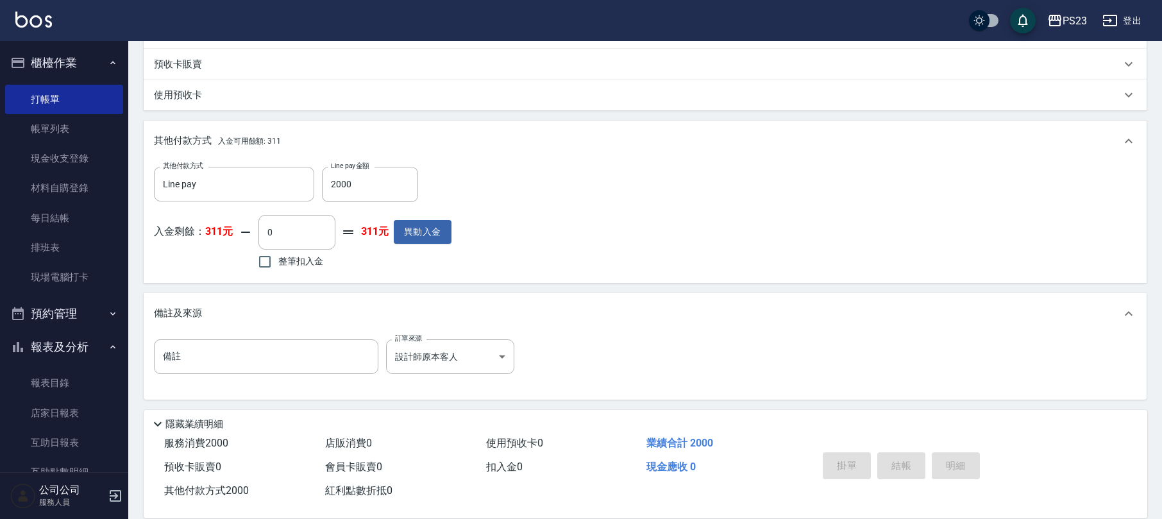
type input "[DATE] 18:37"
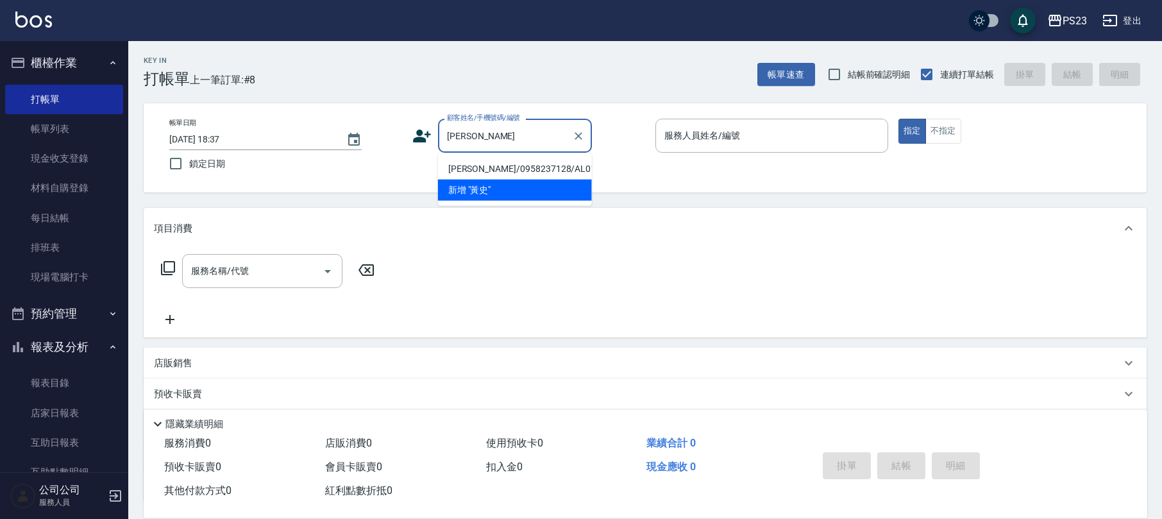
click at [554, 165] on li "[PERSON_NAME]/0958237128/AL0102" at bounding box center [515, 168] width 154 height 21
type input "[PERSON_NAME]/0958237128/AL0102"
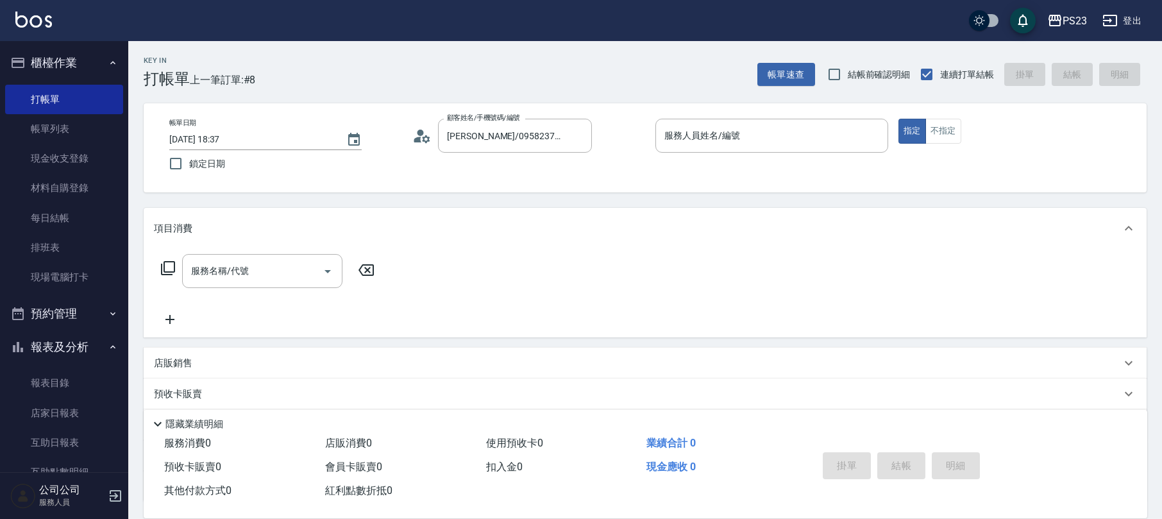
click at [425, 136] on icon at bounding box center [421, 135] width 19 height 19
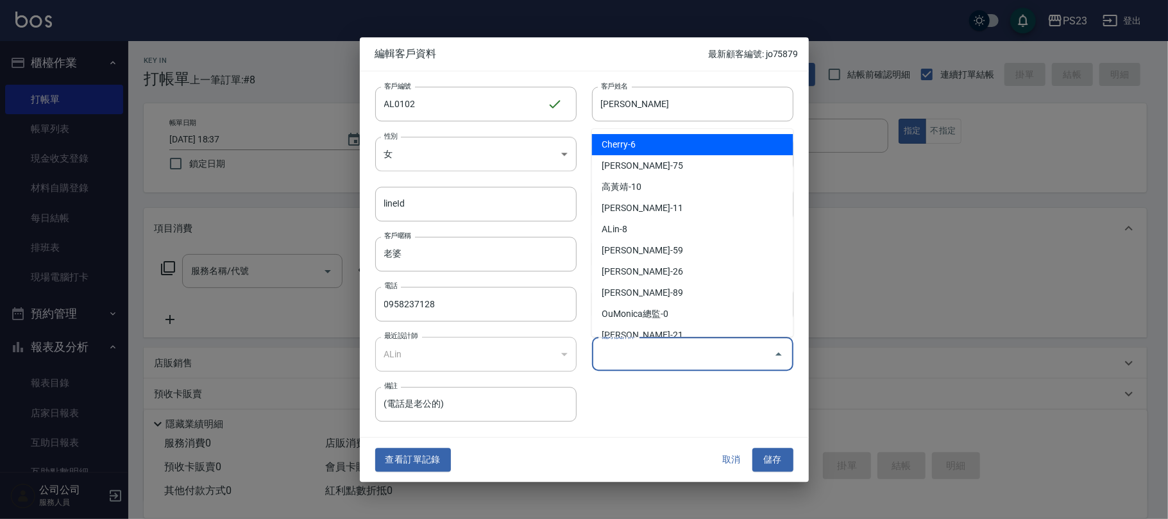
click at [688, 359] on input "偏好設計師" at bounding box center [683, 354] width 171 height 22
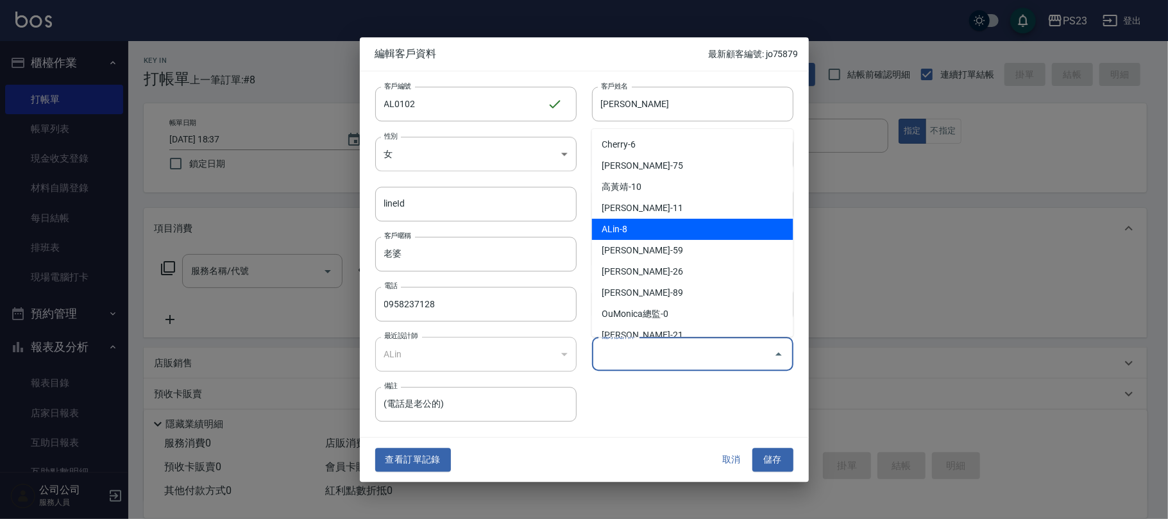
click at [645, 229] on li "ALin-8" at bounding box center [692, 229] width 201 height 21
type input "ALin"
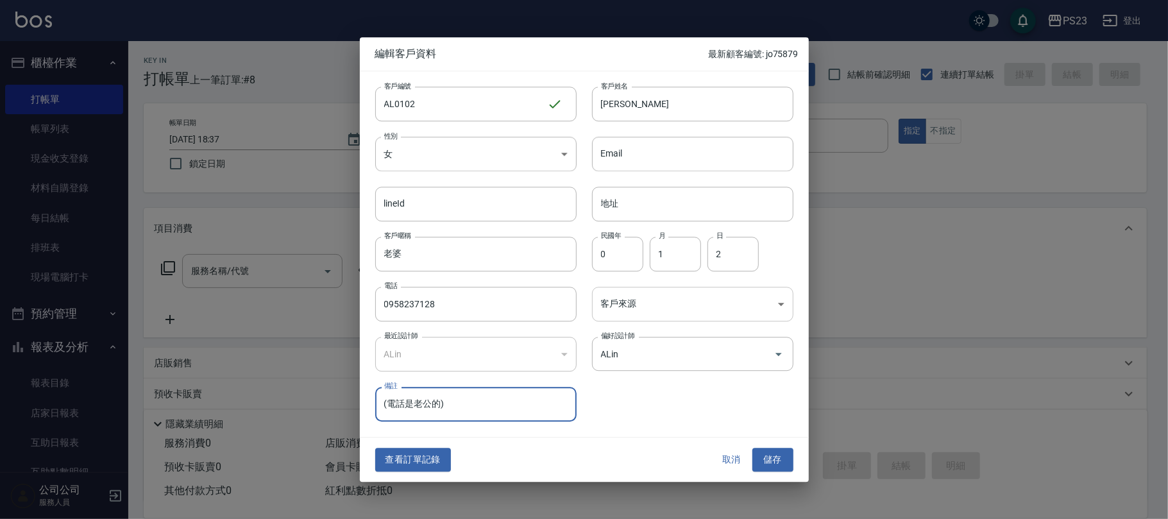
click at [629, 302] on body "PS23 登出 櫃檯作業 打帳單 帳單列表 現金收支登錄 材料自購登錄 每日結帳 排班表 現場電腦打卡 預約管理 預約管理 單日預約紀錄 單週預約紀錄 報表及…" at bounding box center [584, 311] width 1168 height 622
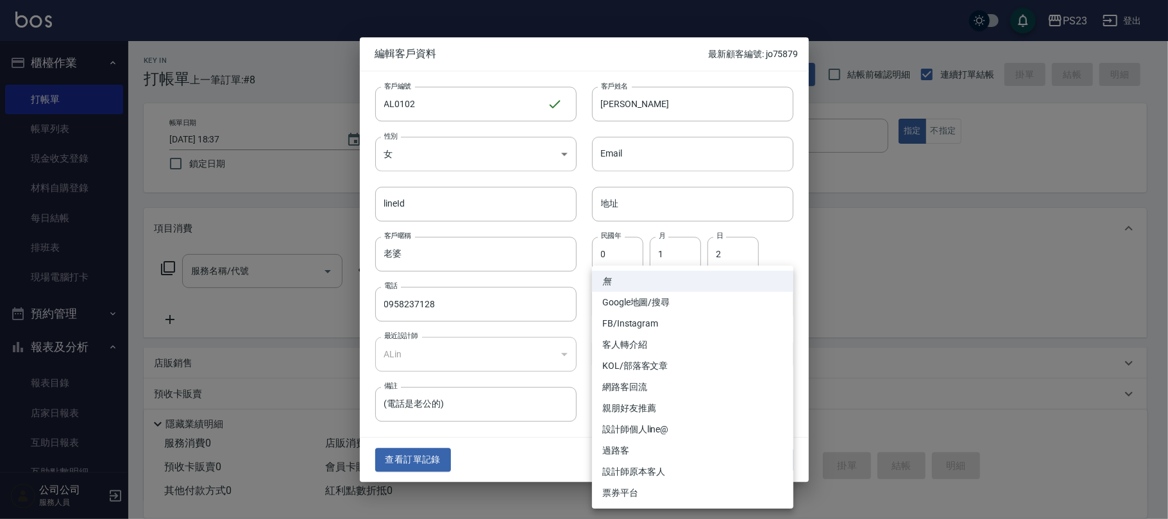
click at [642, 467] on li "設計師原本客人" at bounding box center [692, 471] width 201 height 21
type input "設計師原本客人"
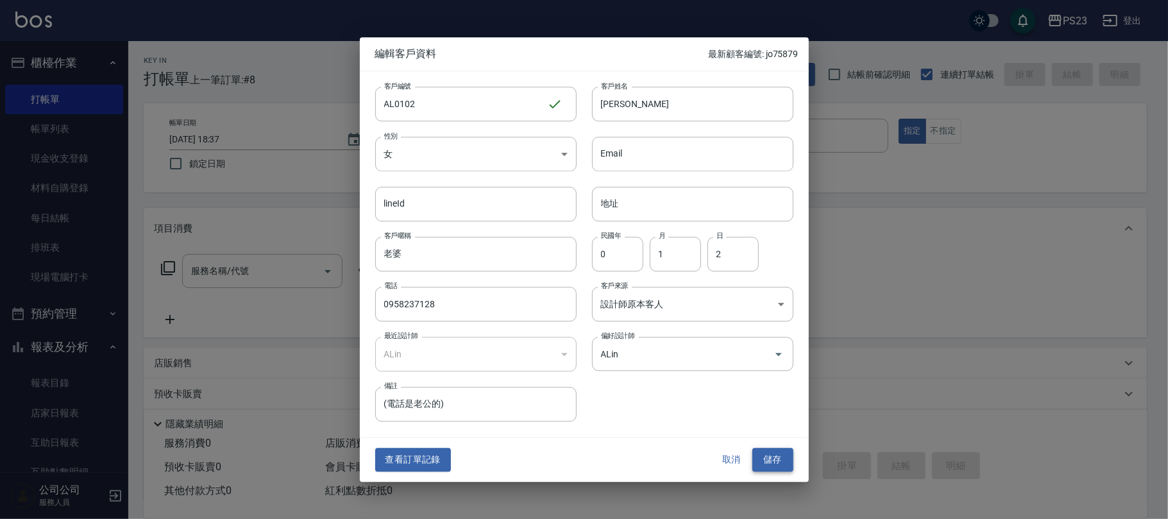
click at [778, 464] on button "儲存" at bounding box center [772, 460] width 41 height 24
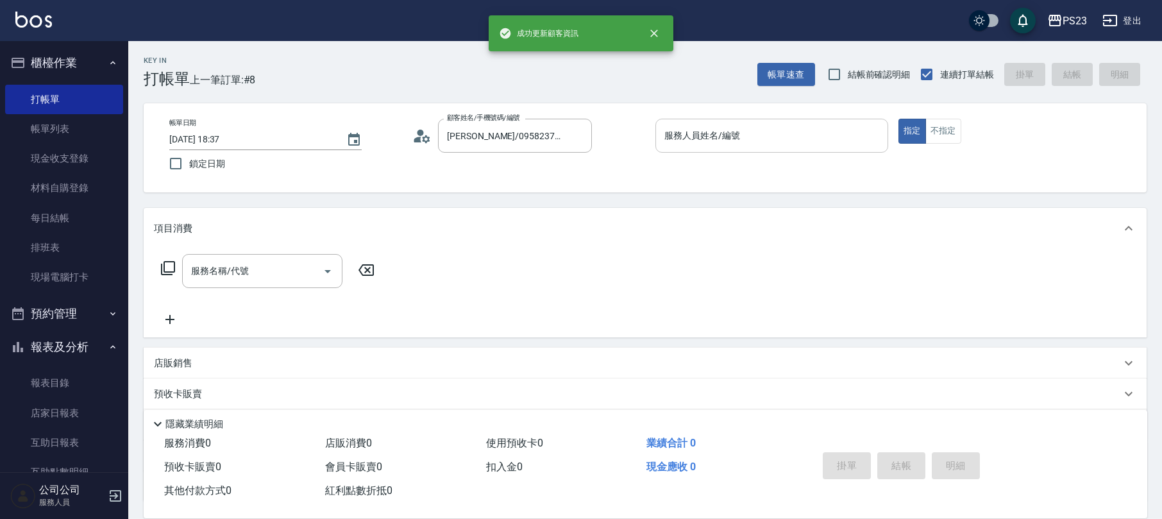
click at [769, 136] on input "服務人員姓名/編號" at bounding box center [771, 135] width 221 height 22
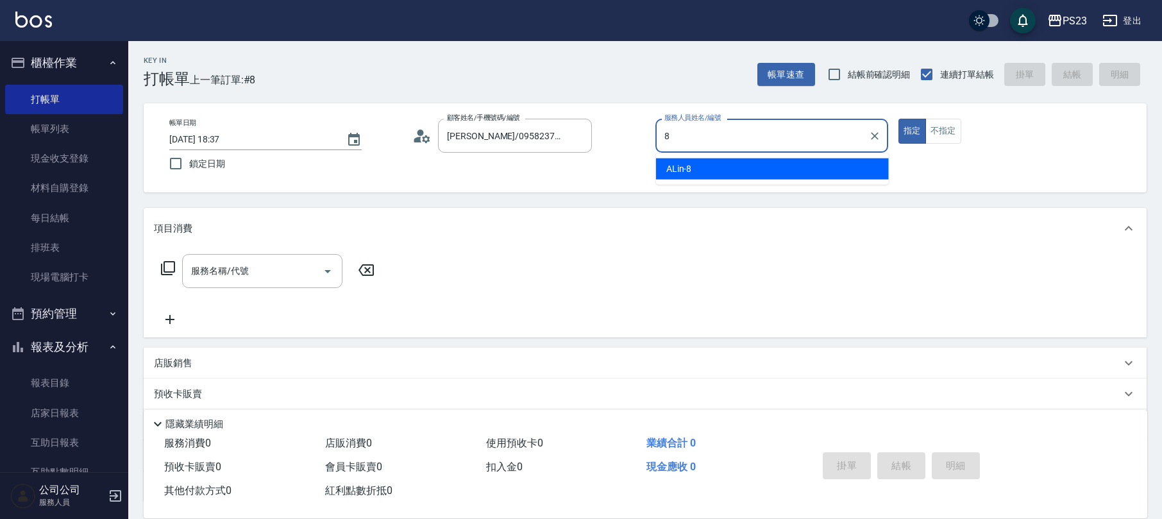
type input "ALin-8"
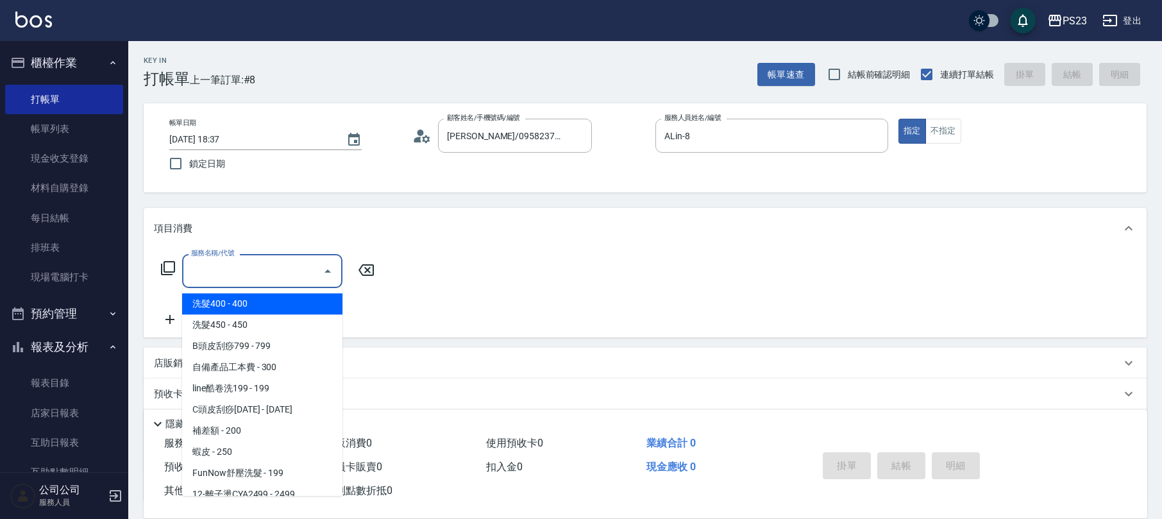
drag, startPoint x: 230, startPoint y: 259, endPoint x: 253, endPoint y: 244, distance: 27.8
click at [232, 260] on input "服務名稱/代號" at bounding box center [253, 271] width 130 height 22
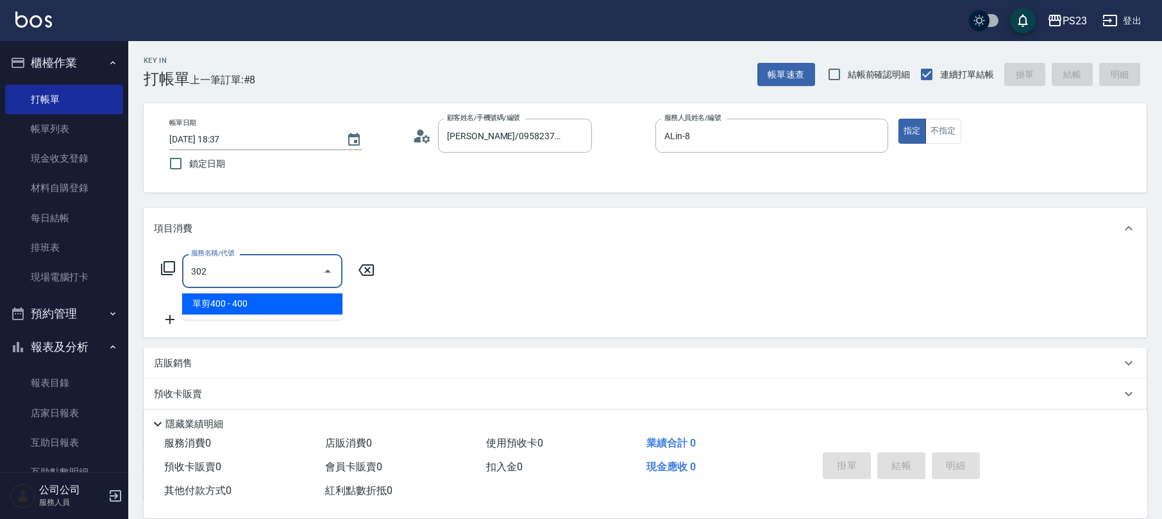
type input "單剪400(302)"
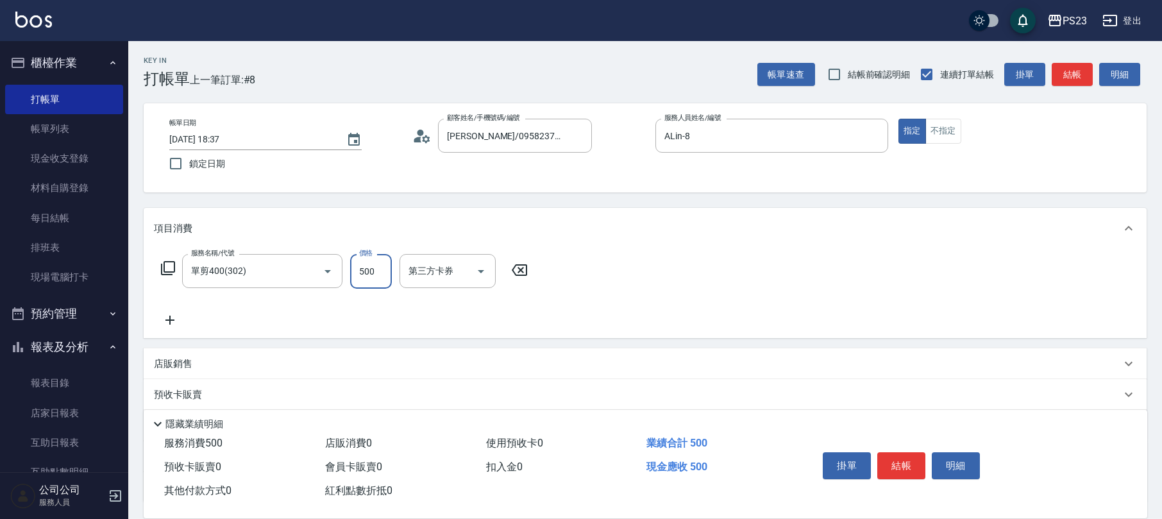
type input "500"
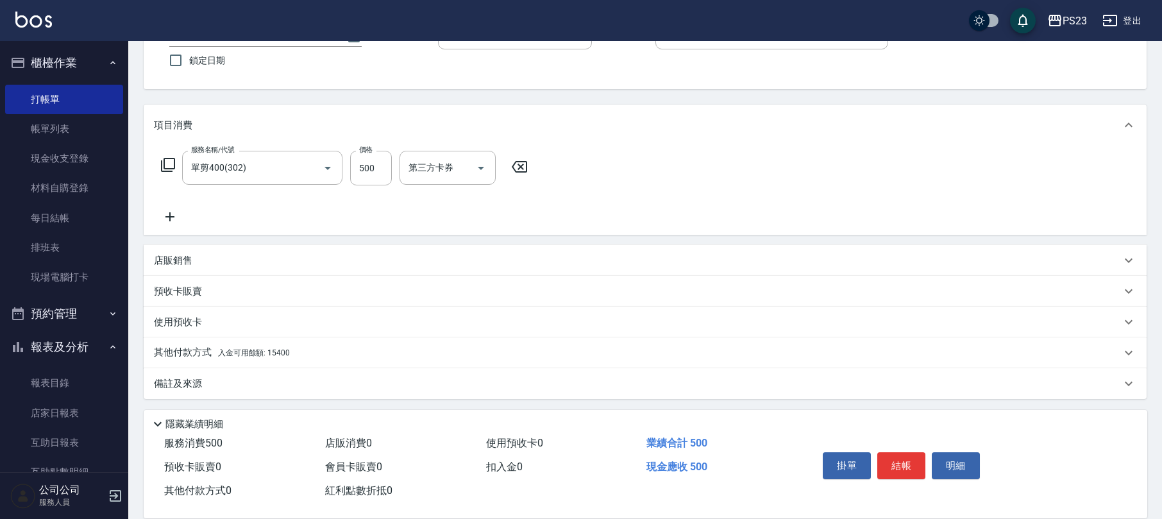
drag, startPoint x: 203, startPoint y: 393, endPoint x: 250, endPoint y: 383, distance: 47.8
click at [207, 393] on div "備註及來源" at bounding box center [645, 383] width 1003 height 31
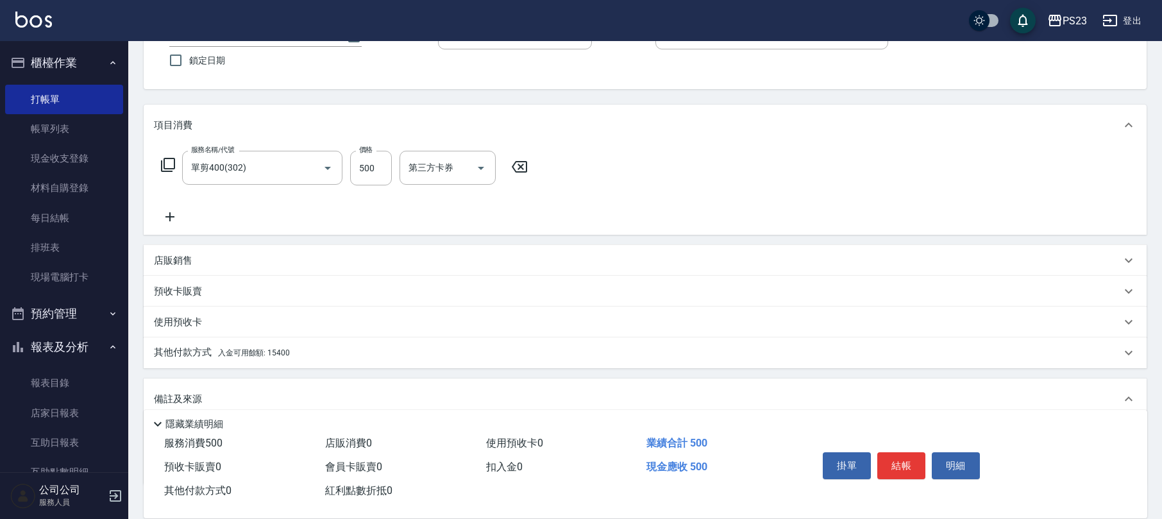
scroll to position [190, 0]
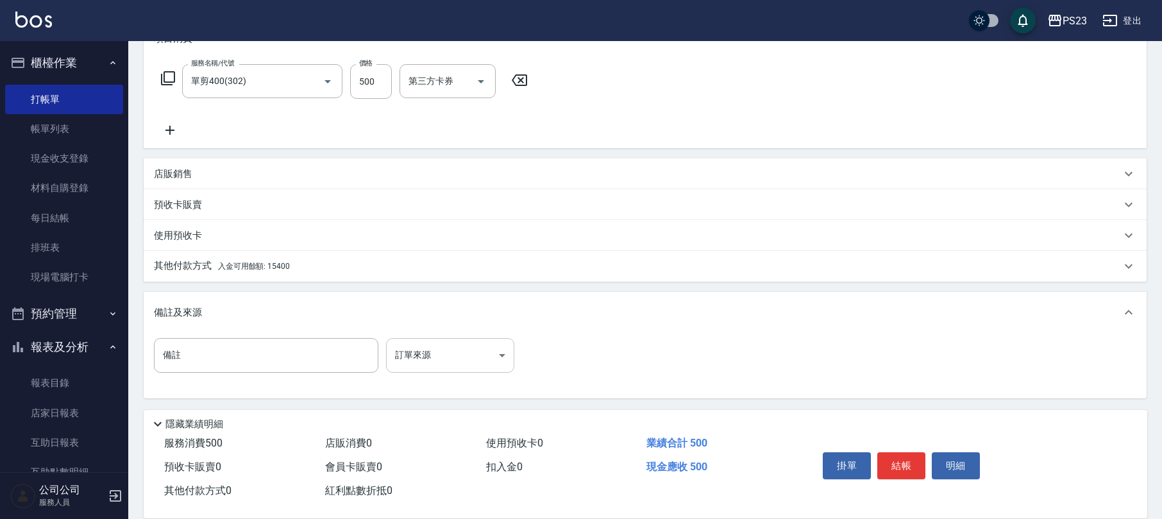
click at [461, 346] on body "PS23 登出 櫃檯作業 打帳單 帳單列表 現金收支登錄 材料自購登錄 每日結帳 排班表 現場電腦打卡 預約管理 預約管理 單日預約紀錄 單週預約紀錄 報表及…" at bounding box center [581, 164] width 1162 height 709
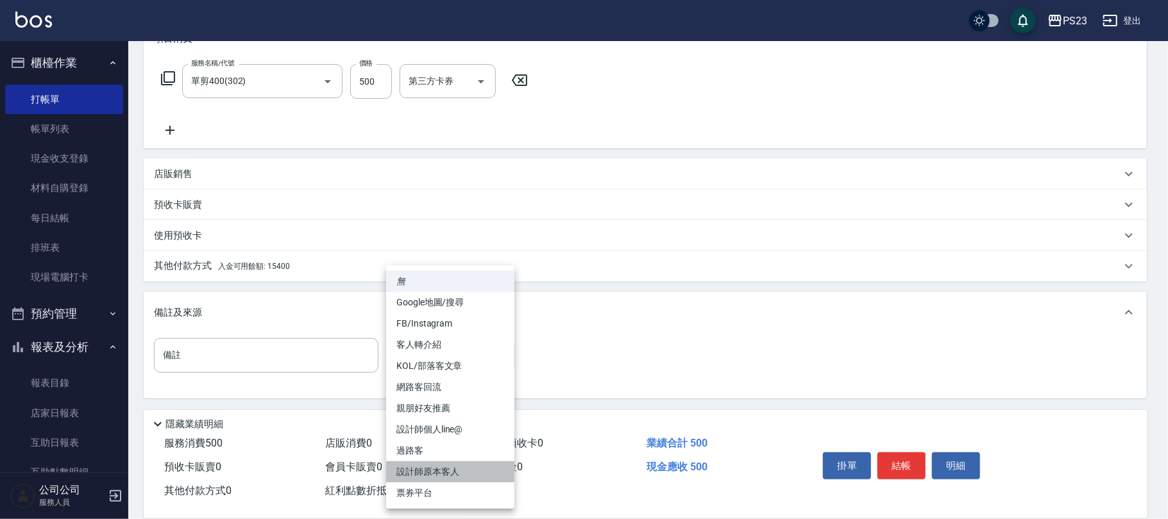
drag, startPoint x: 422, startPoint y: 470, endPoint x: 361, endPoint y: 380, distance: 108.4
click at [423, 470] on li "設計師原本客人" at bounding box center [450, 471] width 128 height 21
type input "設計師原本客人"
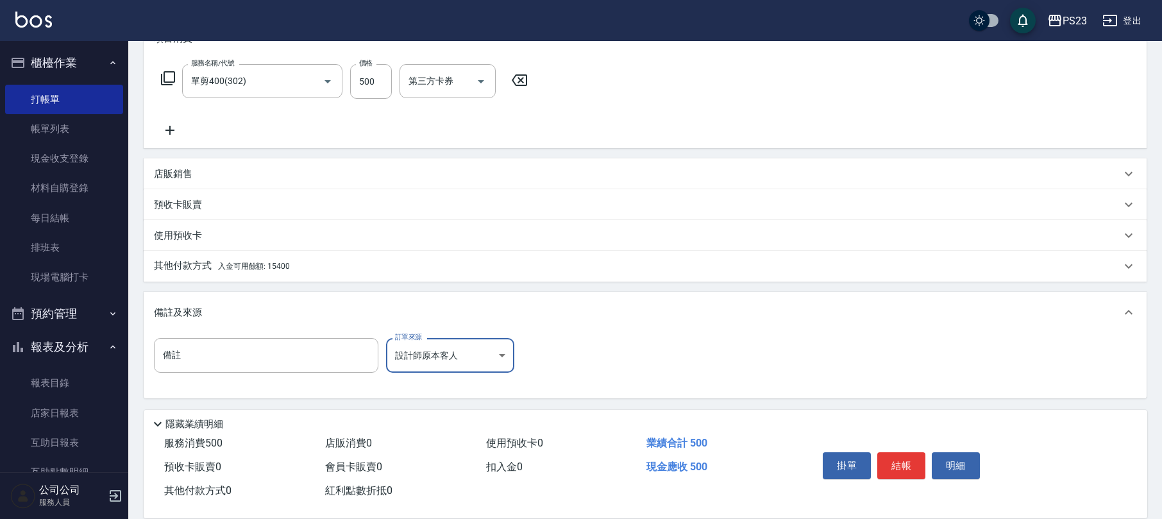
click at [275, 253] on div "其他付款方式 入金可用餘額: 15400" at bounding box center [645, 266] width 1003 height 31
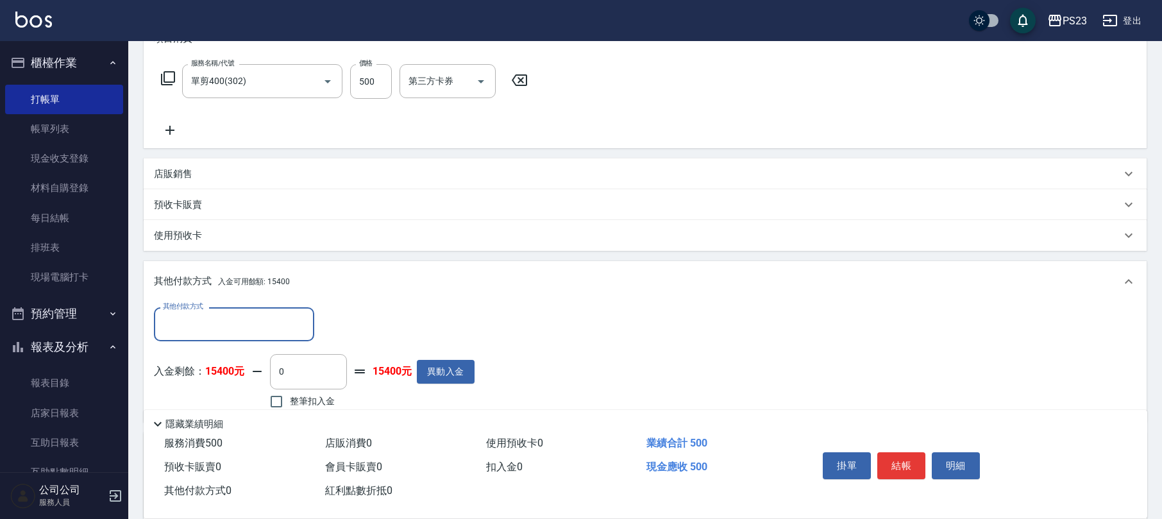
scroll to position [330, 0]
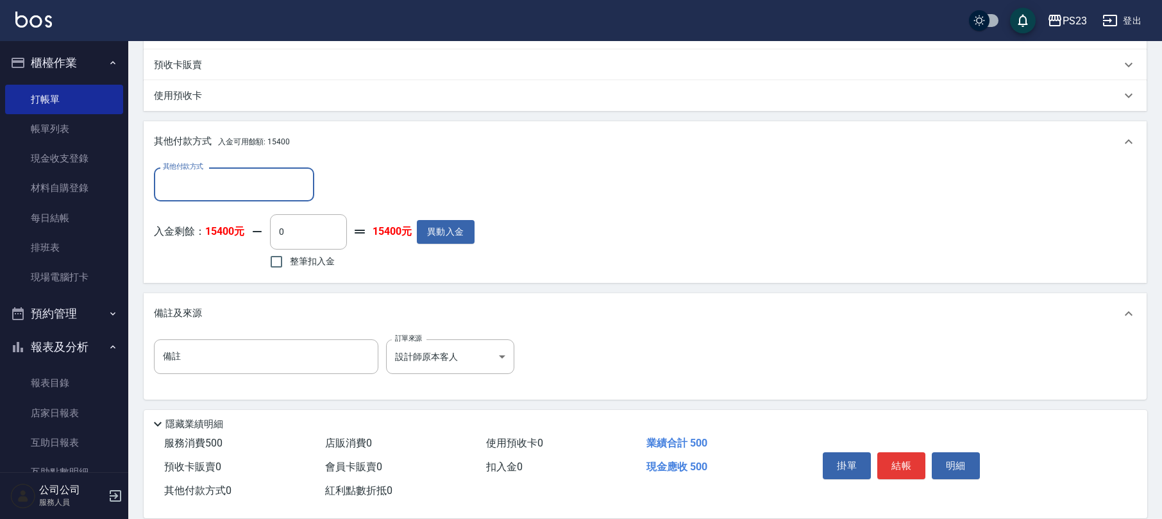
click at [309, 260] on span "整筆扣入金" at bounding box center [312, 261] width 45 height 13
click at [290, 260] on input "整筆扣入金" at bounding box center [276, 261] width 27 height 27
checkbox input "true"
type input "500"
click at [902, 457] on button "結帳" at bounding box center [902, 465] width 48 height 27
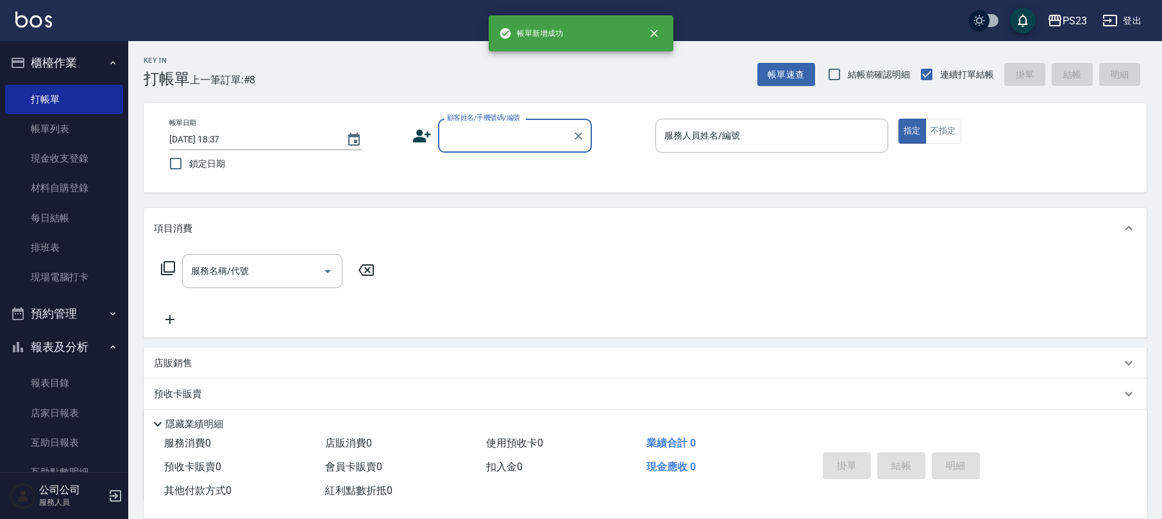
scroll to position [0, 0]
